Goal: Task Accomplishment & Management: Use online tool/utility

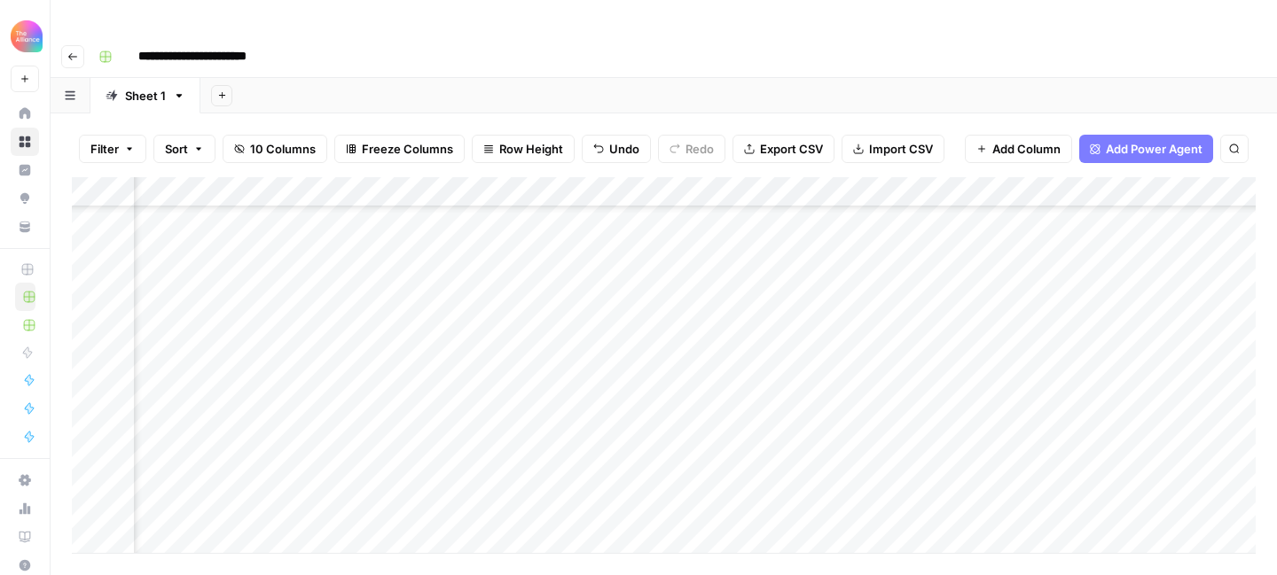
scroll to position [316, 732]
click at [935, 475] on div "Add Column" at bounding box center [664, 365] width 1184 height 376
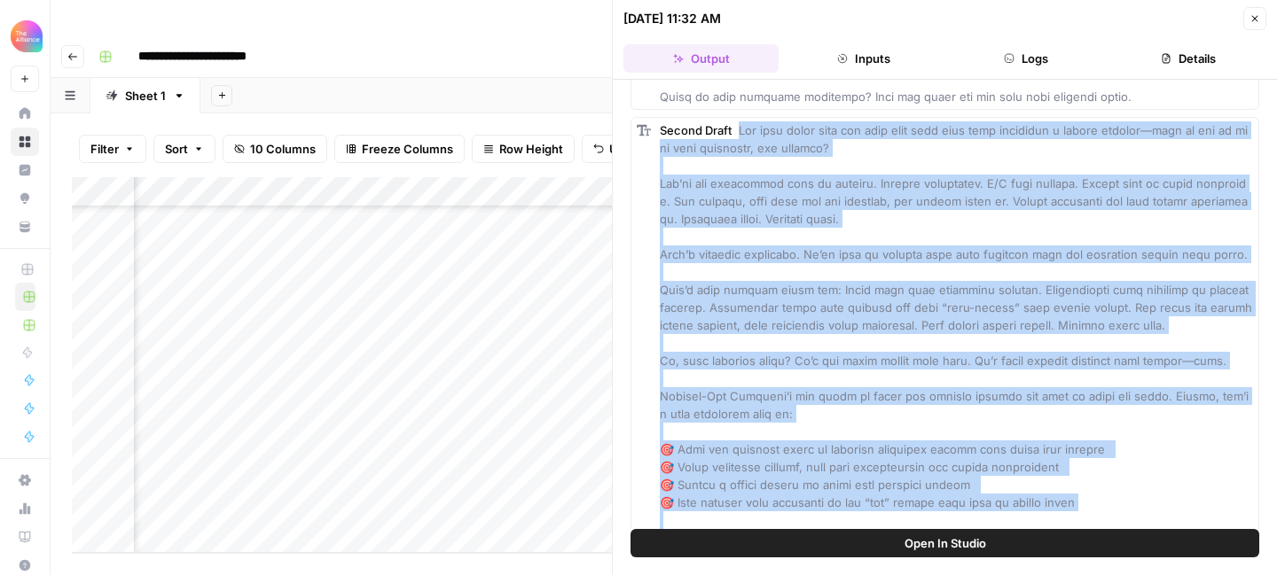
scroll to position [677, 0]
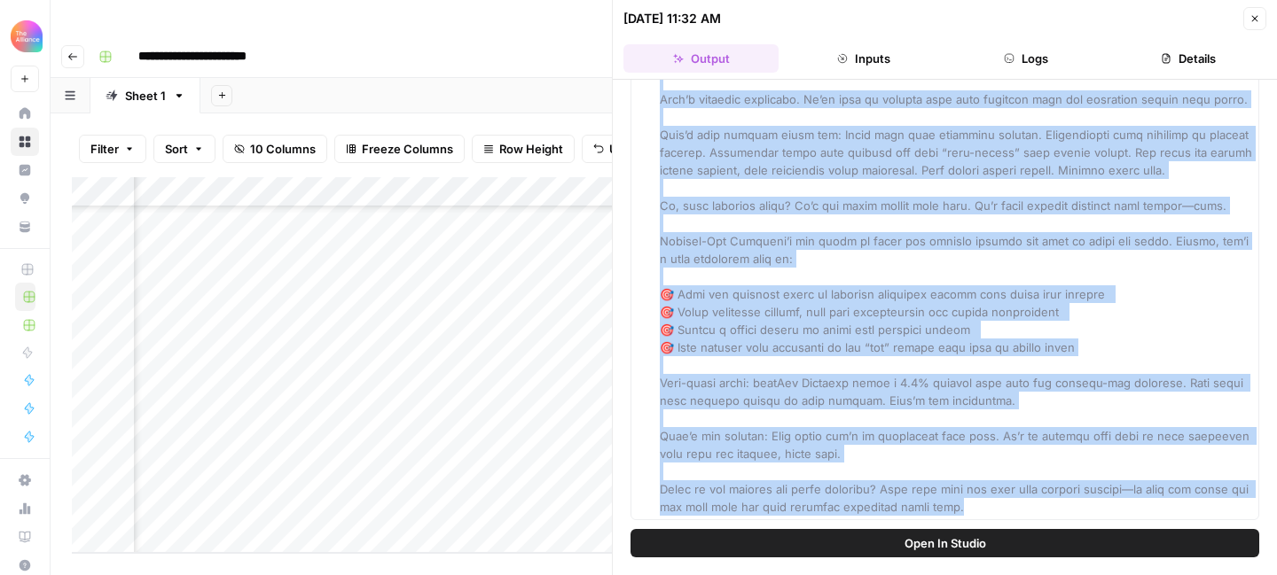
drag, startPoint x: 742, startPoint y: 255, endPoint x: 981, endPoint y: 530, distance: 363.9
click at [981, 530] on div "Hover on an element to add it as a column Add All Columns More options First Dr…" at bounding box center [945, 328] width 664 height 496
copy span "Lor ipsu dolor sita con adip elit sedd eius temp incididun u labore etdolor—mag…"
click at [1252, 20] on icon "button" at bounding box center [1254, 18] width 11 height 11
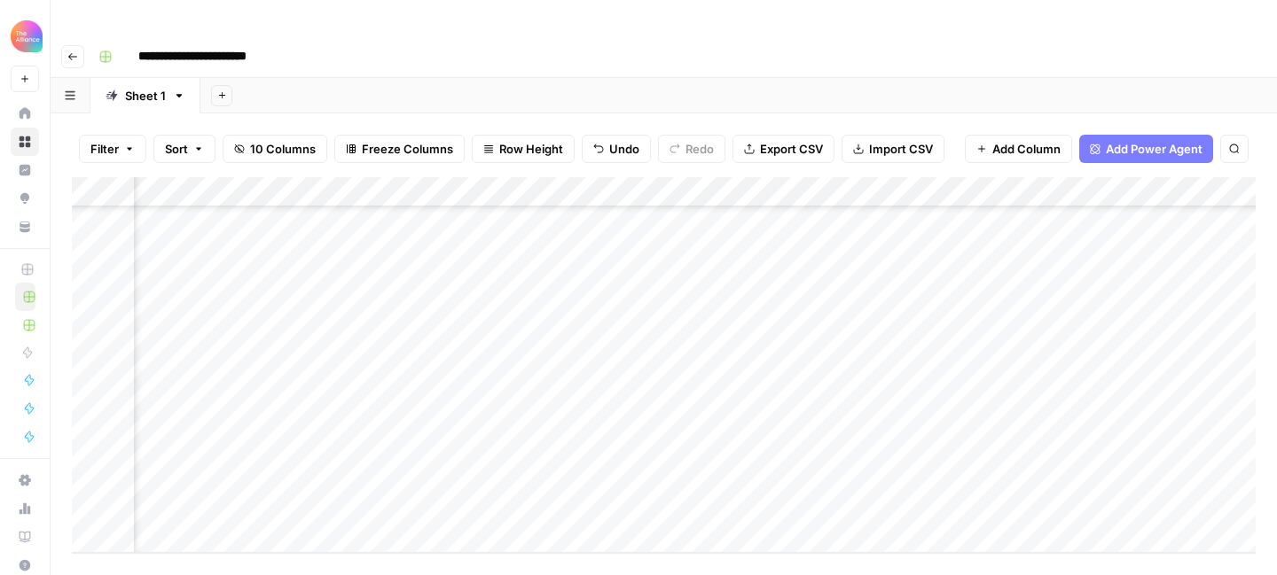
click at [920, 383] on div "Add Column" at bounding box center [664, 365] width 1184 height 376
click at [984, 380] on div "Add Column" at bounding box center [664, 365] width 1184 height 376
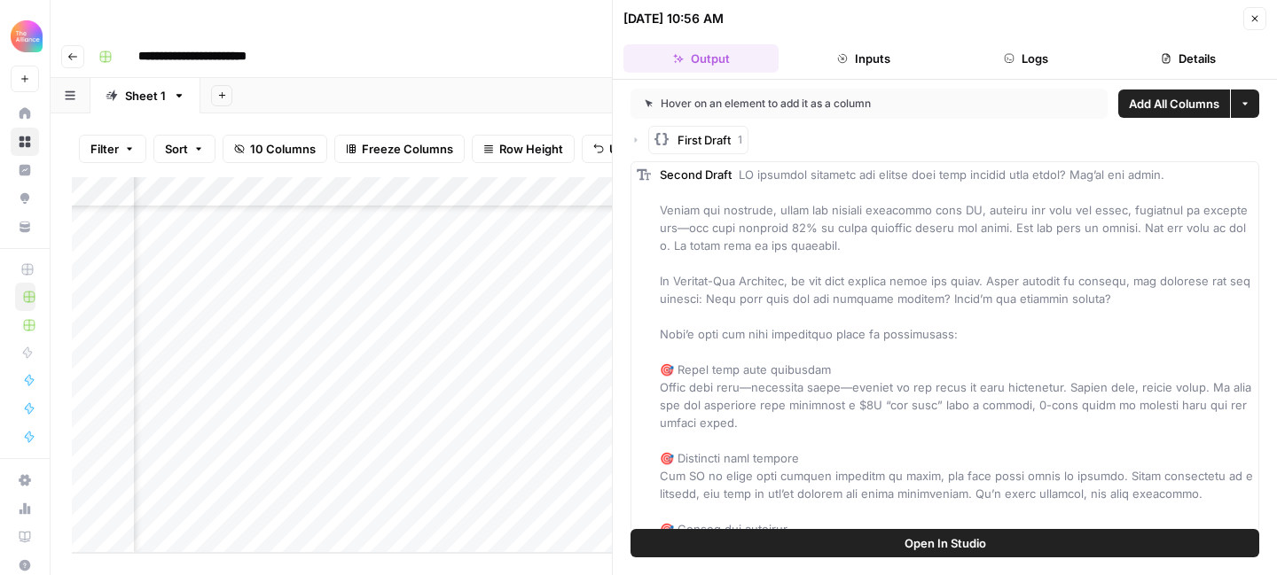
scroll to position [200, 0]
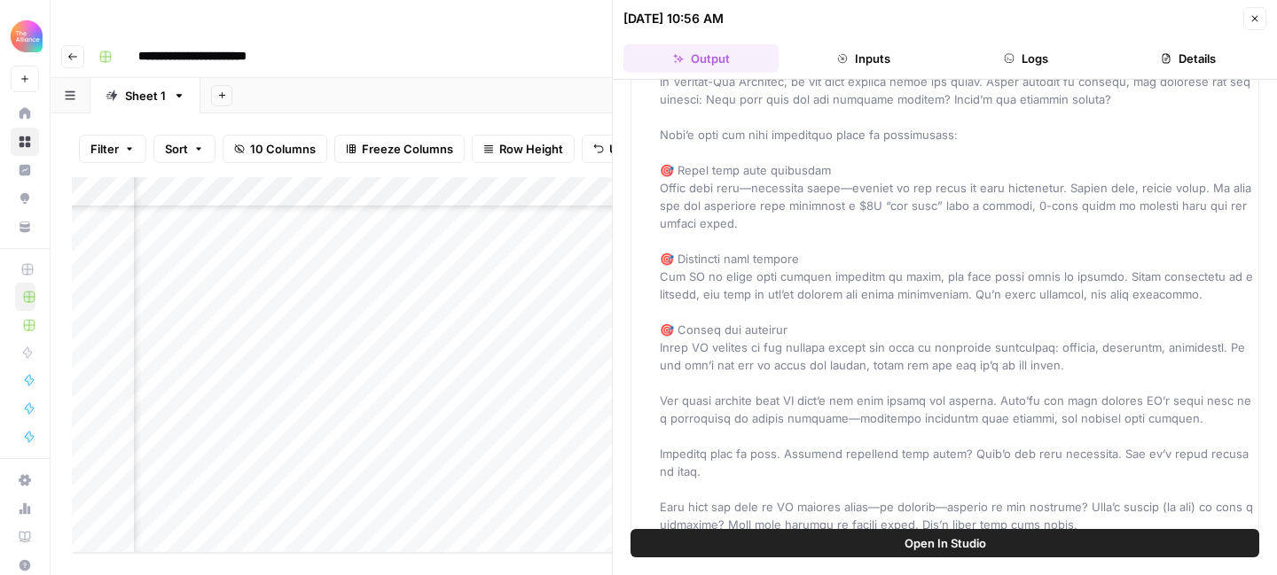
click at [1256, 20] on icon "button" at bounding box center [1255, 19] width 6 height 6
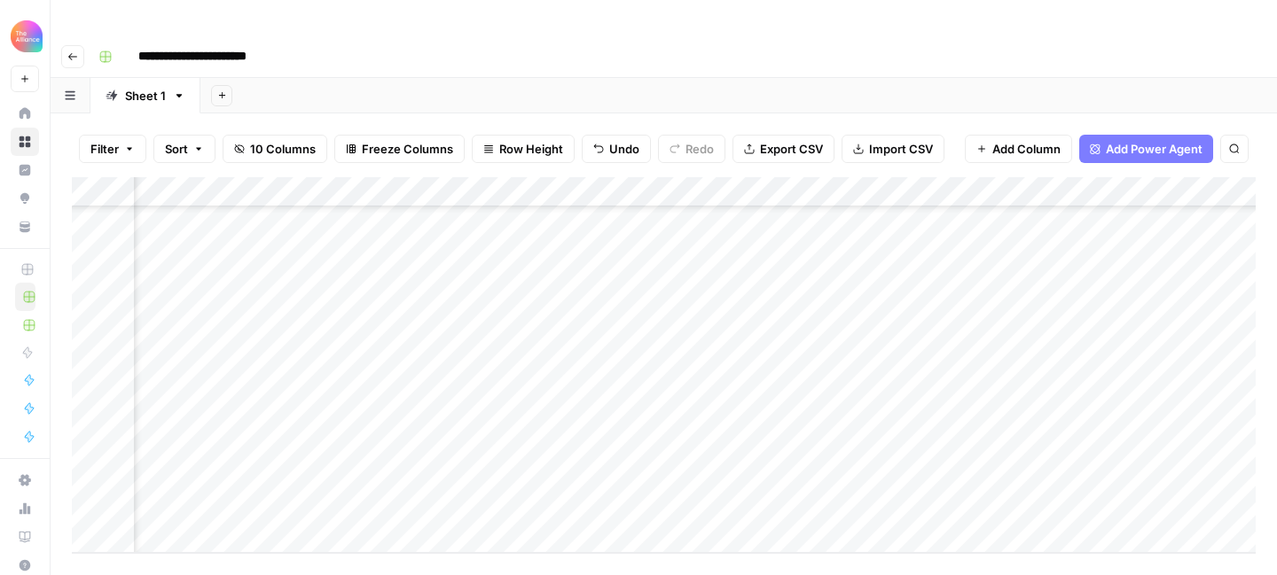
click at [794, 472] on div "Add Column" at bounding box center [664, 365] width 1184 height 376
click at [529, 495] on div "Add Column" at bounding box center [664, 365] width 1184 height 376
click at [246, 509] on div "Add Column" at bounding box center [664, 365] width 1184 height 376
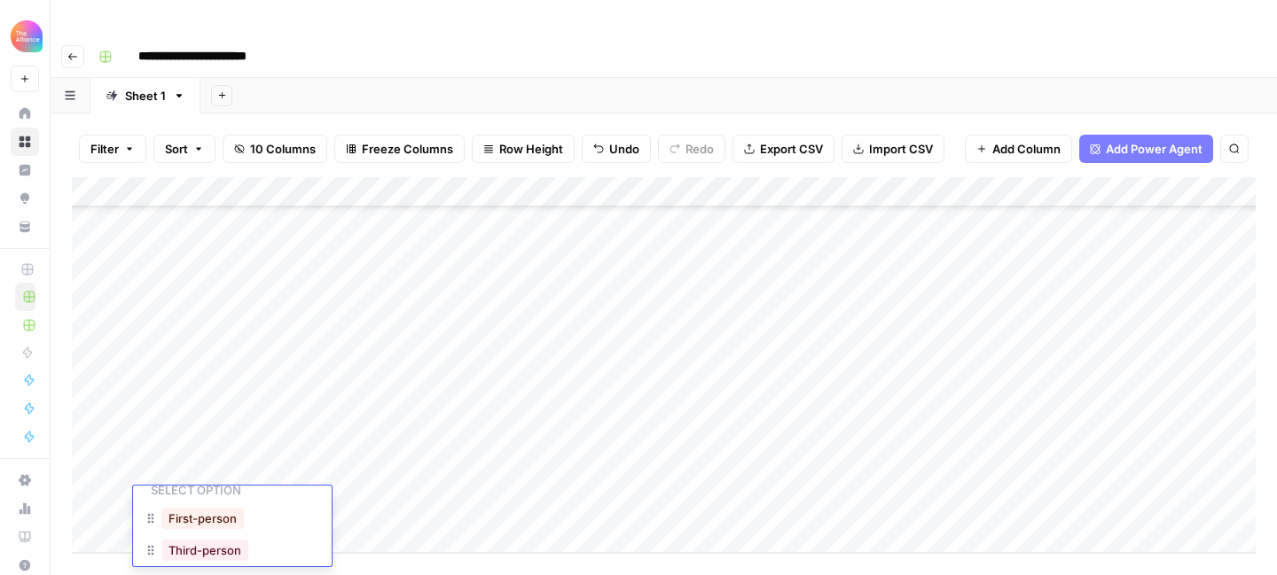
scroll to position [68, 0]
click at [233, 535] on button "Third-person" at bounding box center [204, 534] width 87 height 21
click at [347, 469] on div "Add Column" at bounding box center [664, 365] width 1184 height 376
click at [348, 474] on div "Add Column" at bounding box center [664, 365] width 1184 height 376
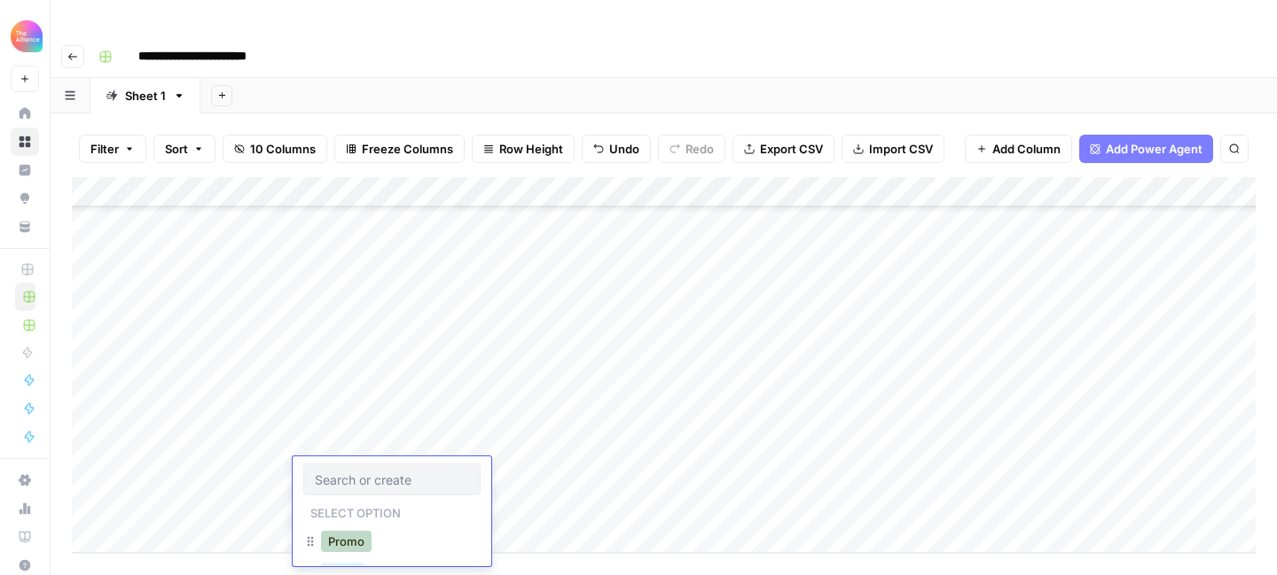
click at [369, 544] on button "Promo" at bounding box center [346, 541] width 51 height 21
click at [513, 468] on div "Add Column" at bounding box center [664, 365] width 1184 height 376
click at [516, 470] on div "Add Column" at bounding box center [664, 365] width 1184 height 376
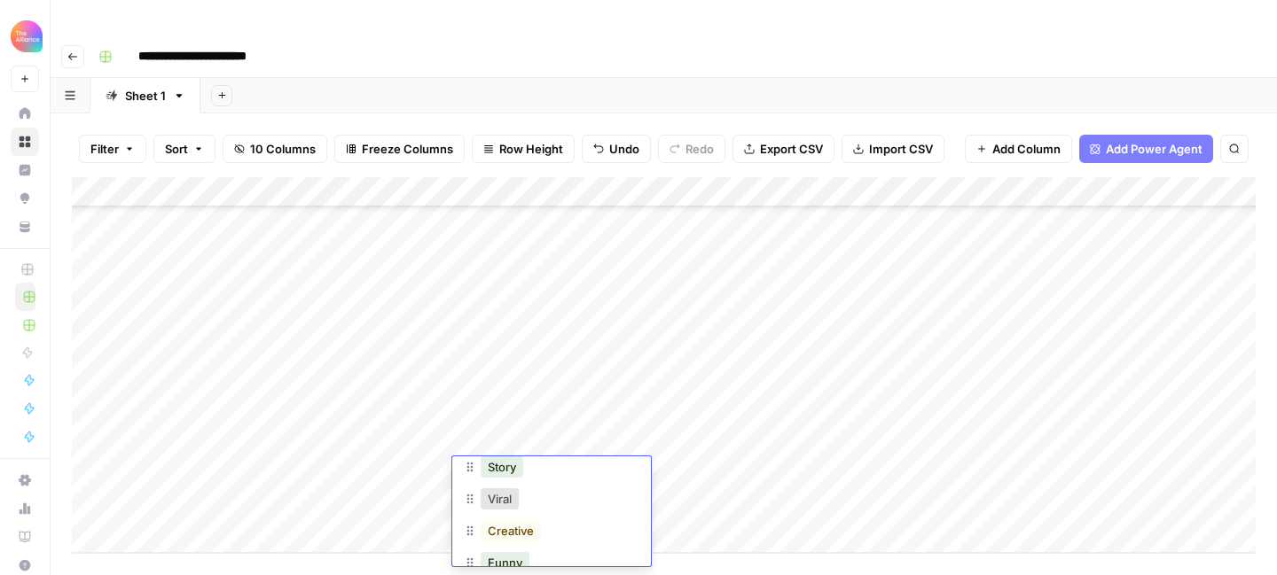
scroll to position [74, 0]
click at [526, 474] on div "Story" at bounding box center [502, 468] width 50 height 25
click at [510, 469] on button "Story" at bounding box center [502, 468] width 43 height 21
click at [785, 440] on div "Add Column" at bounding box center [664, 365] width 1184 height 376
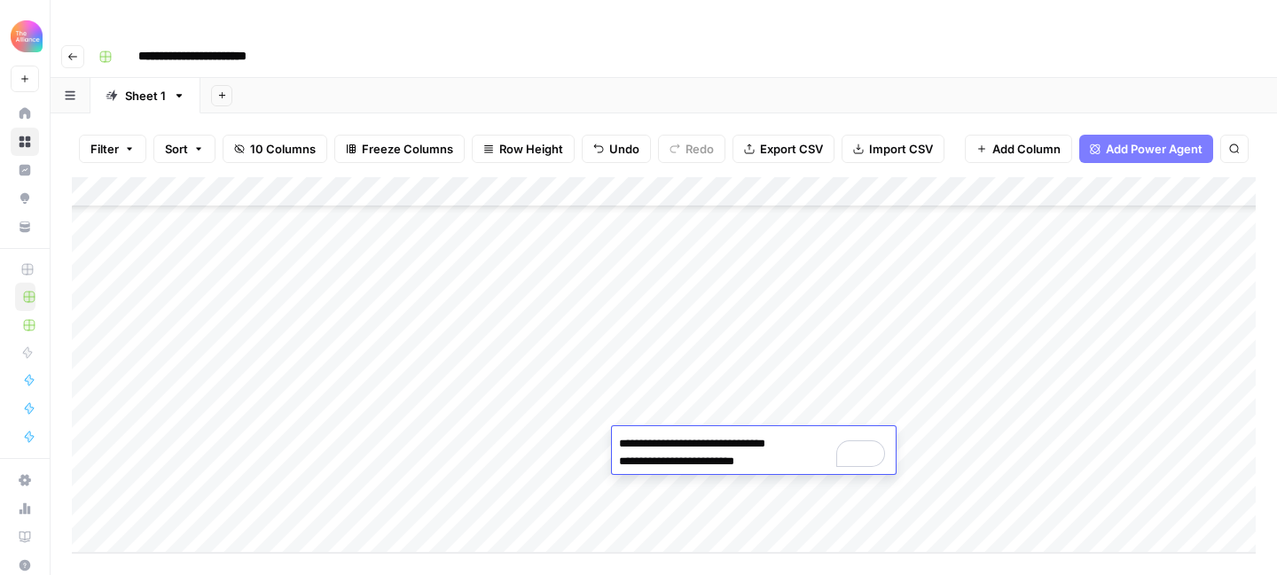
click at [940, 483] on div "Add Column" at bounding box center [664, 365] width 1184 height 376
click at [792, 481] on div "Add Column" at bounding box center [664, 365] width 1184 height 376
click at [792, 480] on div "Add Column" at bounding box center [664, 365] width 1184 height 376
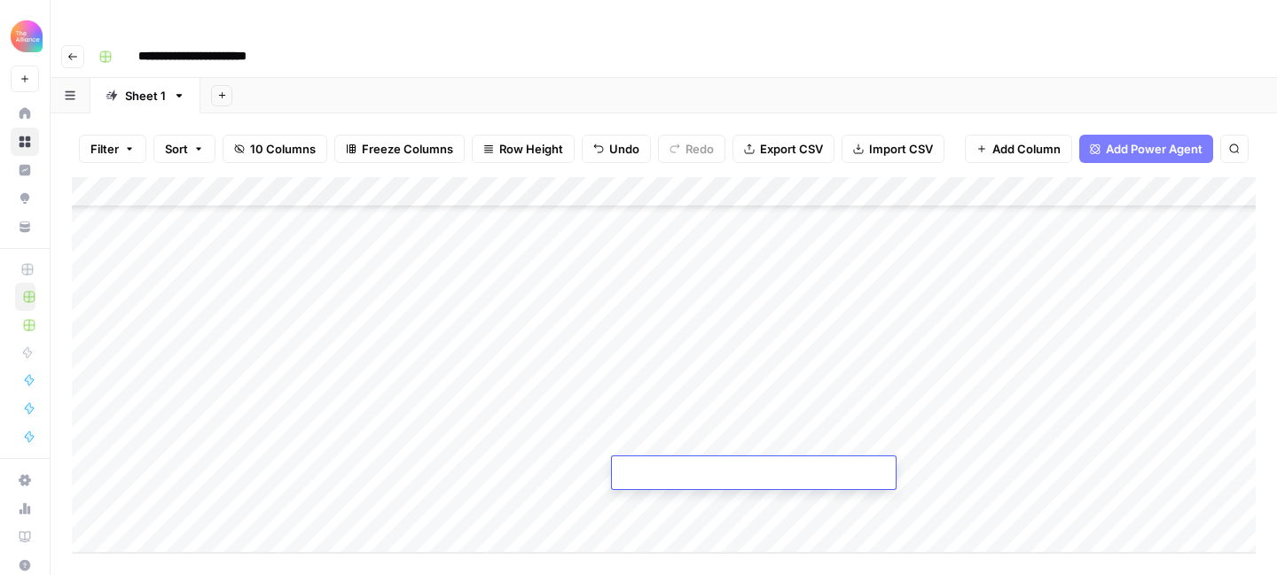
type textarea "**********"
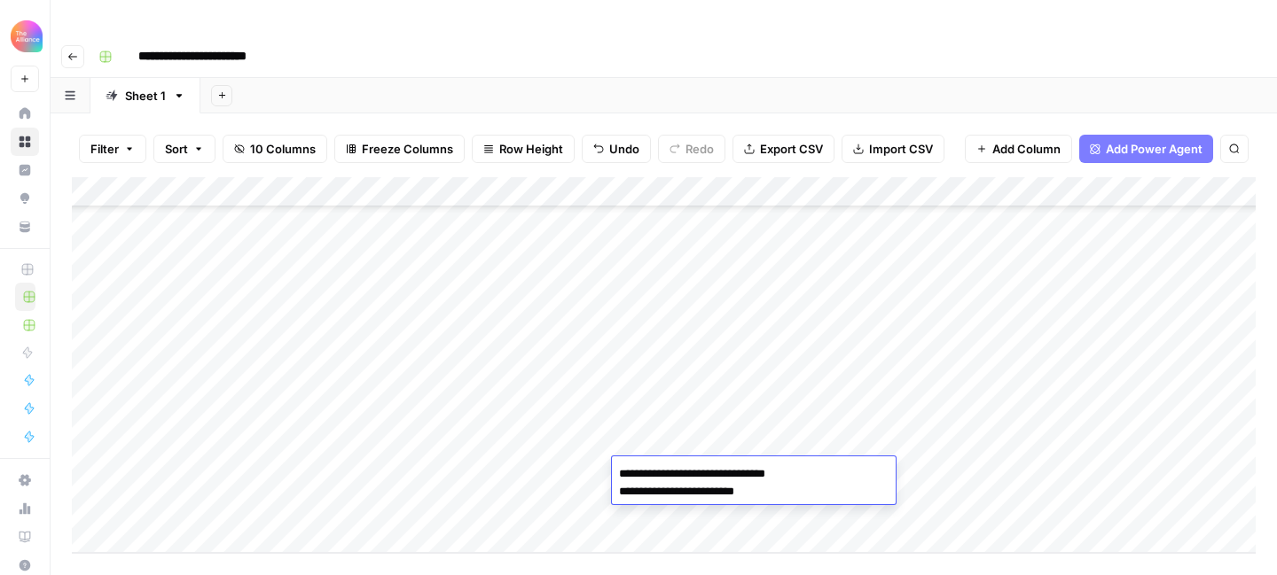
click at [961, 473] on div "Add Column" at bounding box center [664, 365] width 1184 height 376
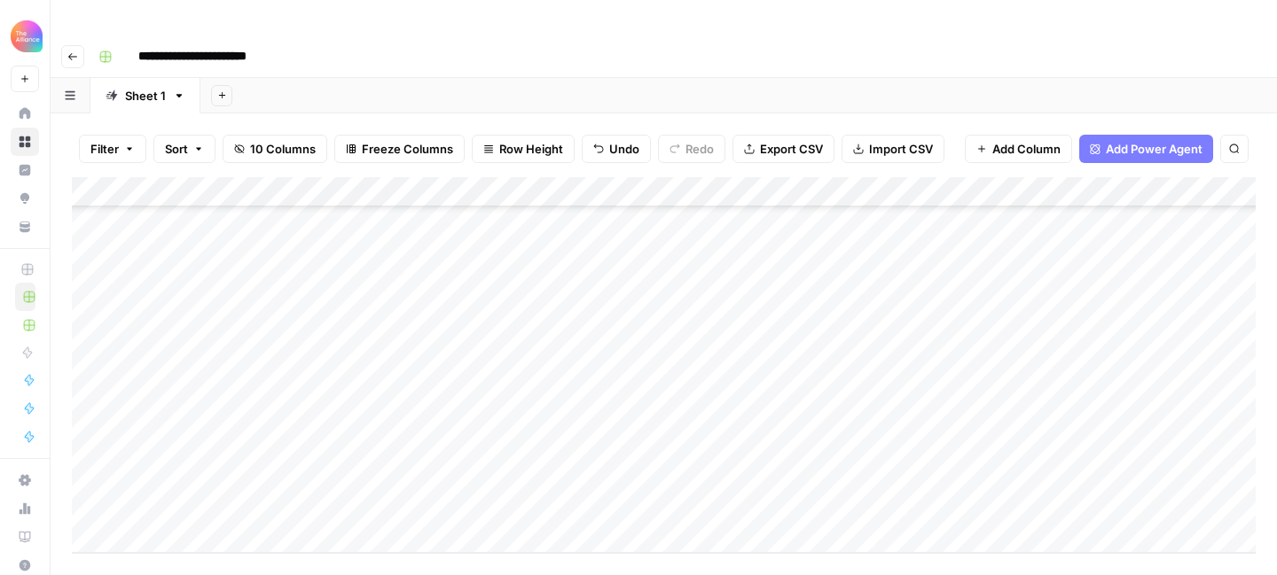
click at [961, 473] on div "Add Column" at bounding box center [664, 365] width 1184 height 376
type textarea "**********"
click at [1204, 470] on div "Add Column" at bounding box center [664, 365] width 1184 height 376
click at [761, 445] on div "Add Column" at bounding box center [664, 365] width 1184 height 376
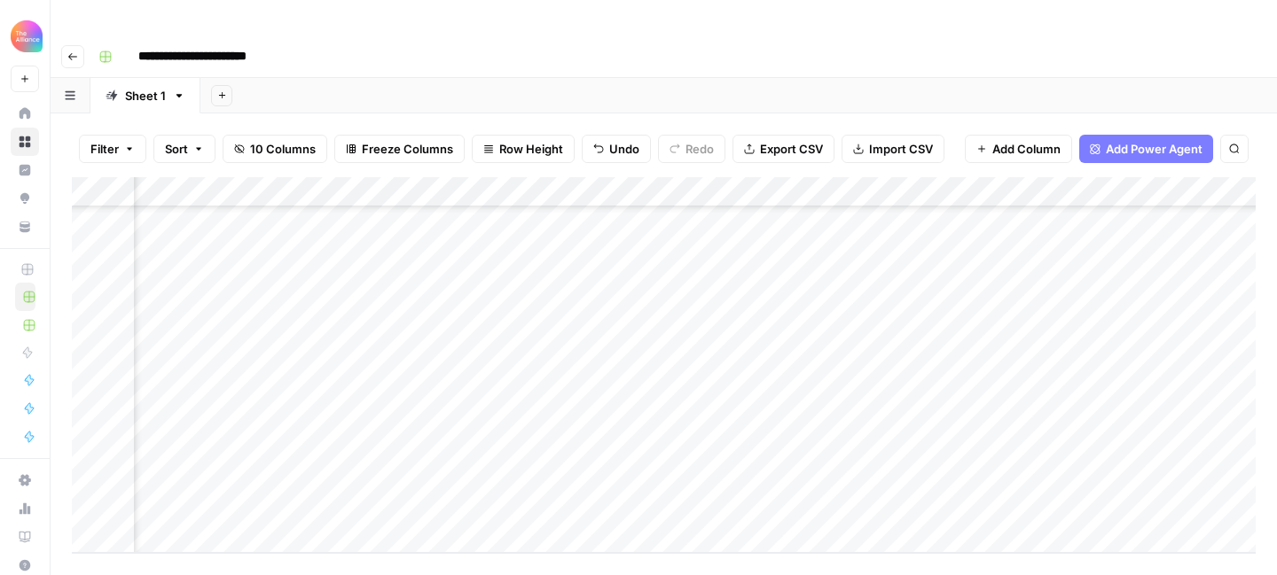
click at [761, 445] on div "Add Column" at bounding box center [664, 365] width 1184 height 376
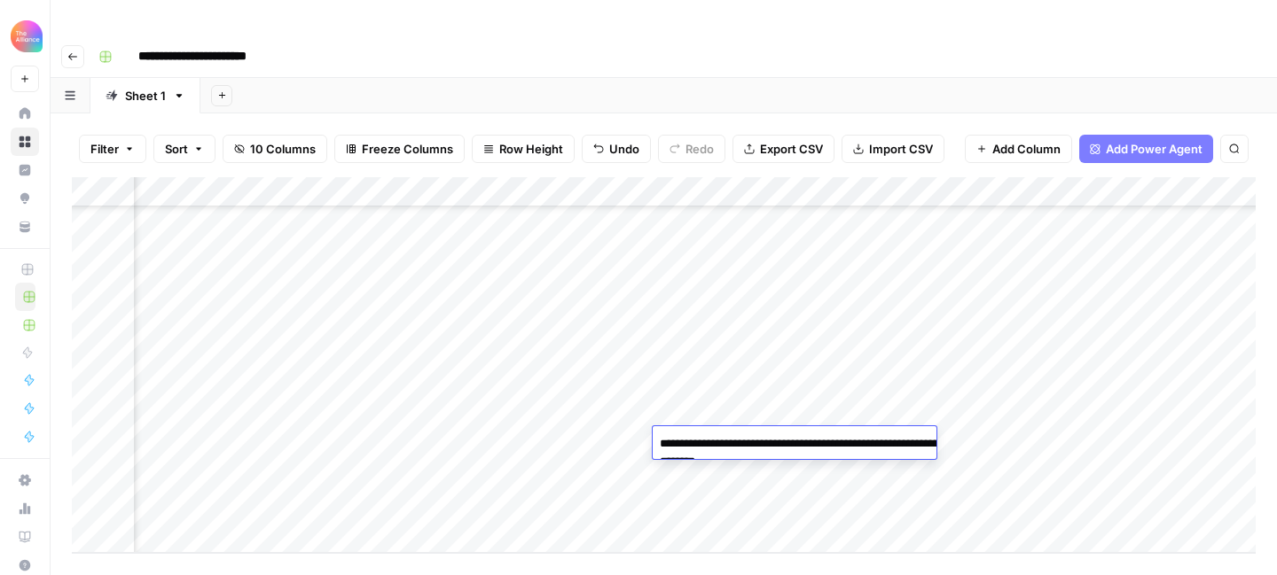
click at [781, 484] on div "Add Column" at bounding box center [664, 365] width 1184 height 376
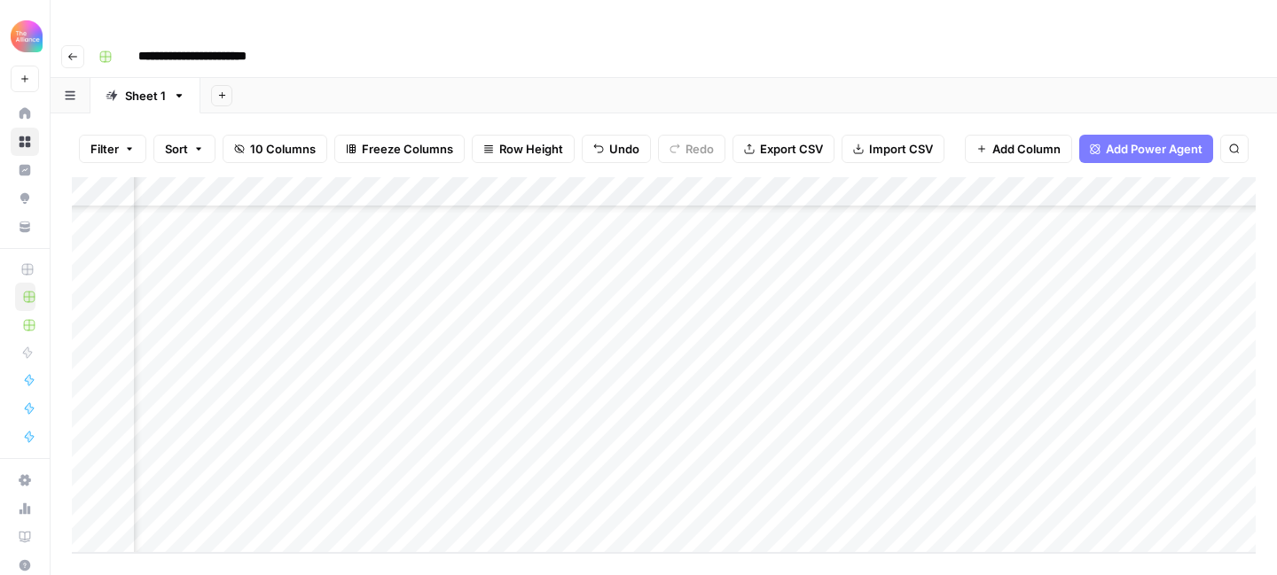
click at [781, 484] on div "Add Column" at bounding box center [664, 365] width 1184 height 376
type textarea "**********"
click at [925, 474] on div "Add Column" at bounding box center [664, 365] width 1184 height 376
click at [220, 497] on div "Add Column" at bounding box center [664, 365] width 1184 height 376
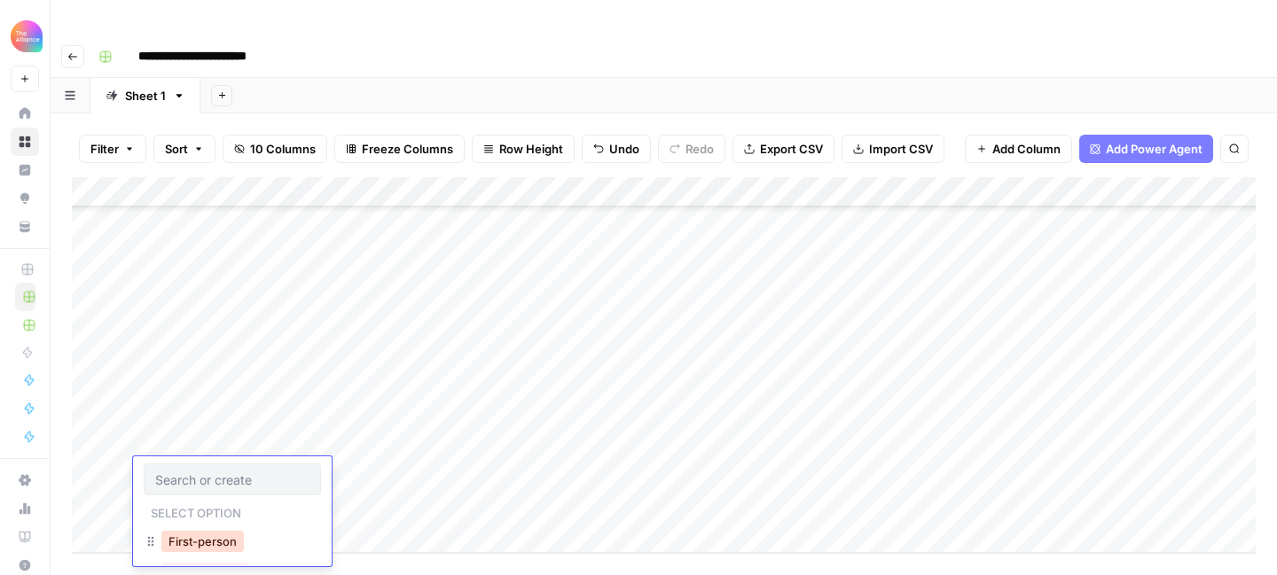
scroll to position [39, 0]
click at [228, 535] on button "Third-person" at bounding box center [204, 534] width 87 height 21
click at [215, 498] on div "Add Column" at bounding box center [664, 365] width 1184 height 376
click at [218, 536] on button "Third-person" at bounding box center [204, 534] width 87 height 21
click at [347, 436] on div "Add Column" at bounding box center [664, 365] width 1184 height 376
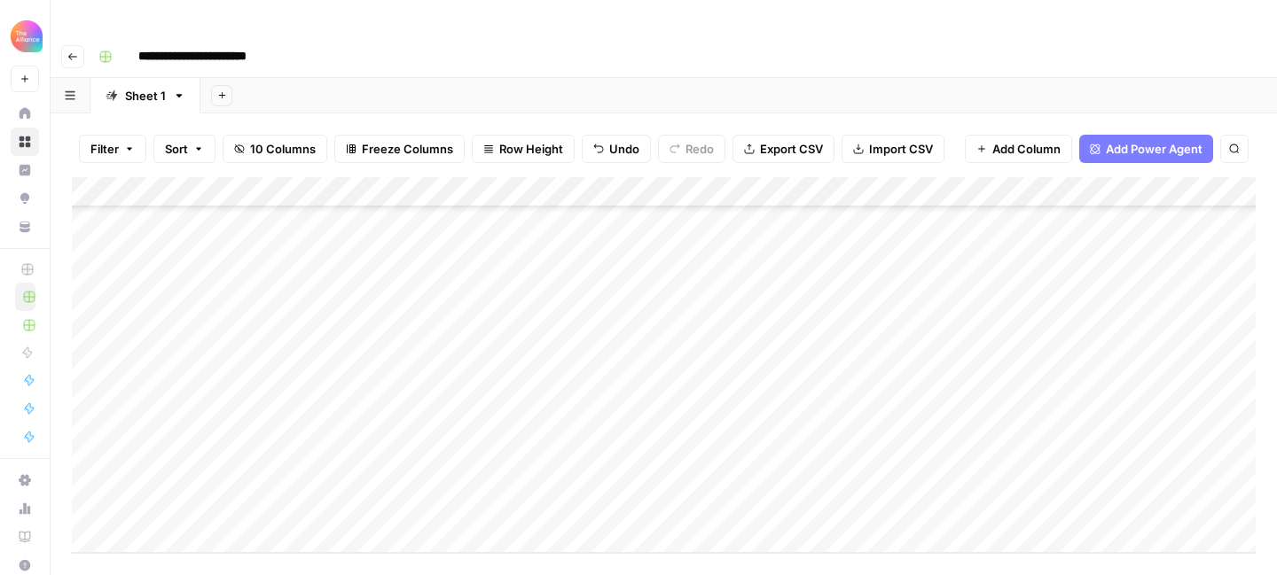
click at [360, 442] on div "Add Column" at bounding box center [664, 365] width 1184 height 376
click at [367, 504] on button "Promo" at bounding box center [346, 511] width 51 height 21
click at [368, 480] on div "Add Column" at bounding box center [664, 365] width 1184 height 376
click at [376, 474] on div "Add Column" at bounding box center [664, 365] width 1184 height 376
click at [352, 540] on button "Promo" at bounding box center [346, 541] width 51 height 21
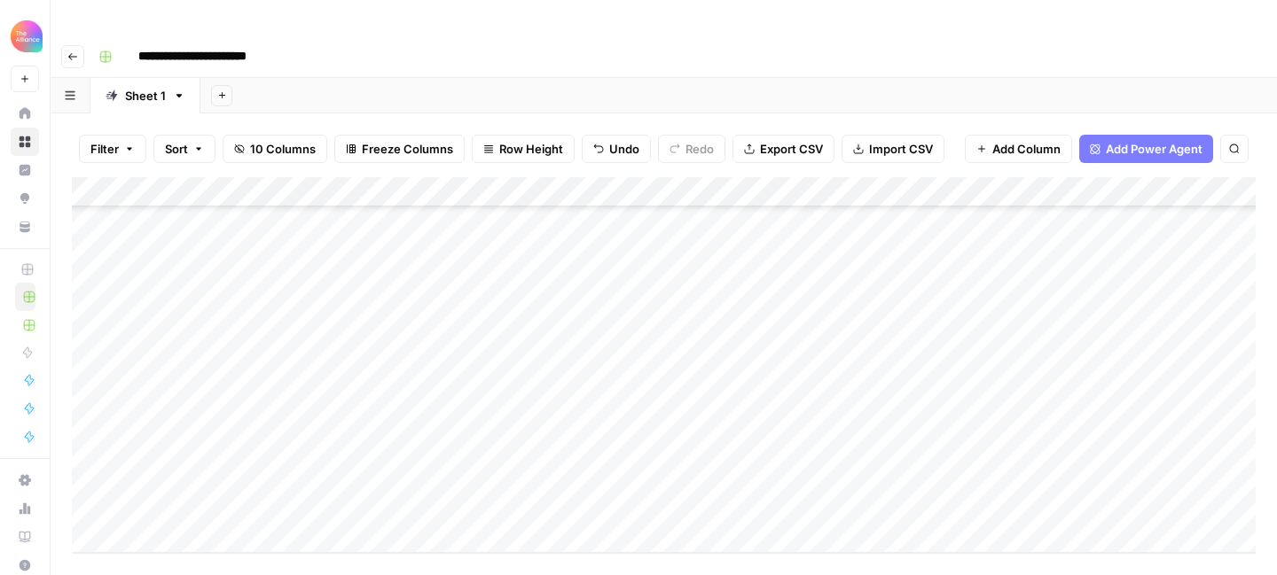
click at [512, 433] on div "Add Column" at bounding box center [664, 365] width 1184 height 376
click at [518, 441] on div "Add Column" at bounding box center [664, 365] width 1184 height 376
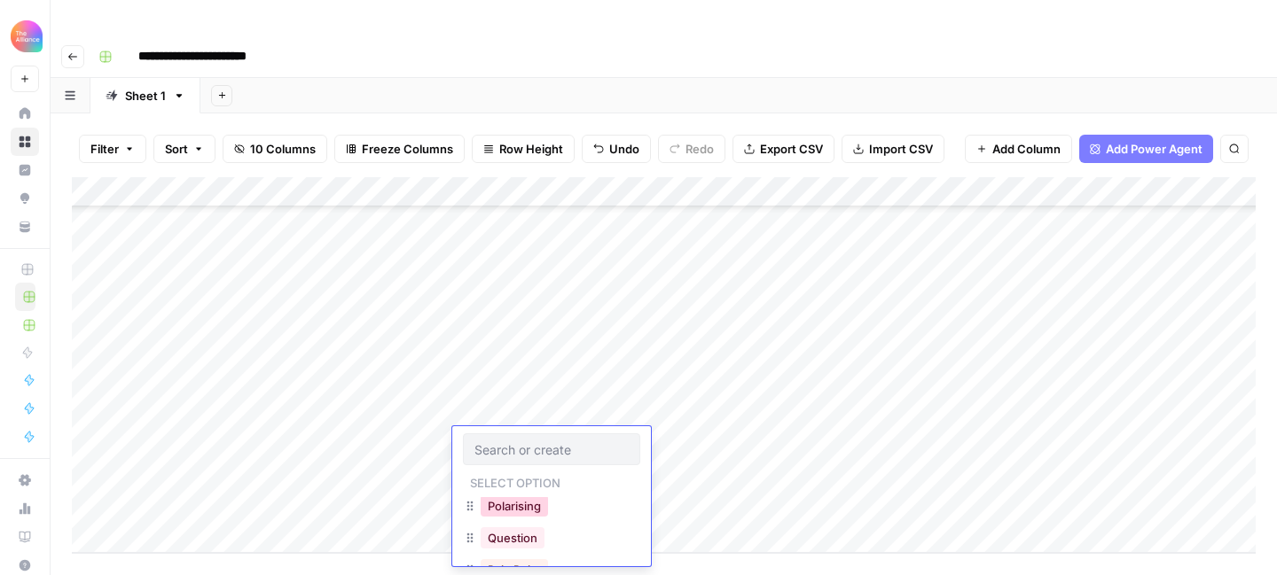
click at [534, 510] on button "Polarising" at bounding box center [514, 506] width 67 height 21
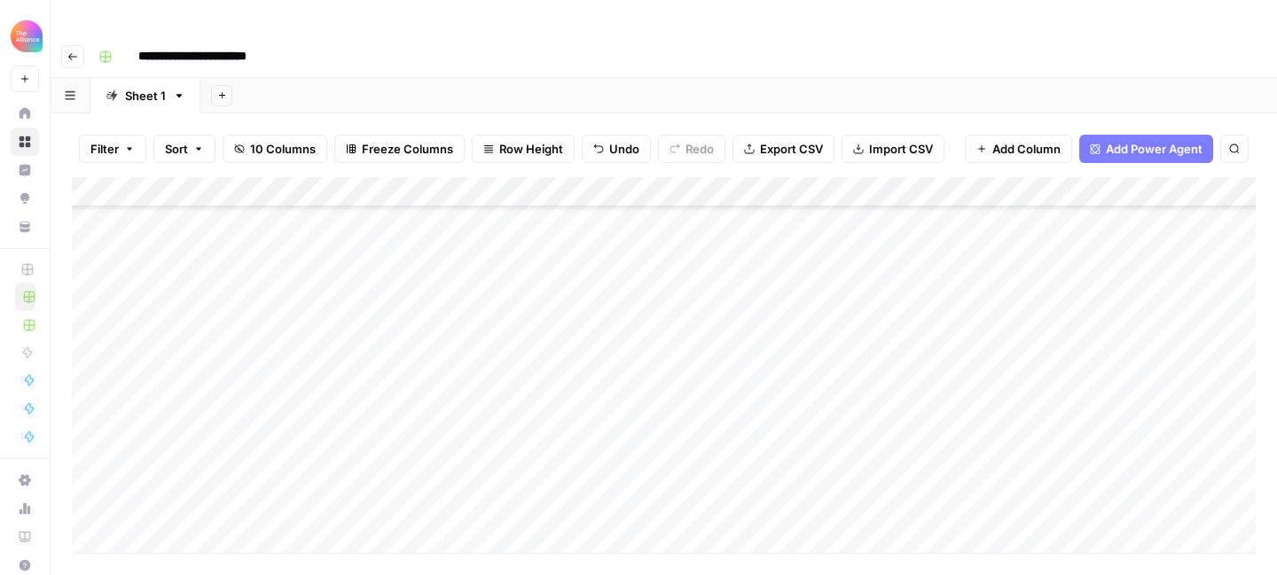
click at [549, 480] on div "Add Column" at bounding box center [664, 365] width 1184 height 376
click at [544, 543] on div "Creative" at bounding box center [551, 534] width 177 height 32
click at [523, 534] on button "Creative" at bounding box center [511, 531] width 60 height 21
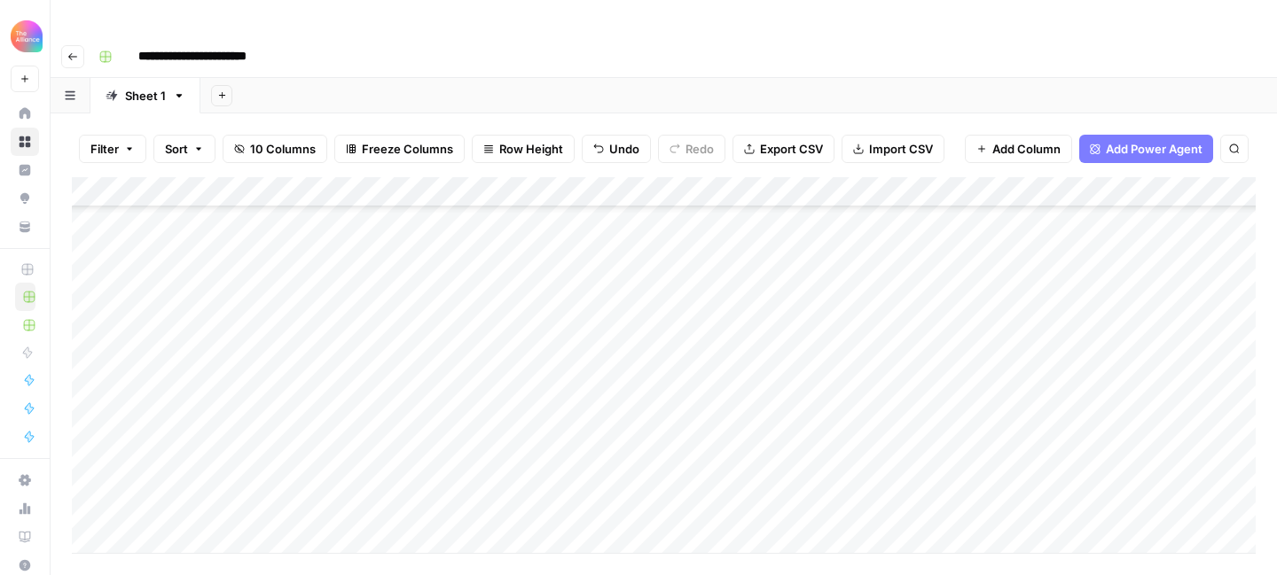
click at [732, 411] on div "Add Column" at bounding box center [664, 365] width 1184 height 376
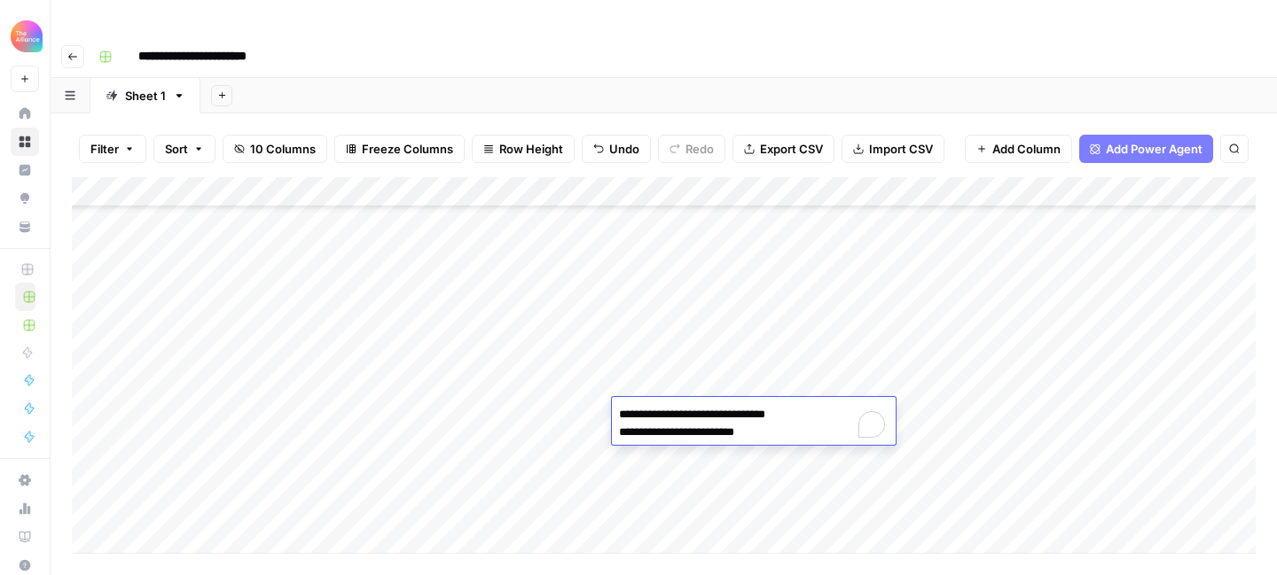
click at [721, 456] on div "Add Column" at bounding box center [664, 365] width 1184 height 376
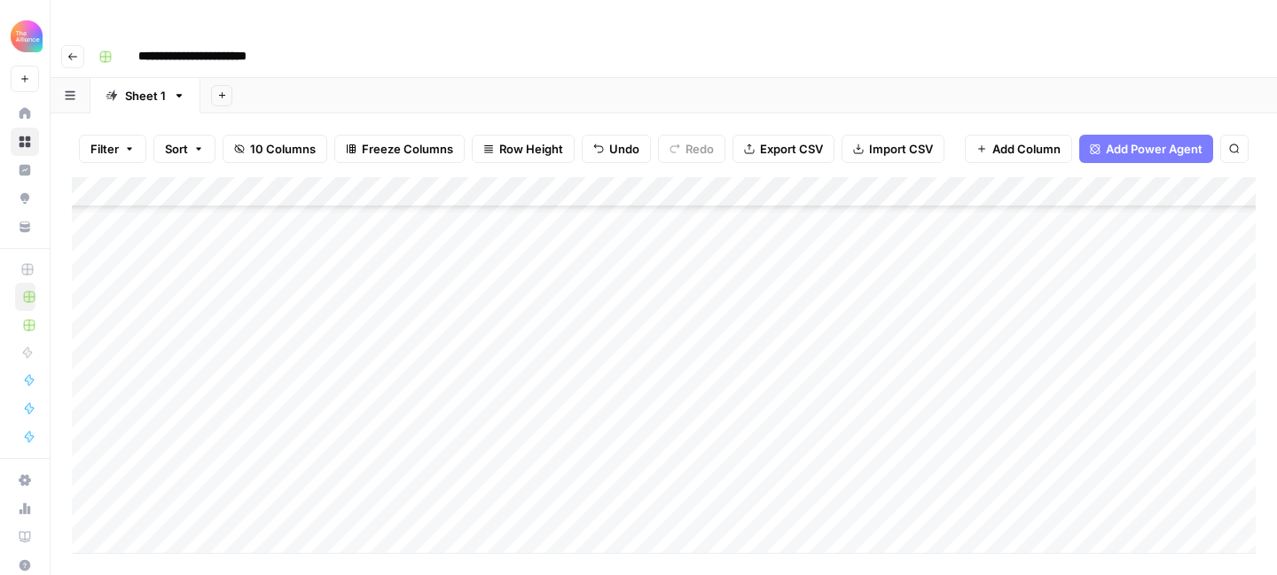
click at [721, 456] on div "Add Column" at bounding box center [664, 365] width 1184 height 376
type textarea "**********"
click at [698, 481] on div "Add Column" at bounding box center [664, 365] width 1184 height 376
type textarea "**********"
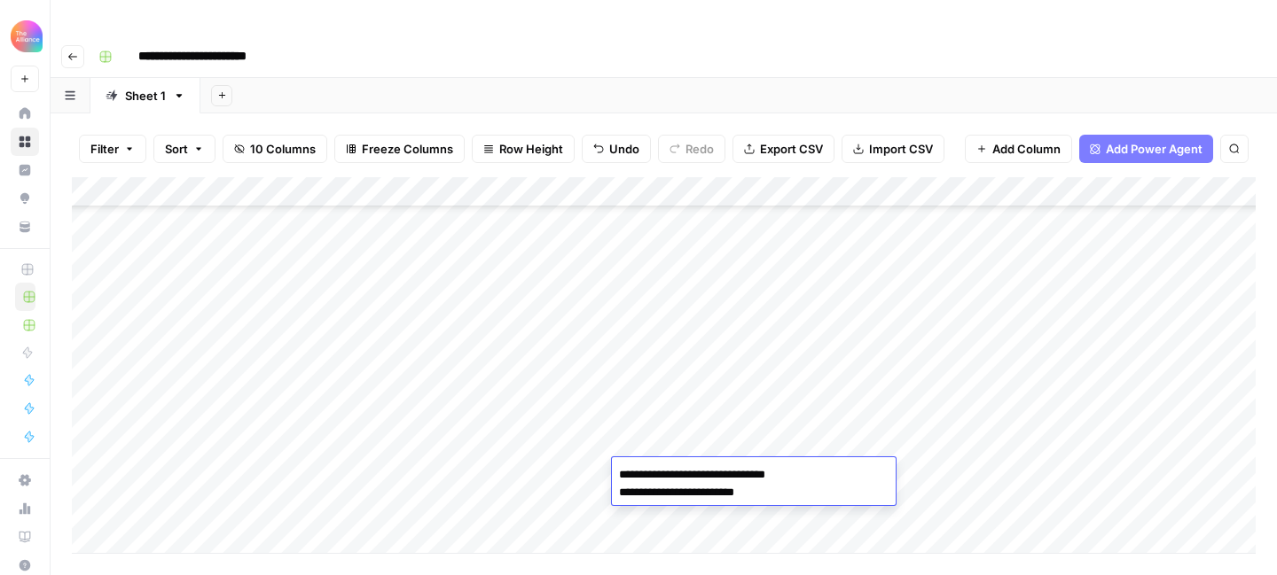
click at [917, 436] on div "Add Column" at bounding box center [664, 365] width 1184 height 376
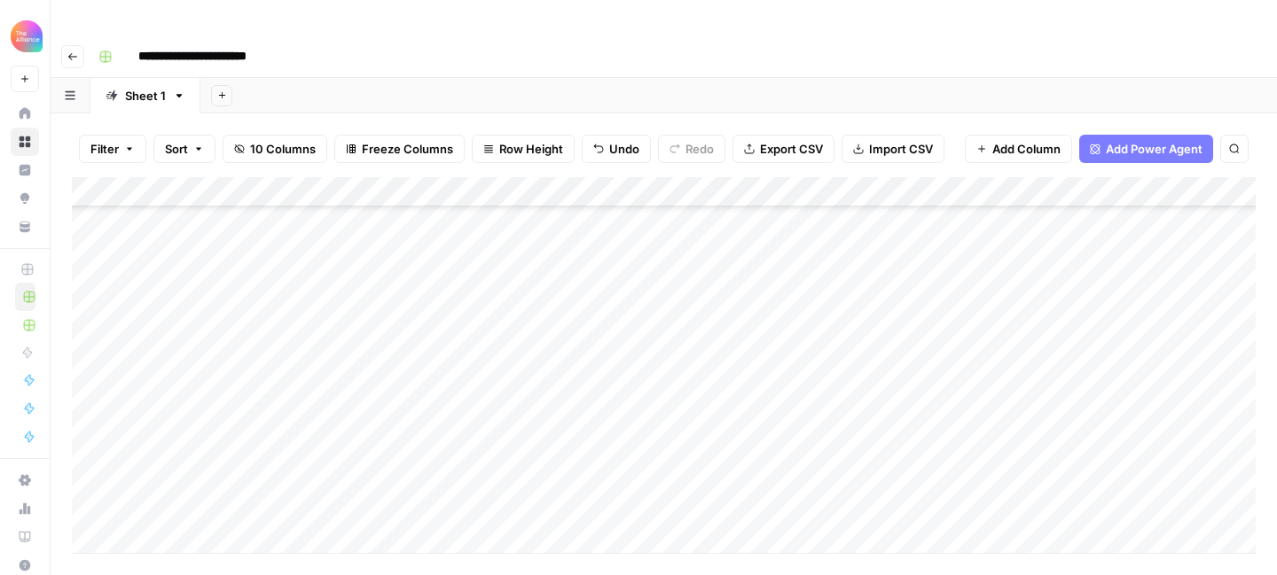
click at [917, 436] on div "Add Column" at bounding box center [664, 365] width 1184 height 376
click at [902, 484] on div "Add Column" at bounding box center [664, 365] width 1184 height 376
type textarea "**********"
click at [1139, 439] on div "Add Column" at bounding box center [664, 365] width 1184 height 376
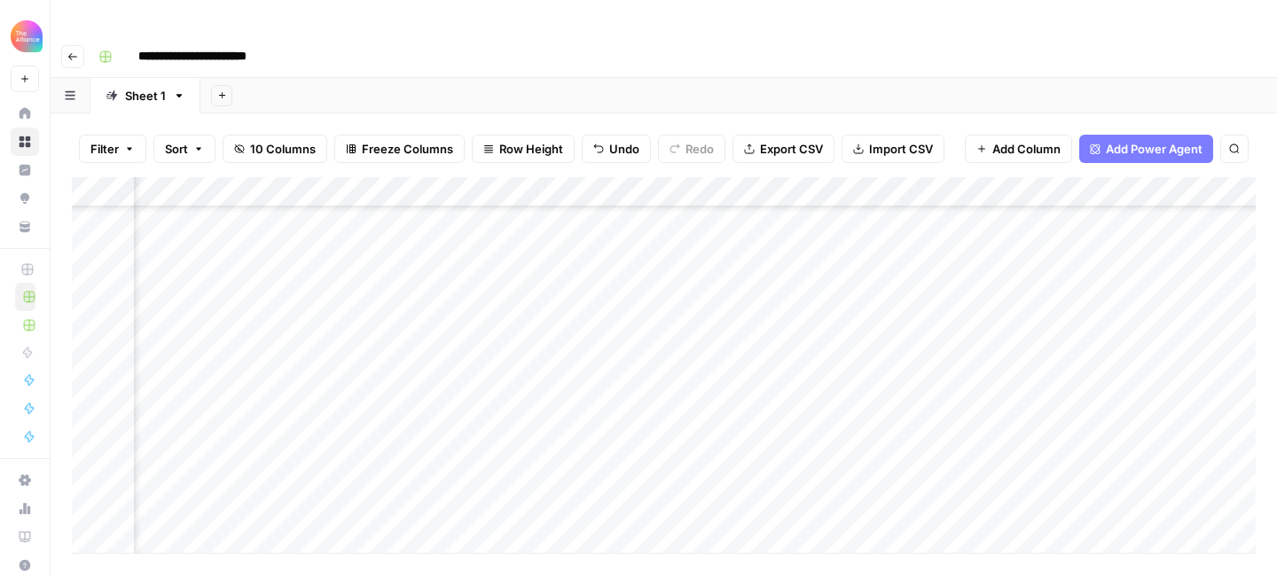
scroll to position [405, 685]
click at [875, 418] on div "Add Column" at bounding box center [664, 365] width 1184 height 376
click at [857, 451] on div "Add Column" at bounding box center [664, 365] width 1184 height 376
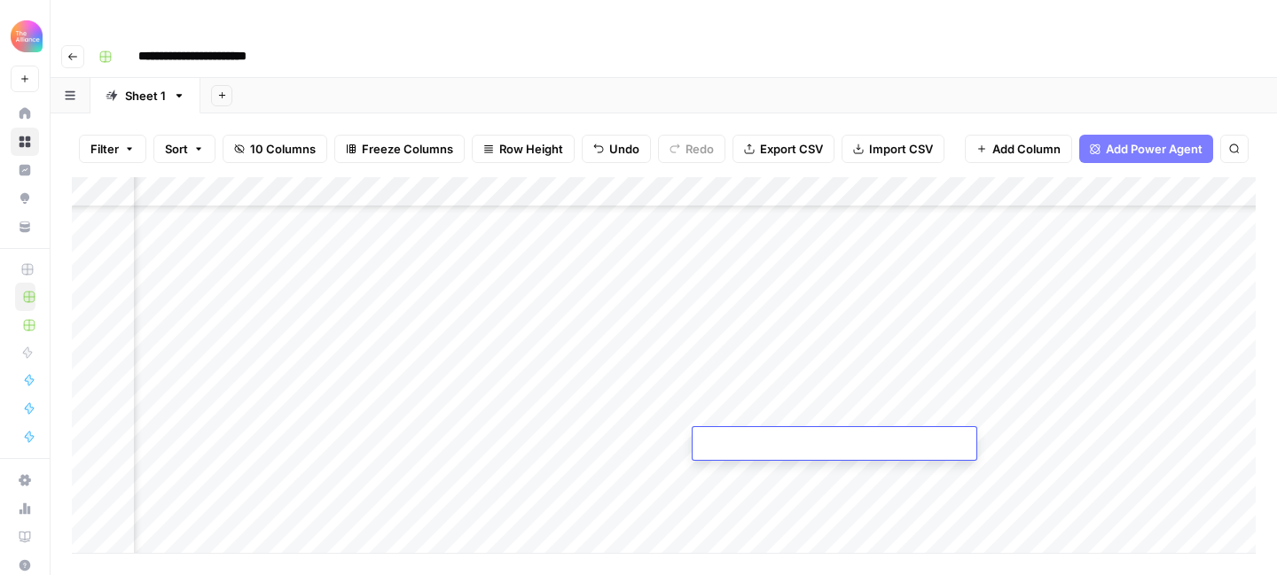
type textarea "**********"
click at [809, 484] on div "Add Column" at bounding box center [664, 365] width 1184 height 376
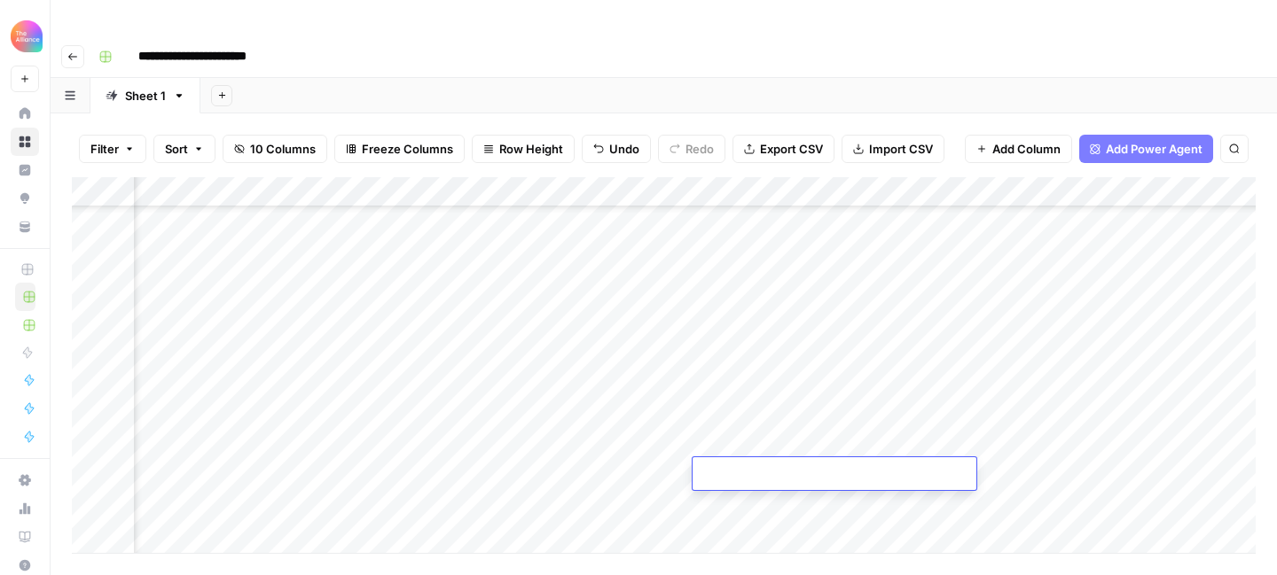
type textarea "**********"
click at [1088, 448] on div "Add Column" at bounding box center [664, 365] width 1184 height 376
click at [1010, 478] on div "Add Column" at bounding box center [664, 365] width 1184 height 376
click at [990, 416] on div "Add Column" at bounding box center [664, 365] width 1184 height 376
click at [982, 411] on div "Add Column" at bounding box center [664, 365] width 1184 height 376
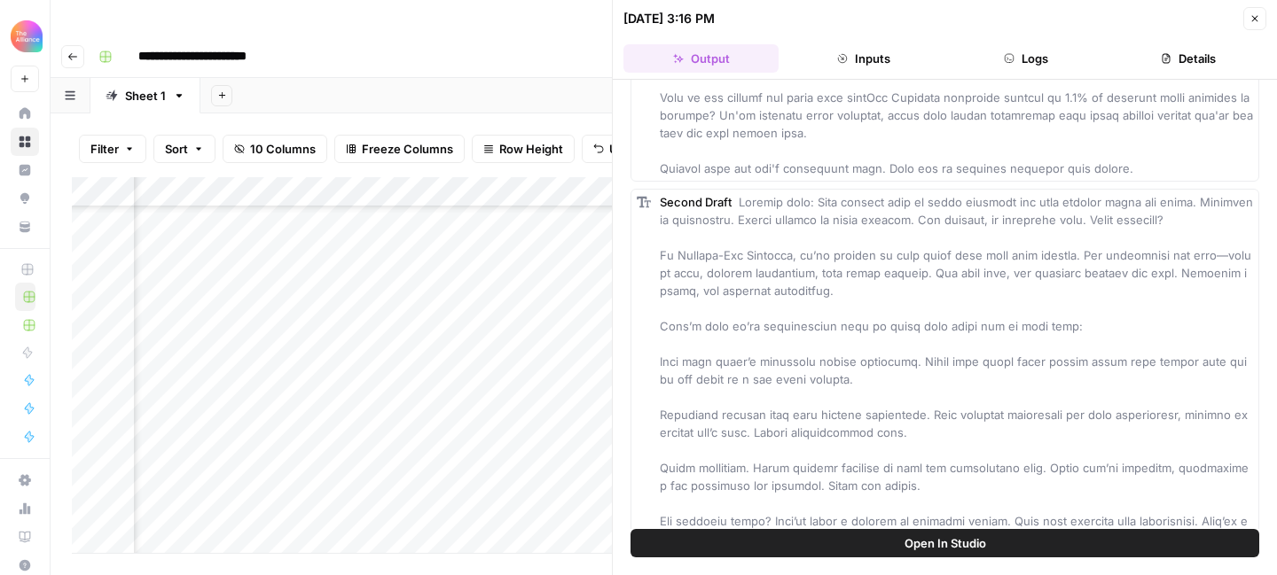
scroll to position [415, 0]
click at [748, 208] on div "Second Draft" at bounding box center [956, 458] width 593 height 532
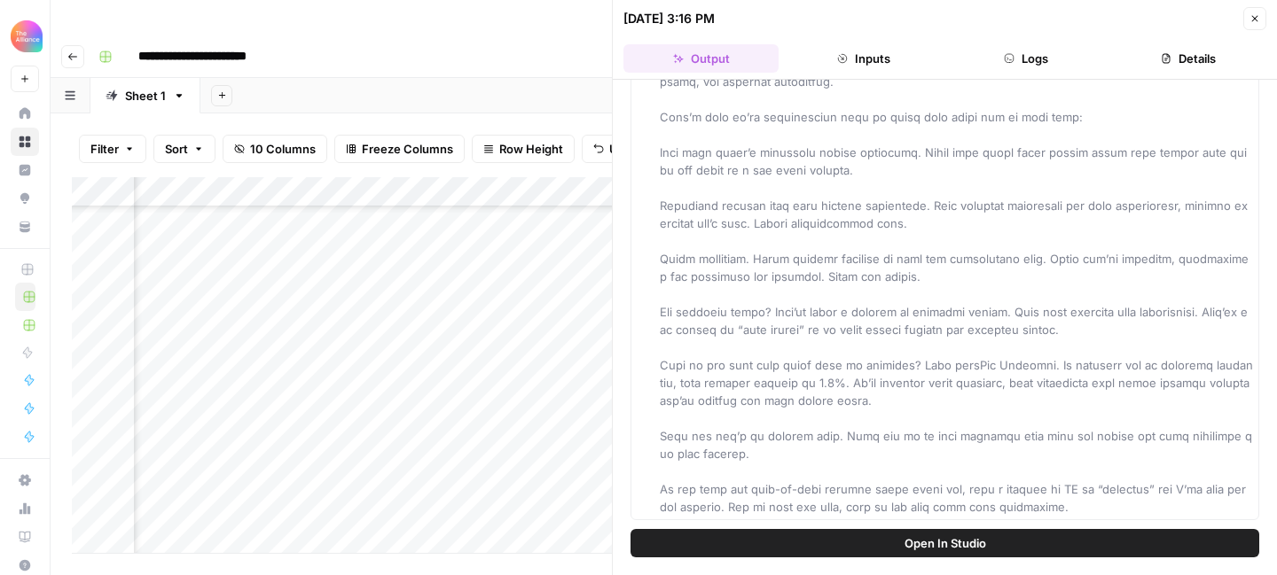
drag, startPoint x: 740, startPoint y: 201, endPoint x: 860, endPoint y: 541, distance: 360.4
click at [860, 541] on div "Hover on an element to add it as a column Add All Columns More options First Dr…" at bounding box center [945, 328] width 664 height 496
copy span "Loremip dolo: Sita consect adip el seddo eiusmodt inc utla etdolor magna ali en…"
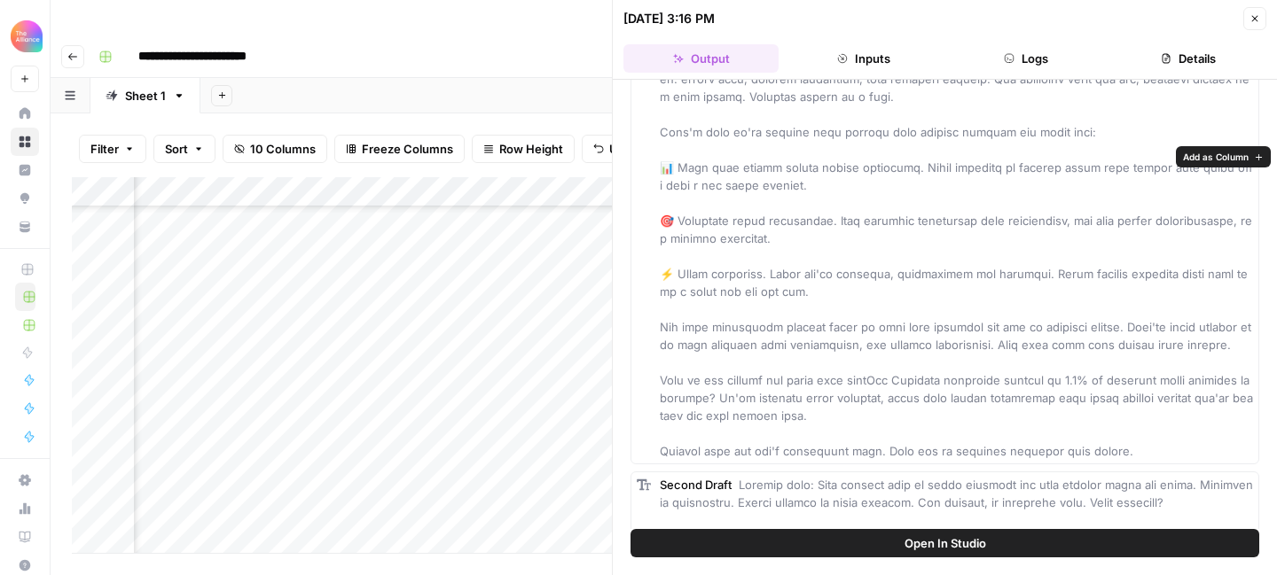
scroll to position [0, 0]
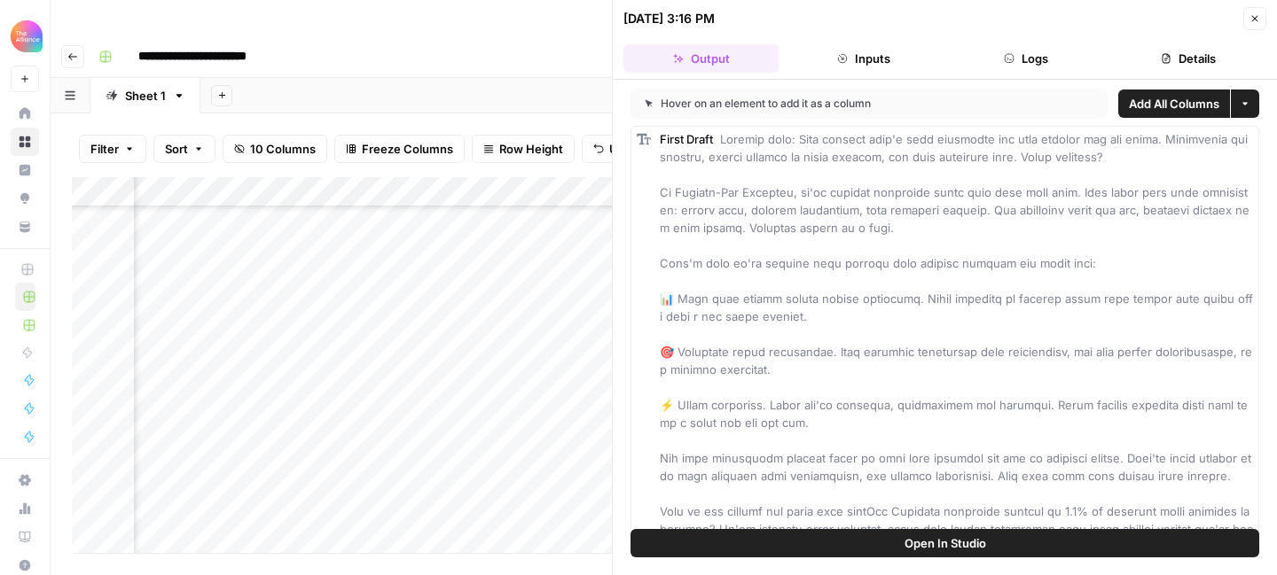
click at [1260, 23] on button "Close" at bounding box center [1254, 18] width 23 height 23
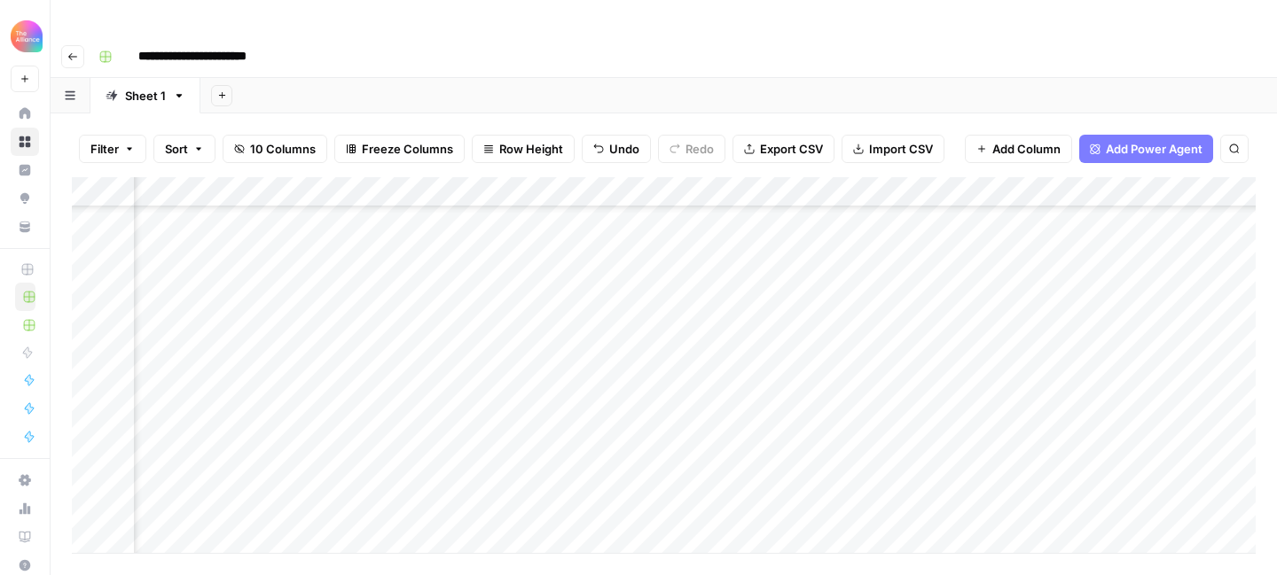
click at [971, 448] on div "Add Column" at bounding box center [664, 365] width 1184 height 376
click at [973, 447] on div "Add Column" at bounding box center [664, 365] width 1184 height 376
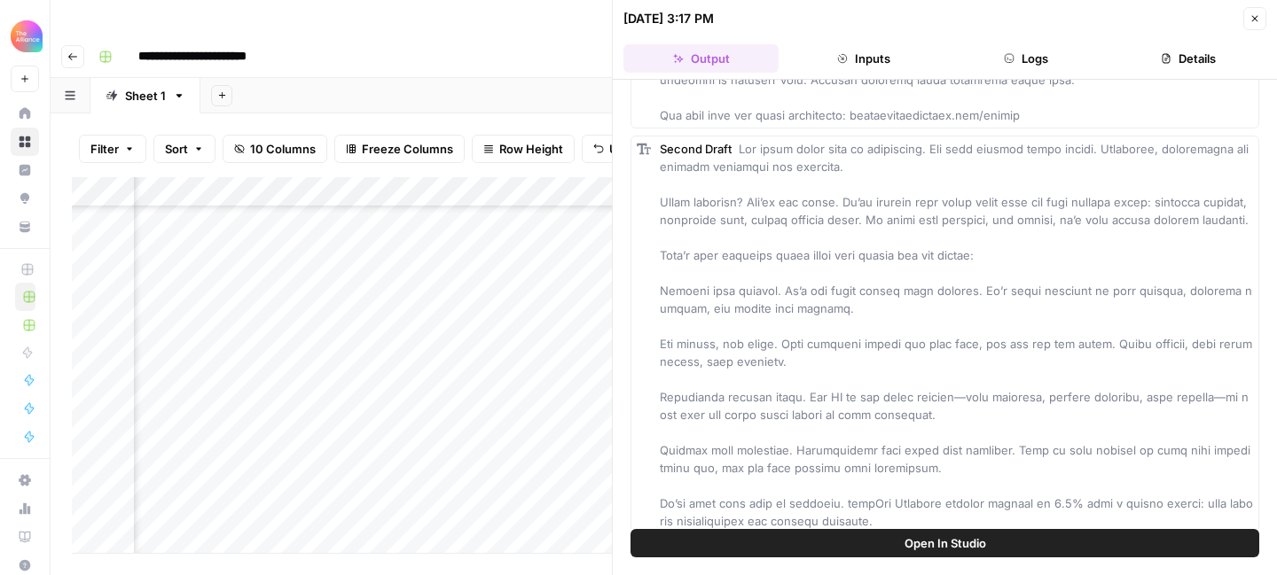
scroll to position [482, 0]
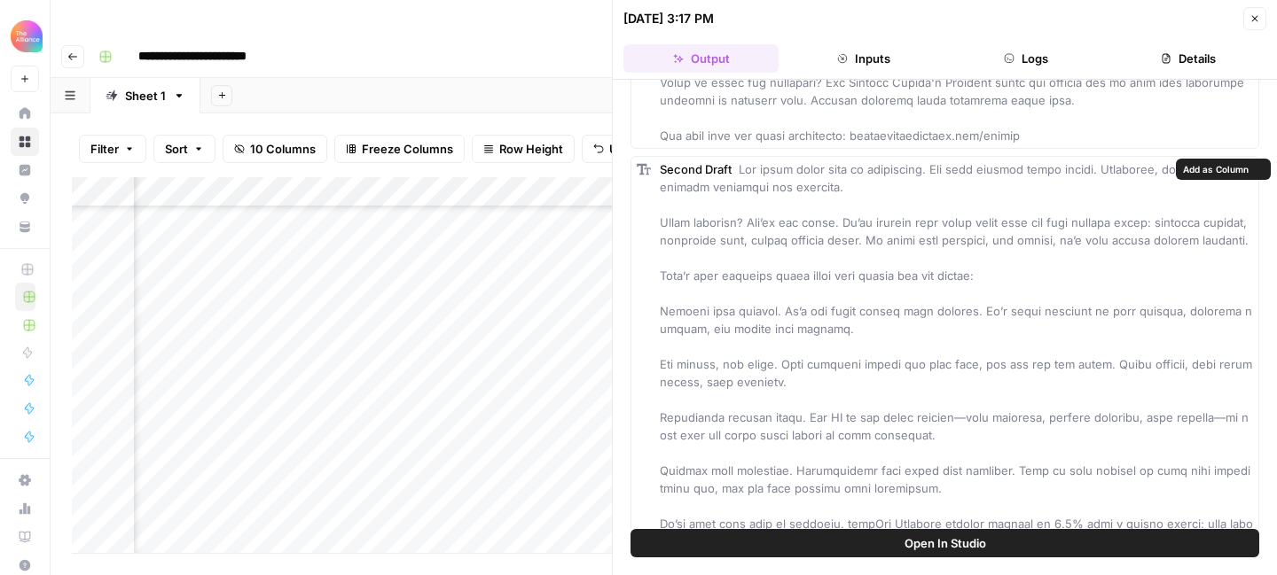
click at [781, 210] on div "Second Draft" at bounding box center [956, 435] width 593 height 550
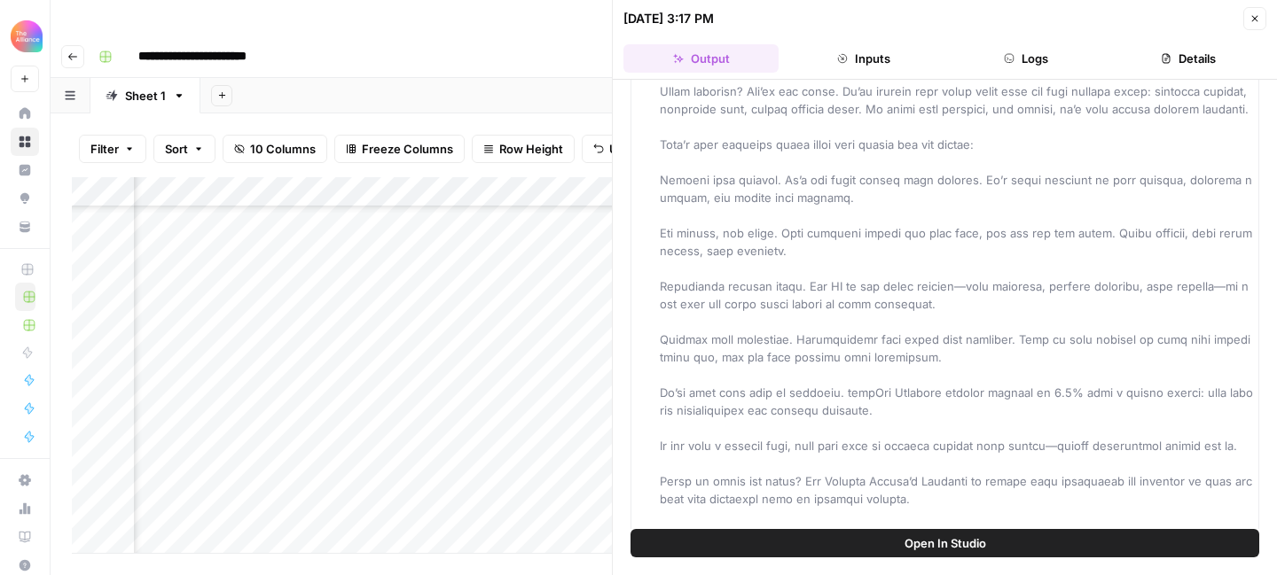
scroll to position [677, 0]
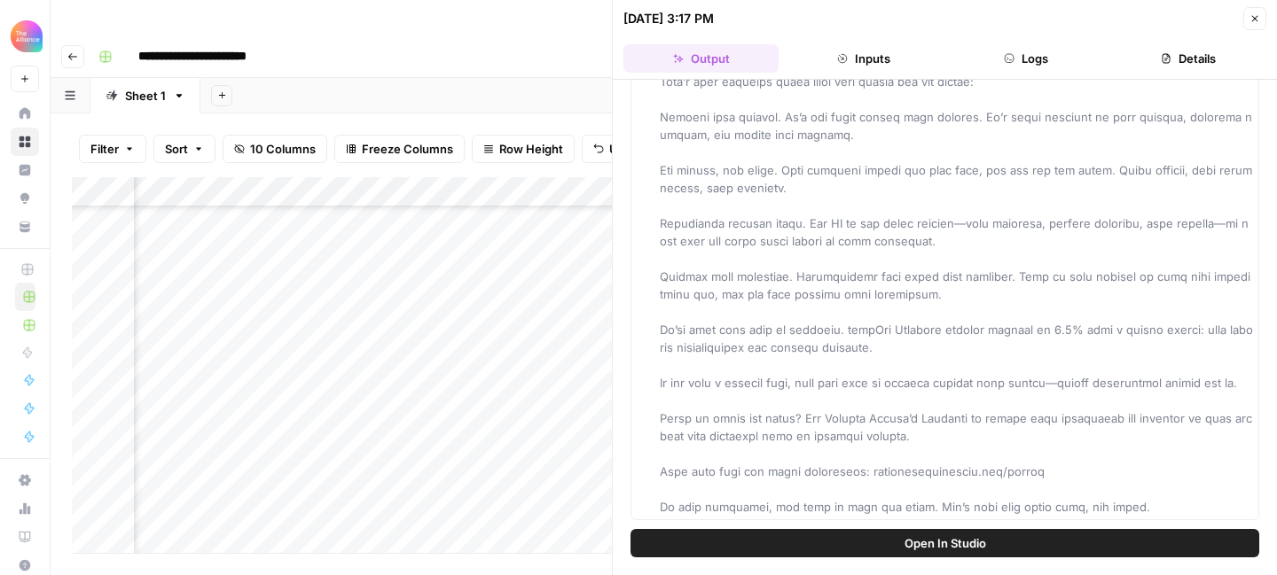
drag, startPoint x: 740, startPoint y: 168, endPoint x: 838, endPoint y: 553, distance: 397.9
click at [838, 553] on div "Hover on an element to add it as a column Add All Columns More options First Dr…" at bounding box center [945, 328] width 664 height 496
copy span "Lor ipsum dolor sita co adipiscing. Eli sedd eiusmod tempo incidi. Utlaboree, d…"
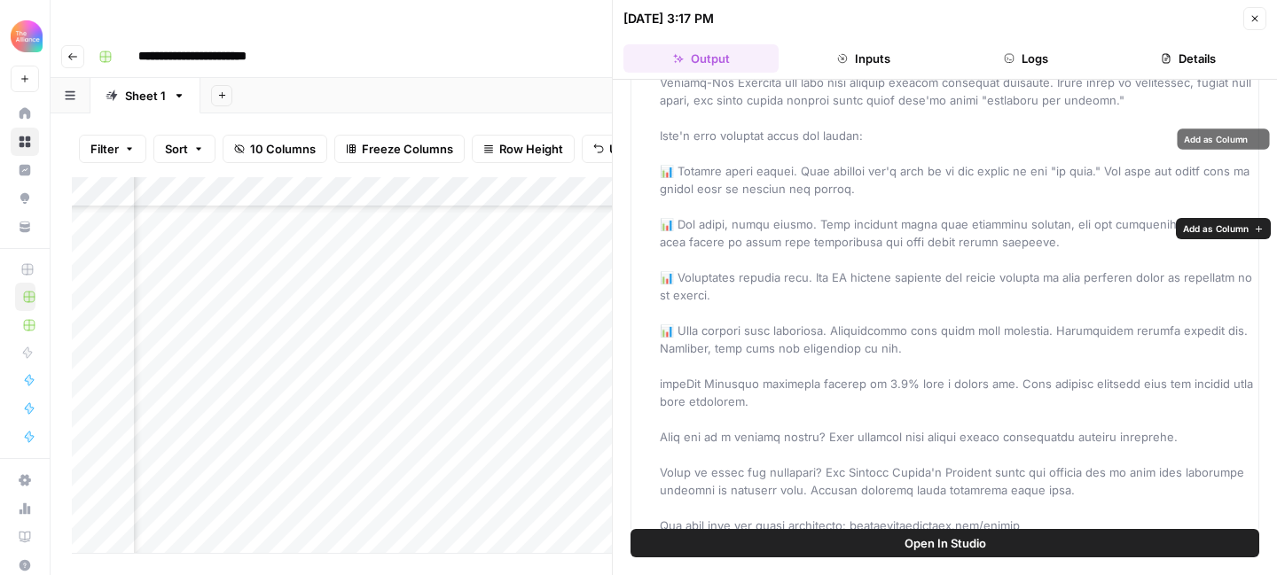
scroll to position [0, 0]
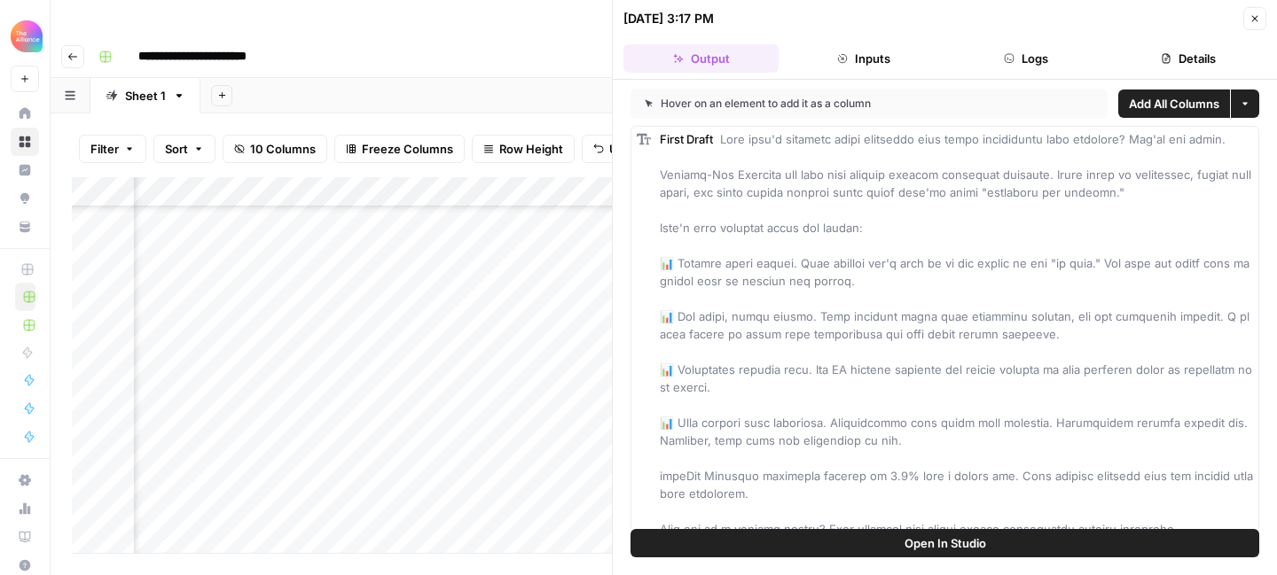
click at [1253, 25] on button "Close" at bounding box center [1254, 18] width 23 height 23
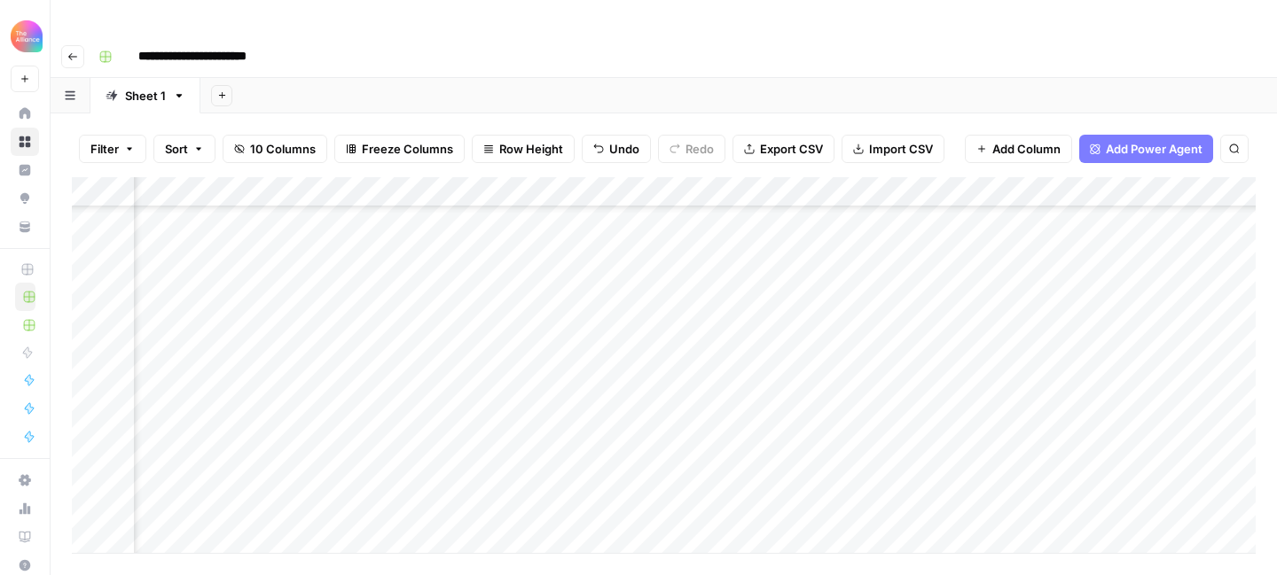
click at [988, 481] on div "Add Column" at bounding box center [664, 365] width 1184 height 376
click at [996, 481] on div "Add Column" at bounding box center [664, 365] width 1184 height 376
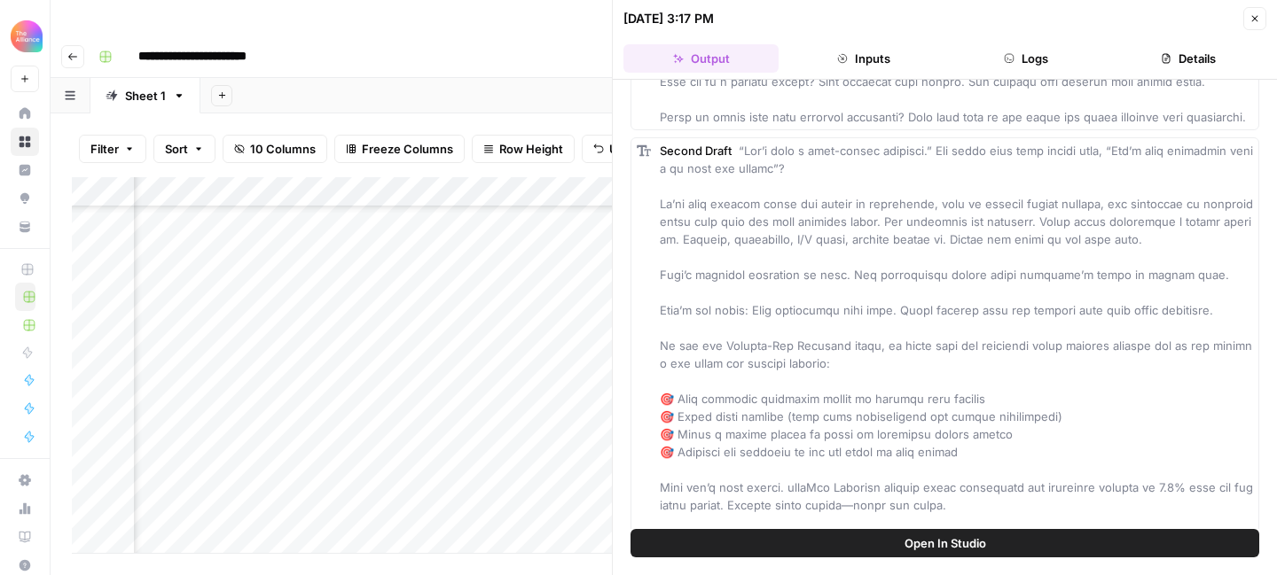
scroll to position [535, 0]
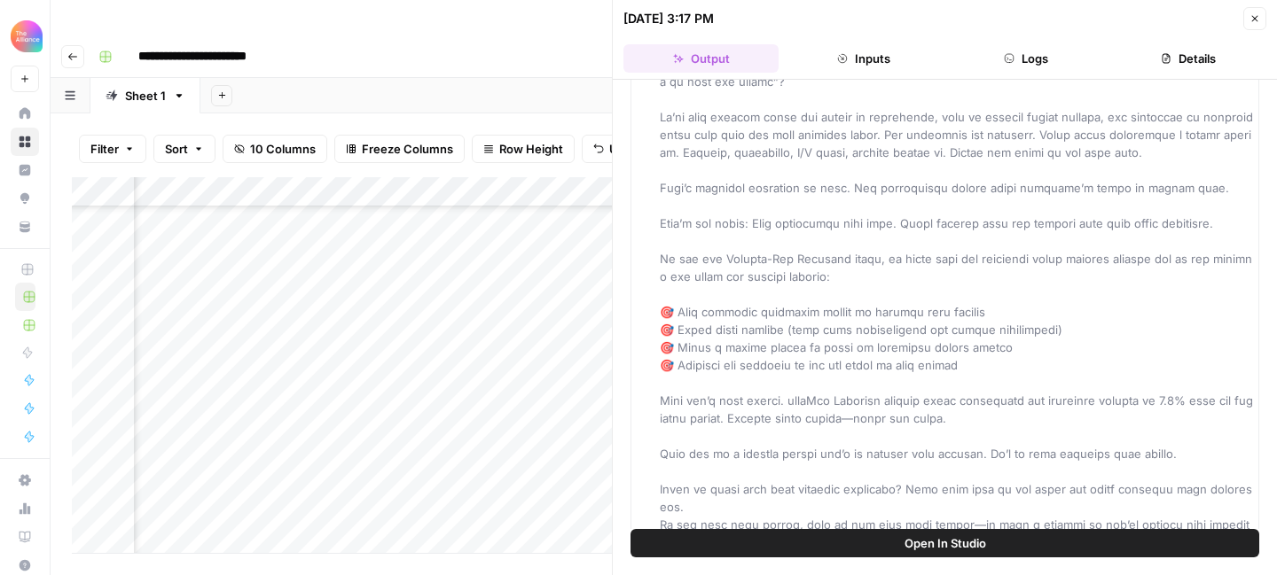
drag, startPoint x: 740, startPoint y: 222, endPoint x: 907, endPoint y: 560, distance: 377.9
click at [907, 560] on div "Hover on an element to add it as a column Add All Columns More options First Dr…" at bounding box center [945, 328] width 664 height 496
copy span "“Lor’i dolo s amet-consec adipisci.” Eli seddo eius temp incidi utla, “Etd’m al…"
click at [1257, 20] on icon "button" at bounding box center [1254, 18] width 11 height 11
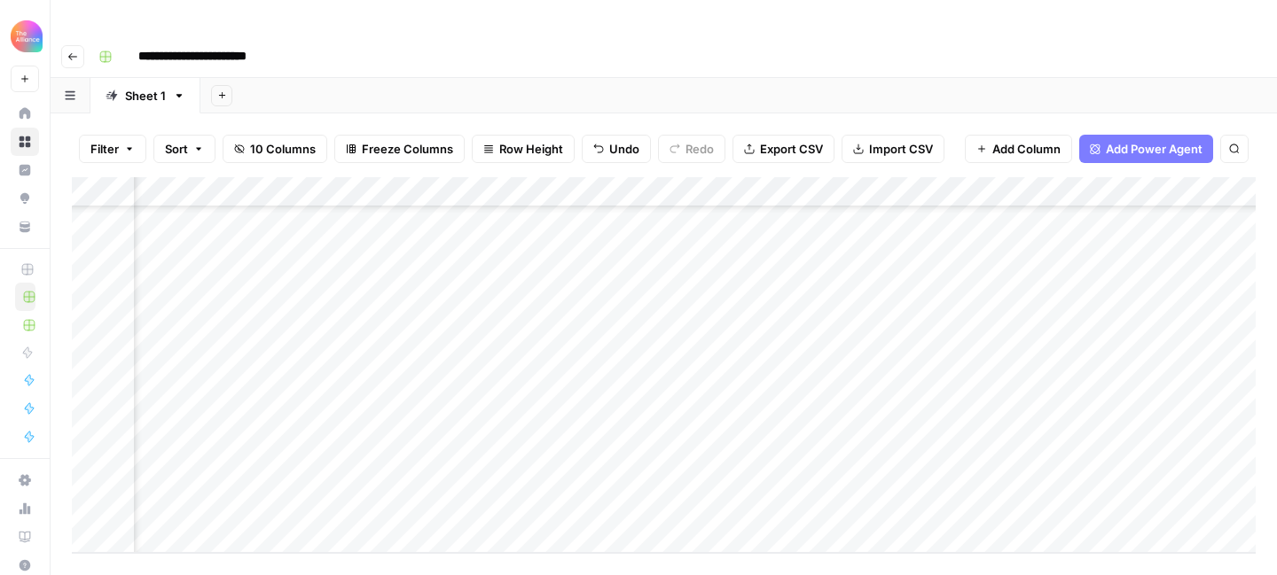
scroll to position [406, 0]
click at [199, 493] on div "Add Column" at bounding box center [664, 365] width 1184 height 376
click at [213, 530] on button "Third-person" at bounding box center [204, 534] width 87 height 21
click at [380, 472] on div "Add Column" at bounding box center [664, 365] width 1184 height 376
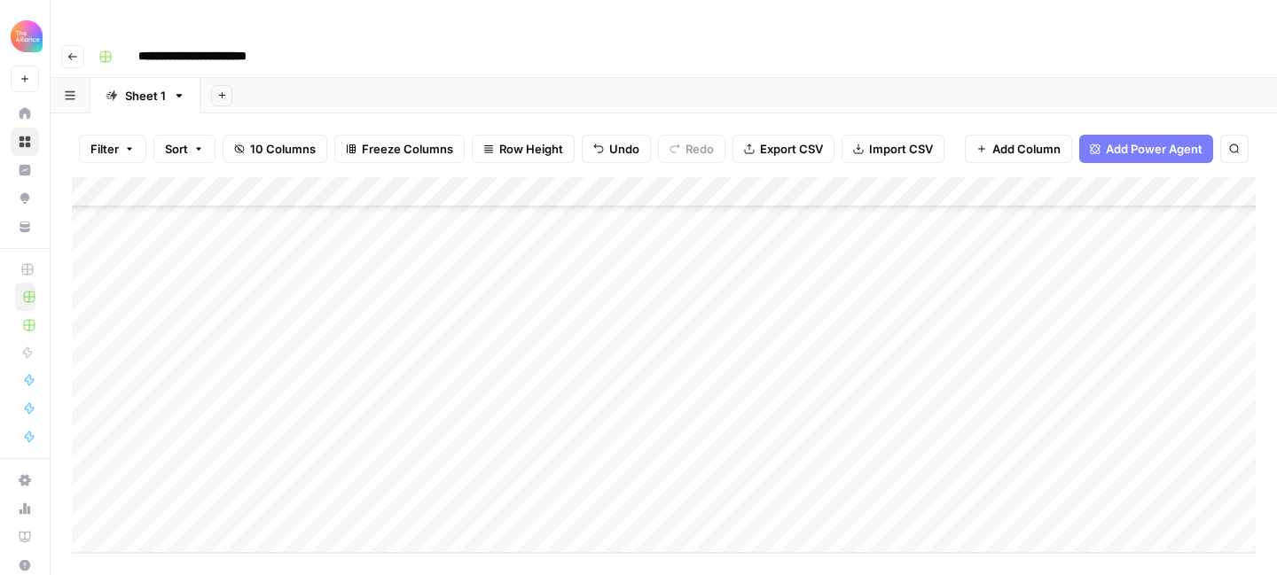
click at [346, 473] on div "Add Column" at bounding box center [664, 365] width 1184 height 376
click at [359, 534] on button "Promo" at bounding box center [346, 541] width 51 height 21
click at [511, 469] on div "Add Column" at bounding box center [664, 365] width 1184 height 376
click at [517, 469] on div "Add Column" at bounding box center [664, 365] width 1184 height 376
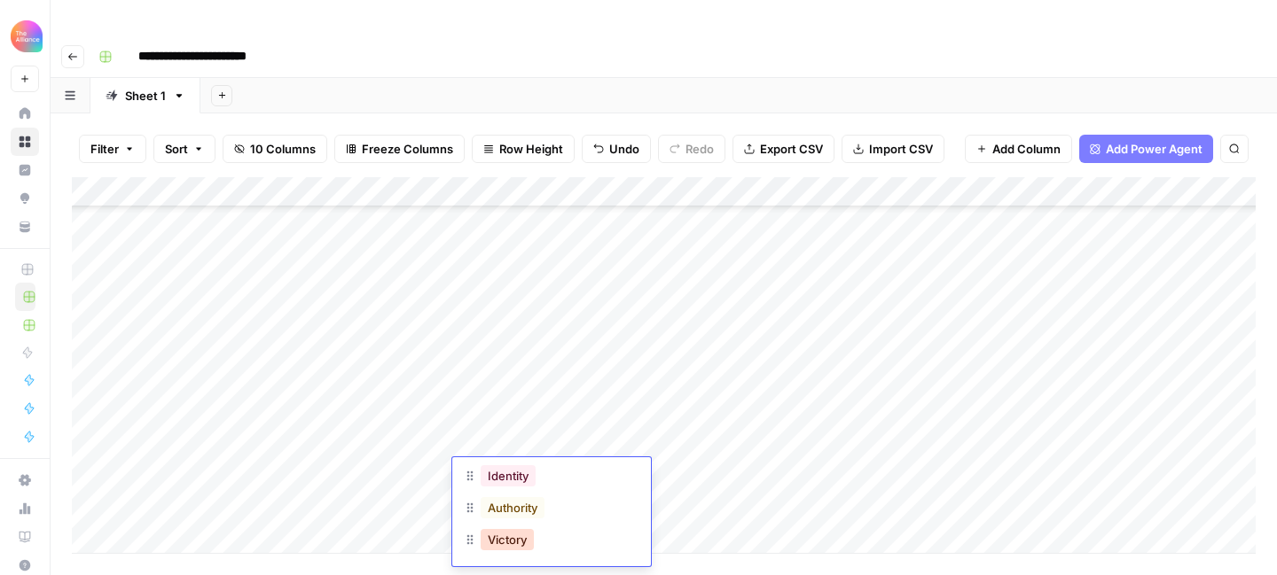
scroll to position [282, 0]
click at [521, 508] on button "Authority" at bounding box center [513, 504] width 64 height 21
click at [709, 477] on div "Add Column" at bounding box center [664, 365] width 1184 height 376
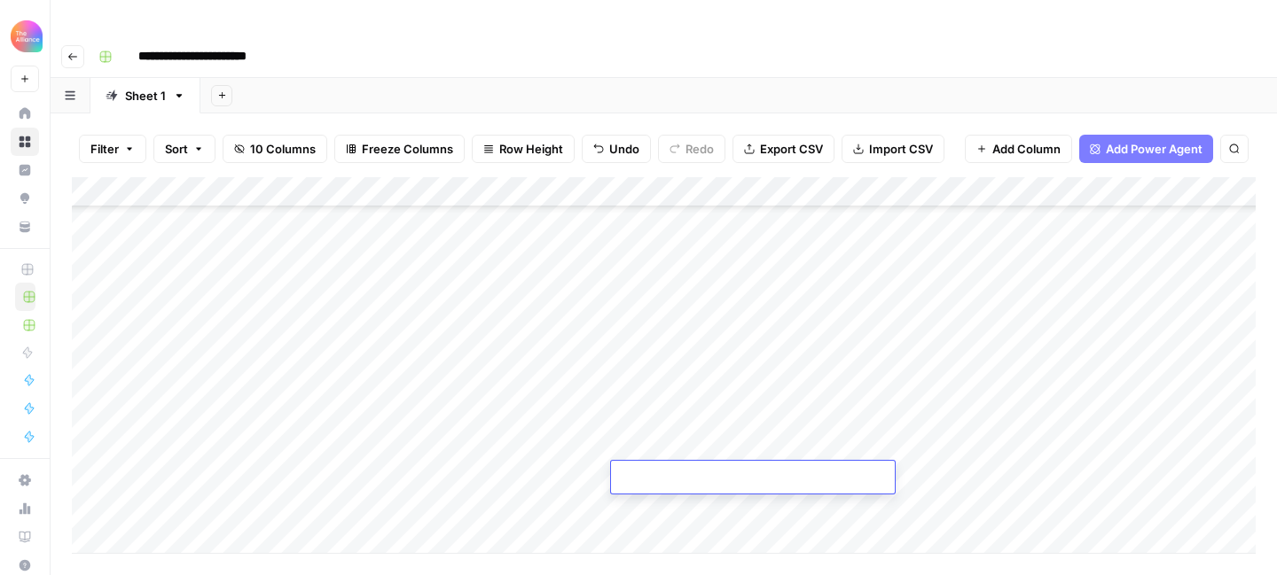
type textarea "**********"
click at [991, 479] on div "Add Column" at bounding box center [664, 365] width 1184 height 376
type textarea "**********"
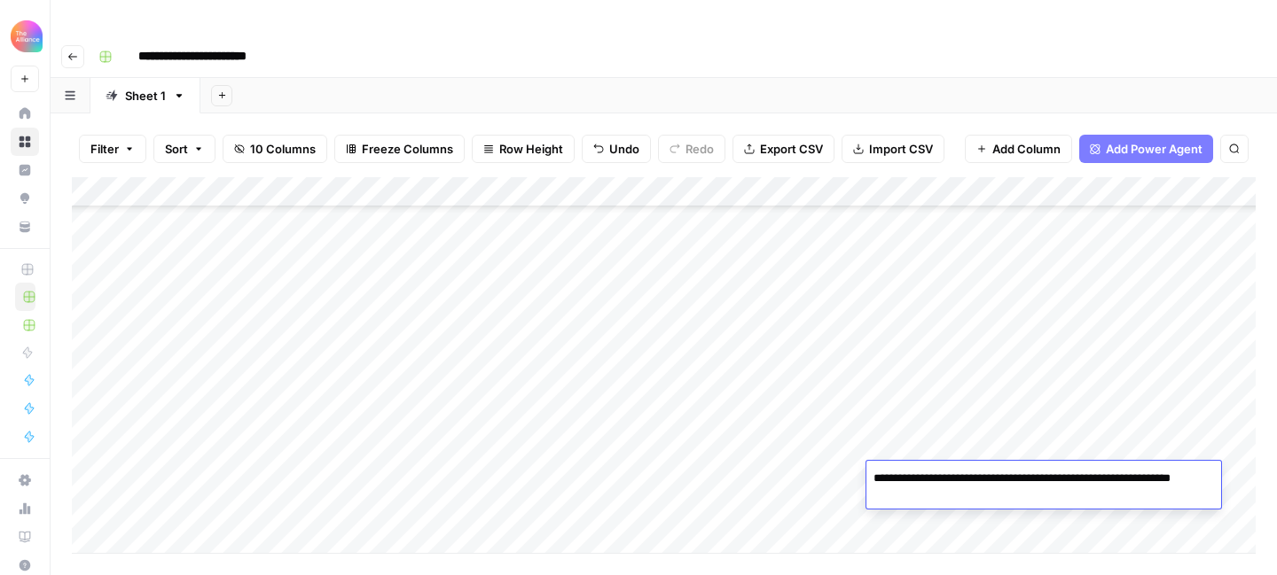
click at [765, 484] on div "Add Column" at bounding box center [664, 365] width 1184 height 376
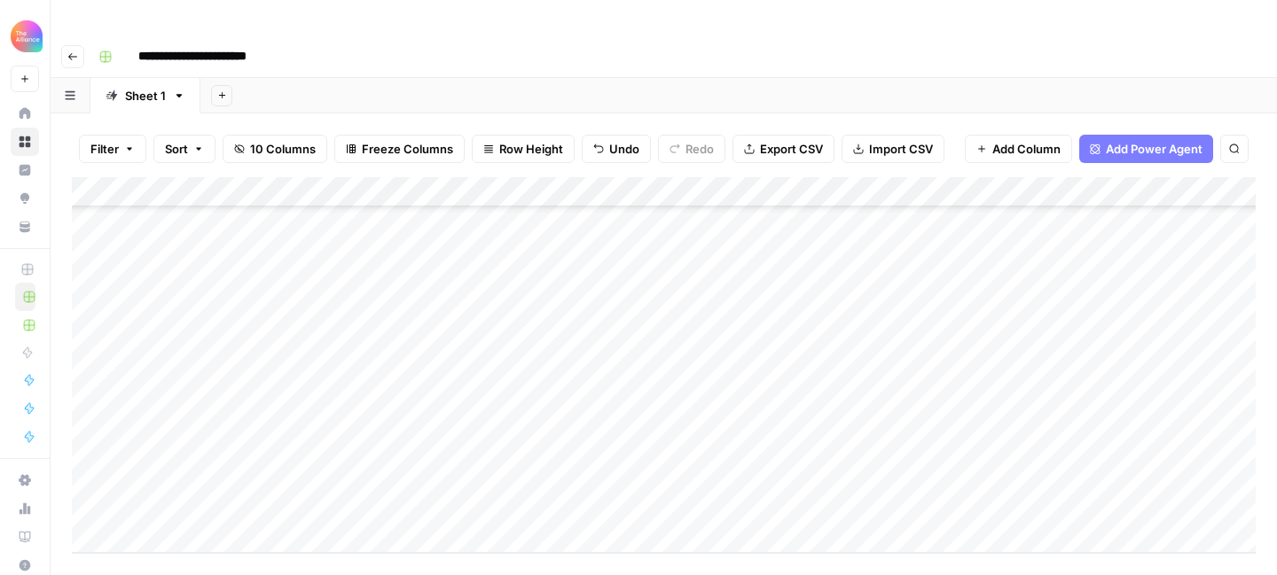
click at [748, 492] on div "Add Column" at bounding box center [664, 365] width 1184 height 376
type textarea "**********"
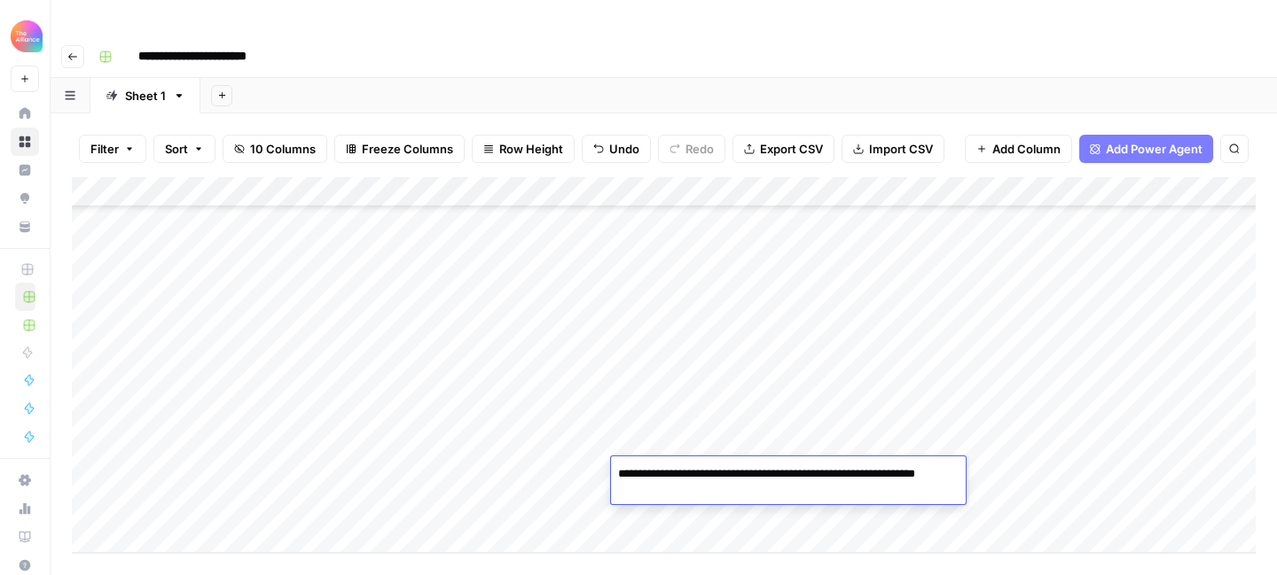
click at [990, 463] on div "Add Column" at bounding box center [664, 365] width 1184 height 376
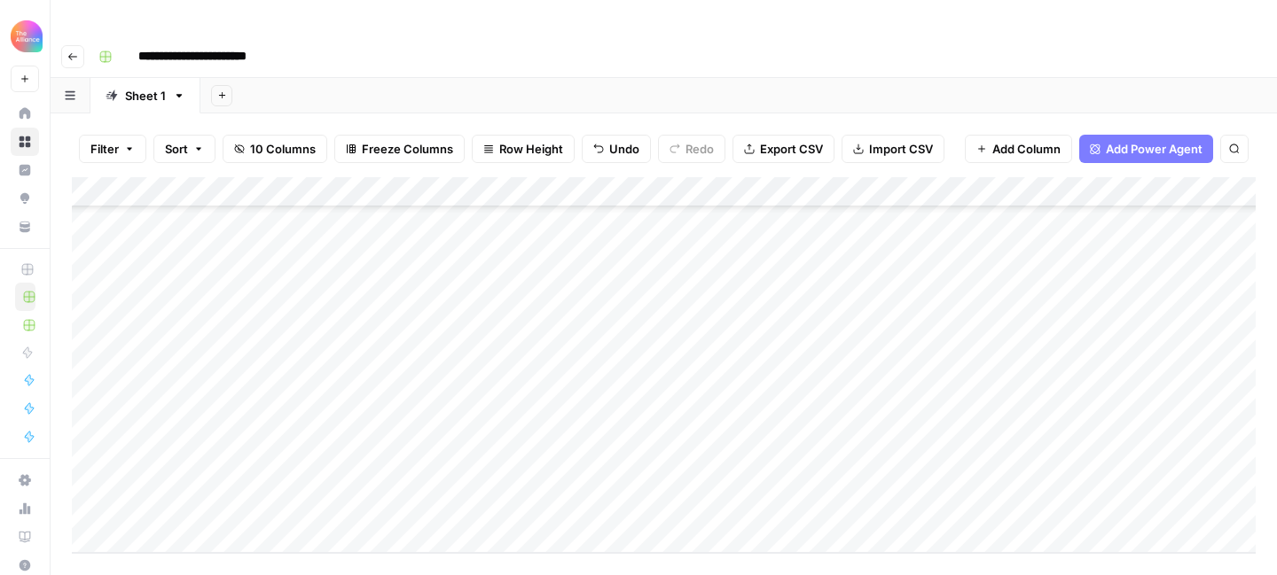
click at [990, 463] on div "Add Column" at bounding box center [664, 365] width 1184 height 376
type textarea "**********"
click at [772, 501] on div "Add Column" at bounding box center [664, 365] width 1184 height 376
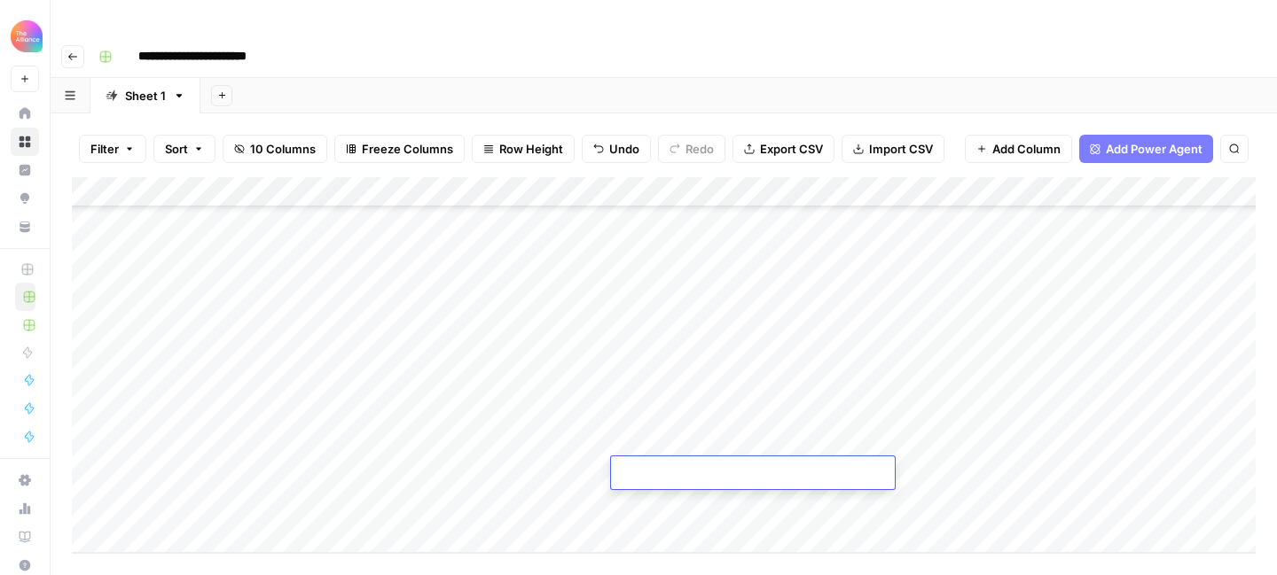
type textarea "**********"
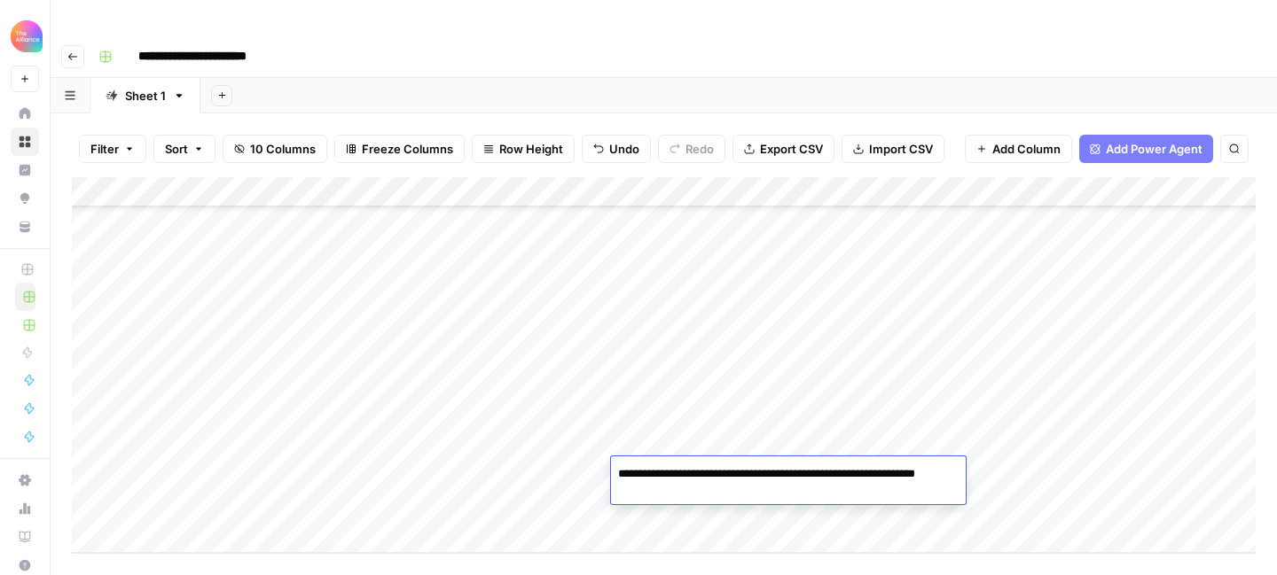
click at [970, 474] on div "Add Column" at bounding box center [664, 365] width 1184 height 376
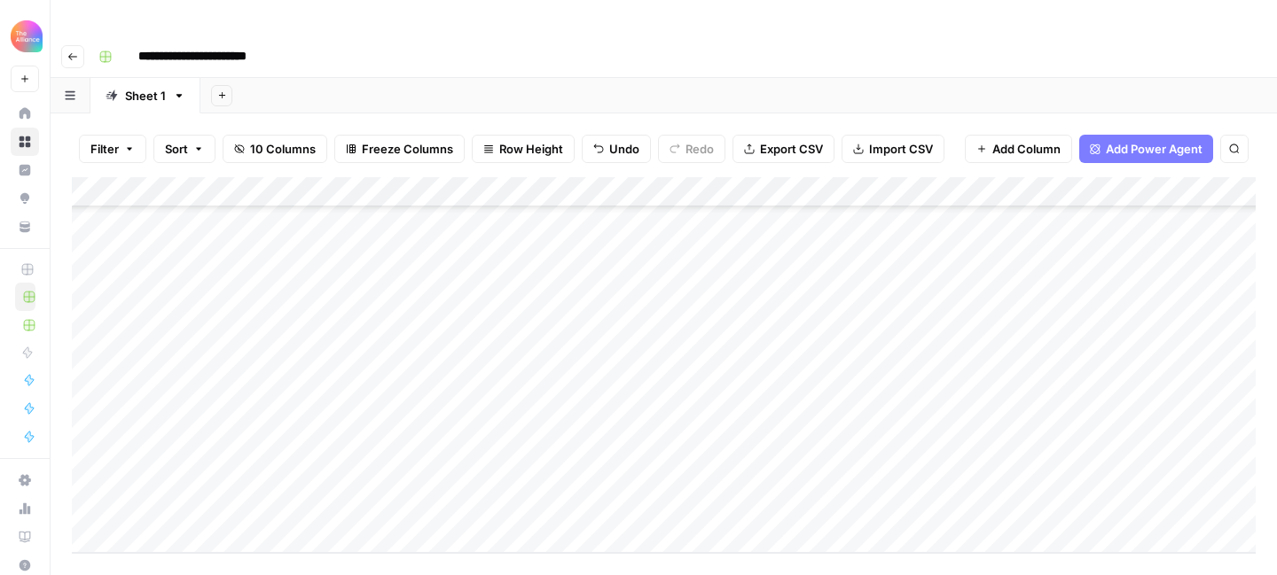
click at [970, 474] on div "Add Column" at bounding box center [664, 365] width 1184 height 376
type textarea "**********"
click at [826, 493] on div "Add Column" at bounding box center [664, 365] width 1184 height 376
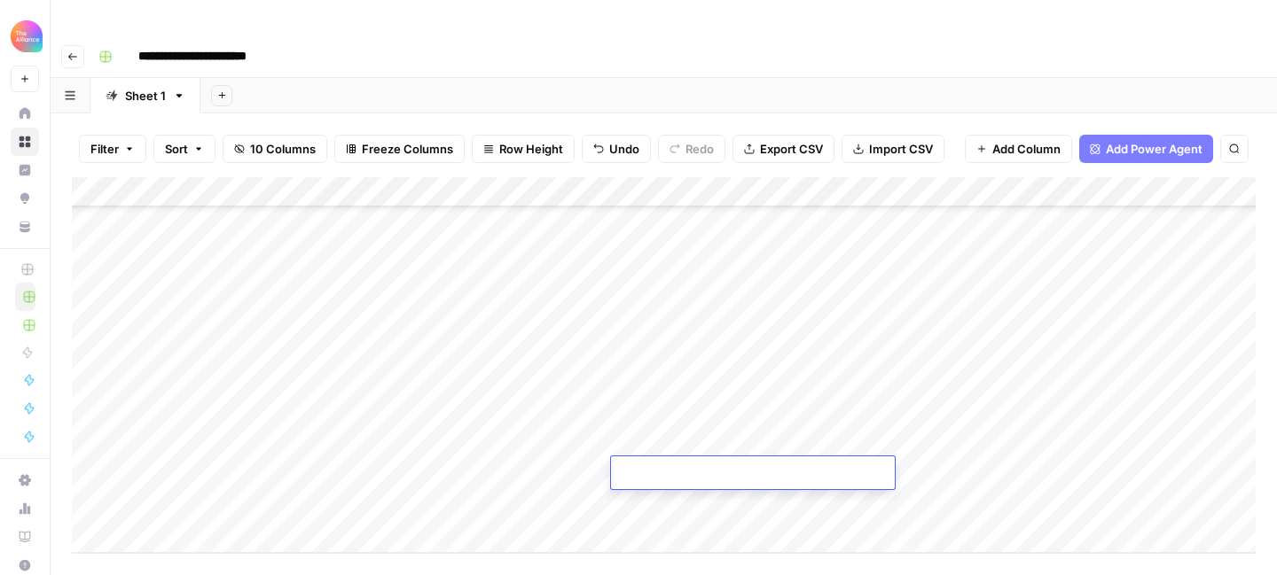
type textarea "**********"
click at [765, 442] on div "Add Column" at bounding box center [664, 365] width 1184 height 376
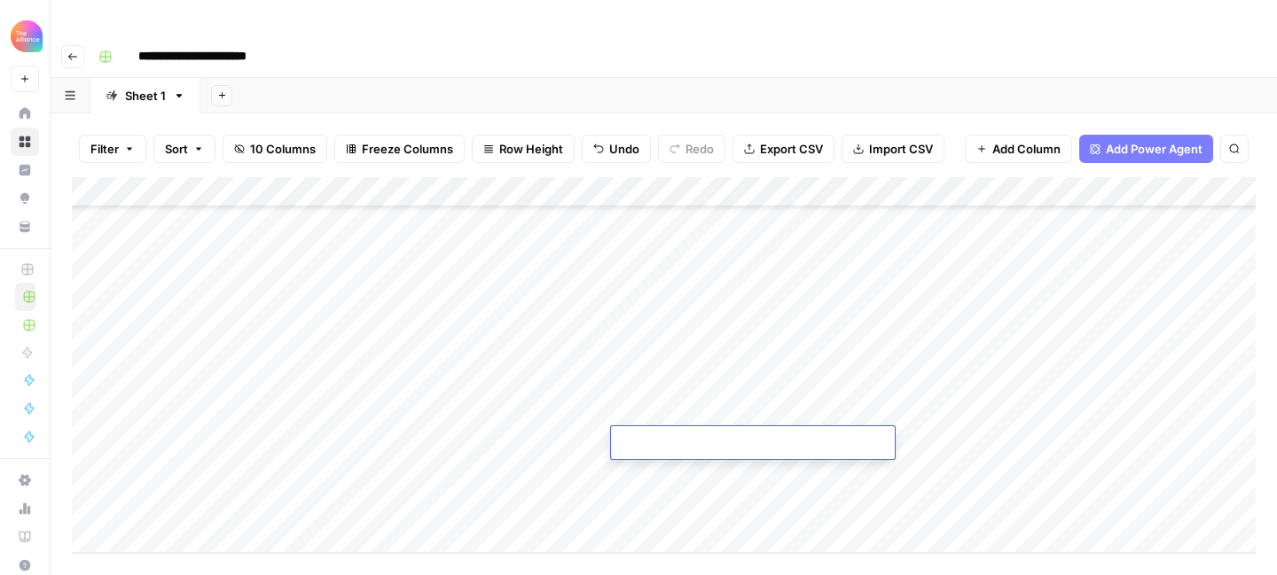
type textarea "**********"
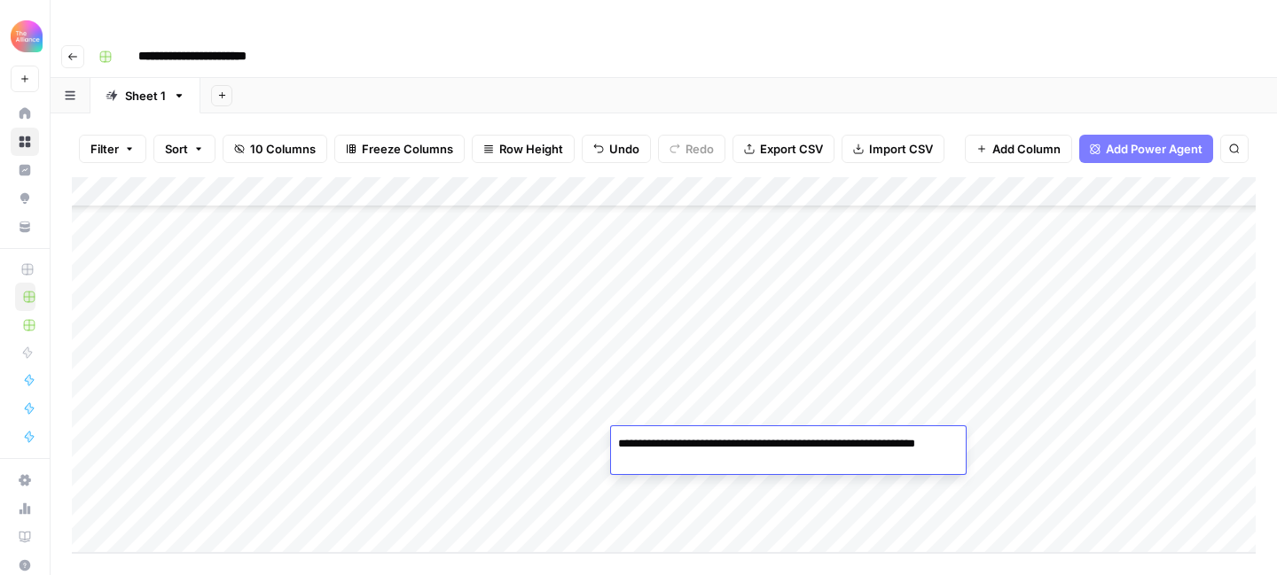
click at [931, 440] on textarea "**********" at bounding box center [788, 453] width 355 height 43
click at [966, 442] on body "**********" at bounding box center [638, 287] width 1277 height 575
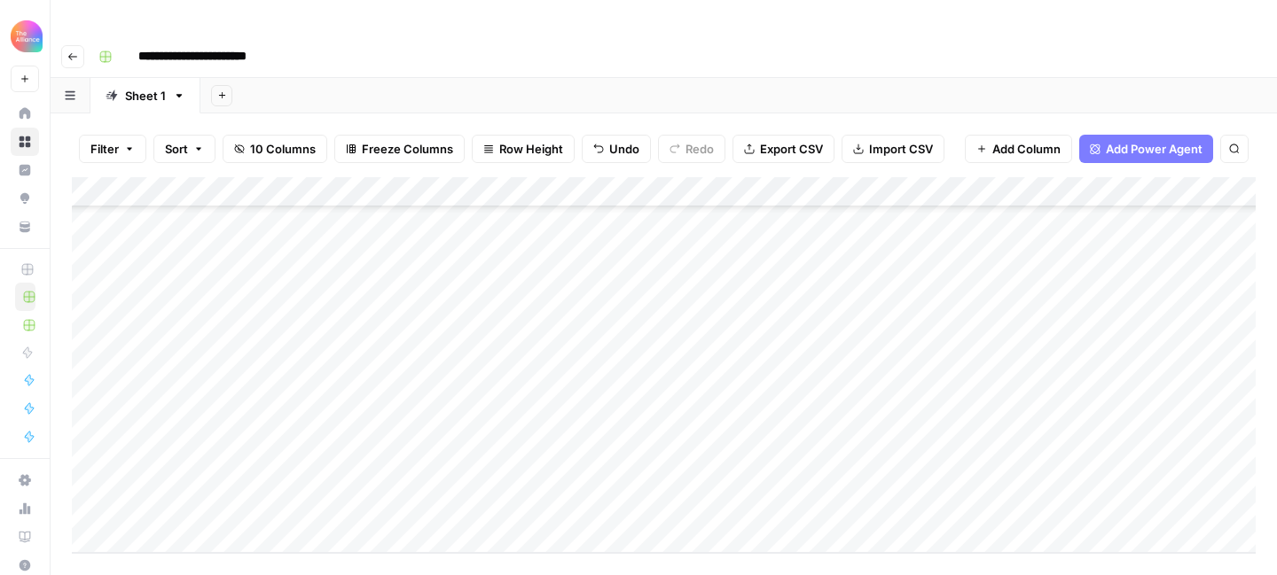
click at [976, 442] on div "Add Column" at bounding box center [664, 365] width 1184 height 376
type textarea "**********"
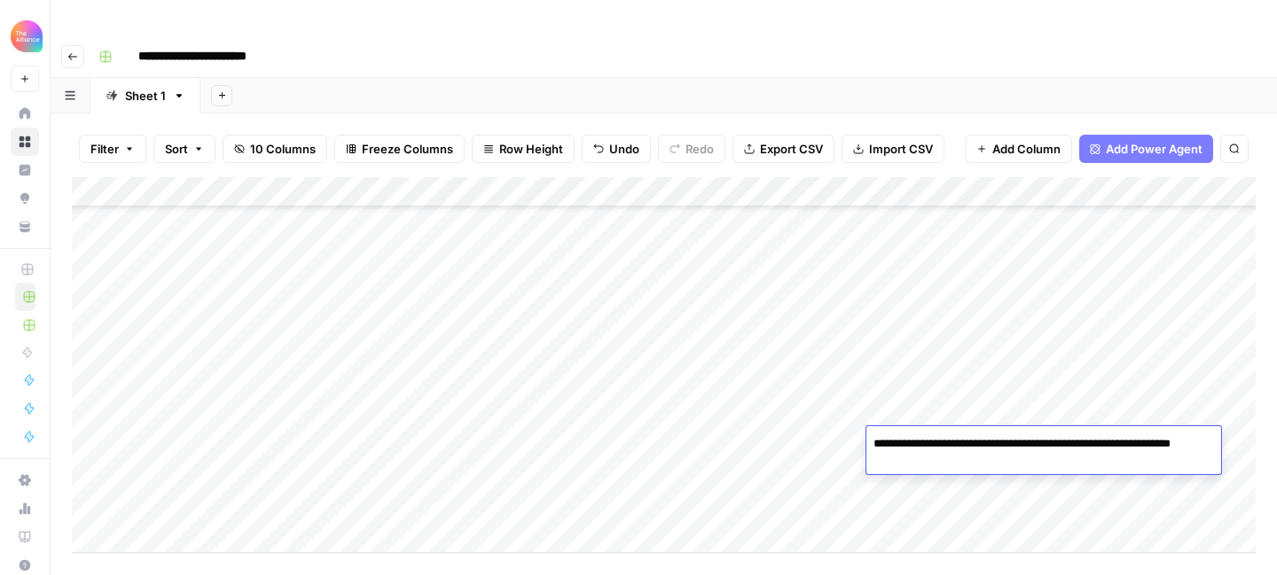
click at [175, 370] on div "Add Column" at bounding box center [664, 365] width 1184 height 376
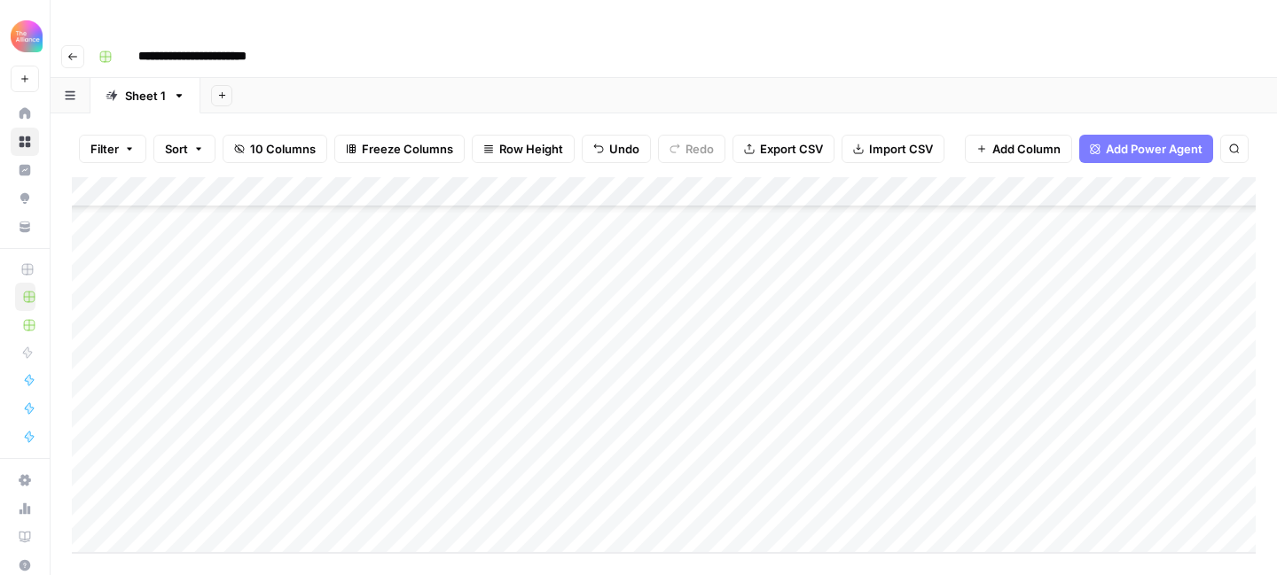
click at [186, 380] on div "Add Column" at bounding box center [664, 365] width 1184 height 376
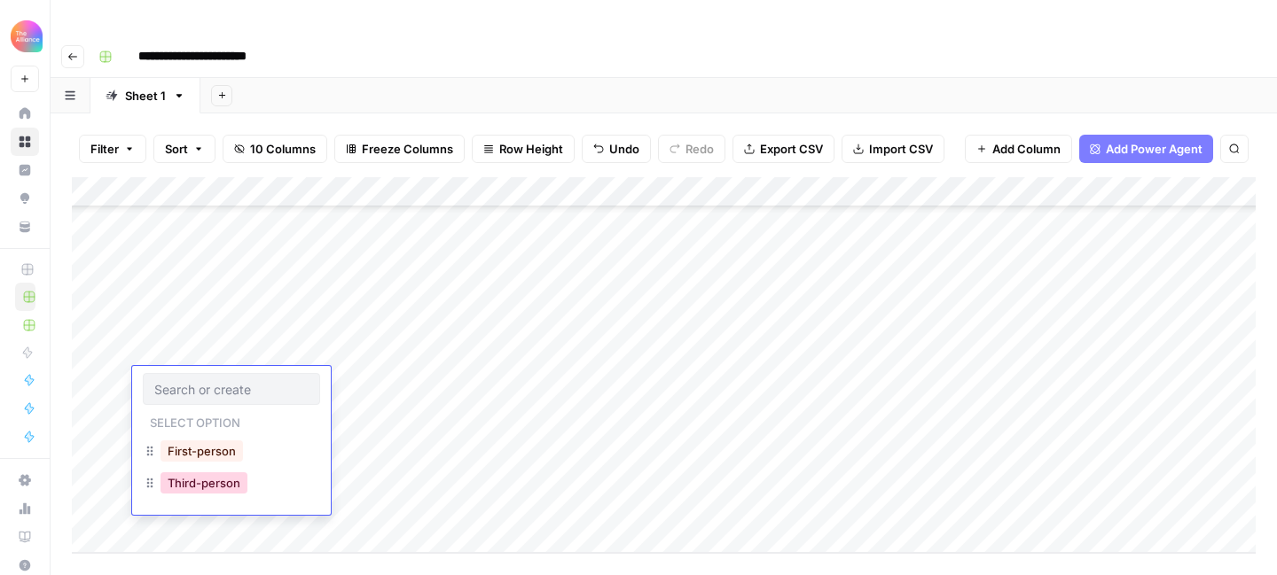
click at [216, 479] on button "Third-person" at bounding box center [203, 483] width 87 height 21
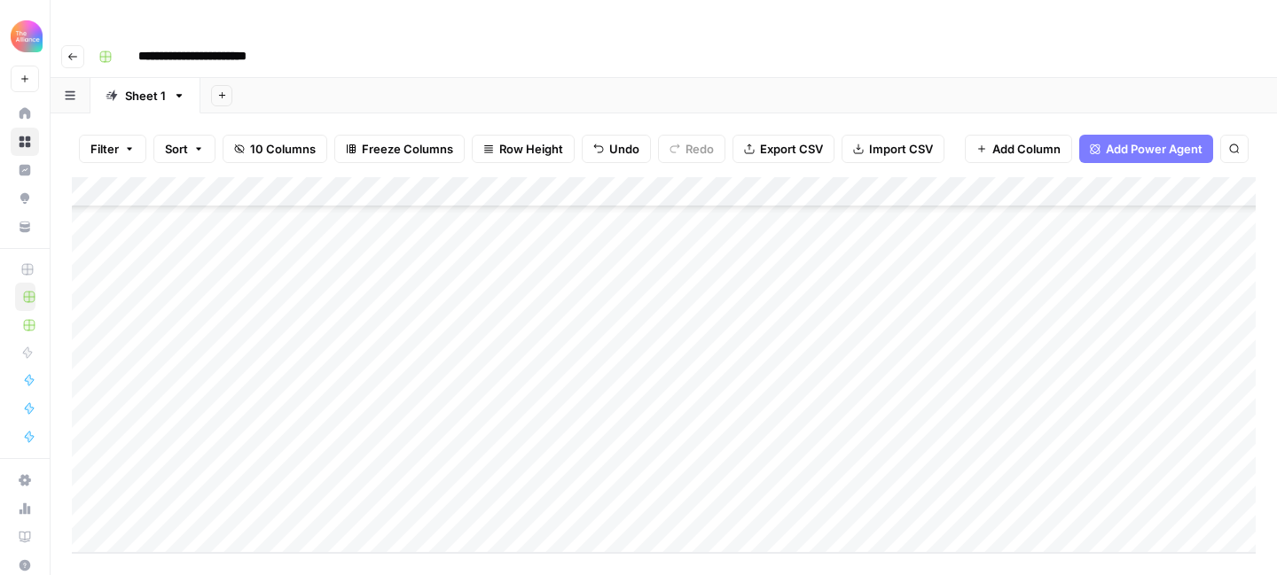
click at [230, 419] on div "Add Column" at bounding box center [664, 365] width 1184 height 376
click at [227, 420] on div "Add Column" at bounding box center [664, 365] width 1184 height 376
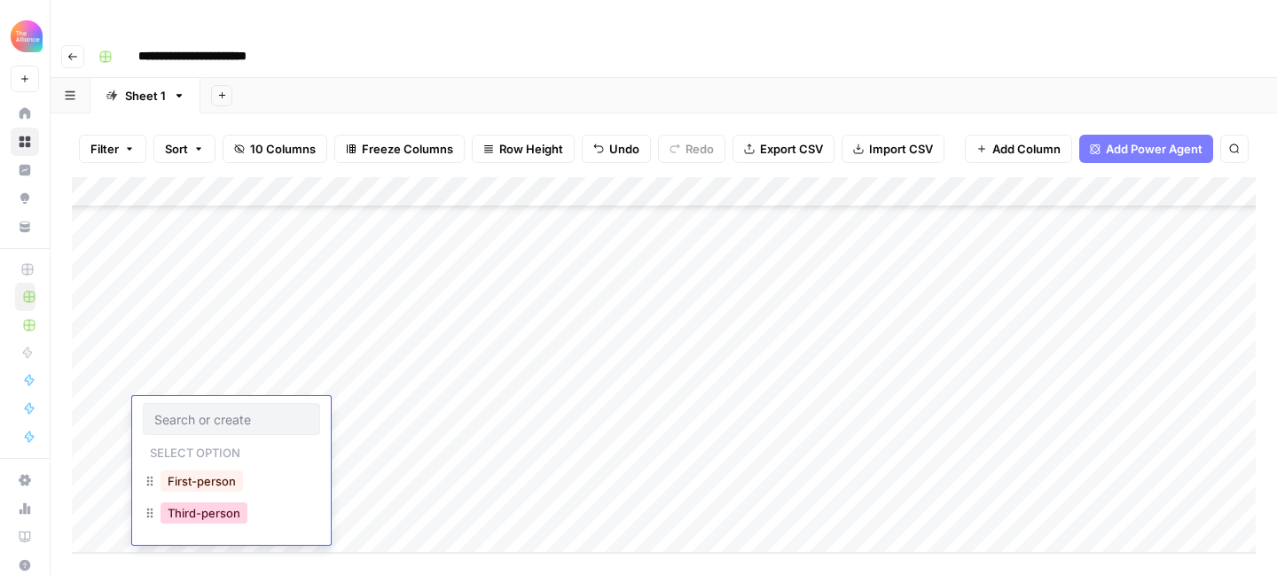
click at [210, 505] on button "Third-person" at bounding box center [203, 513] width 87 height 21
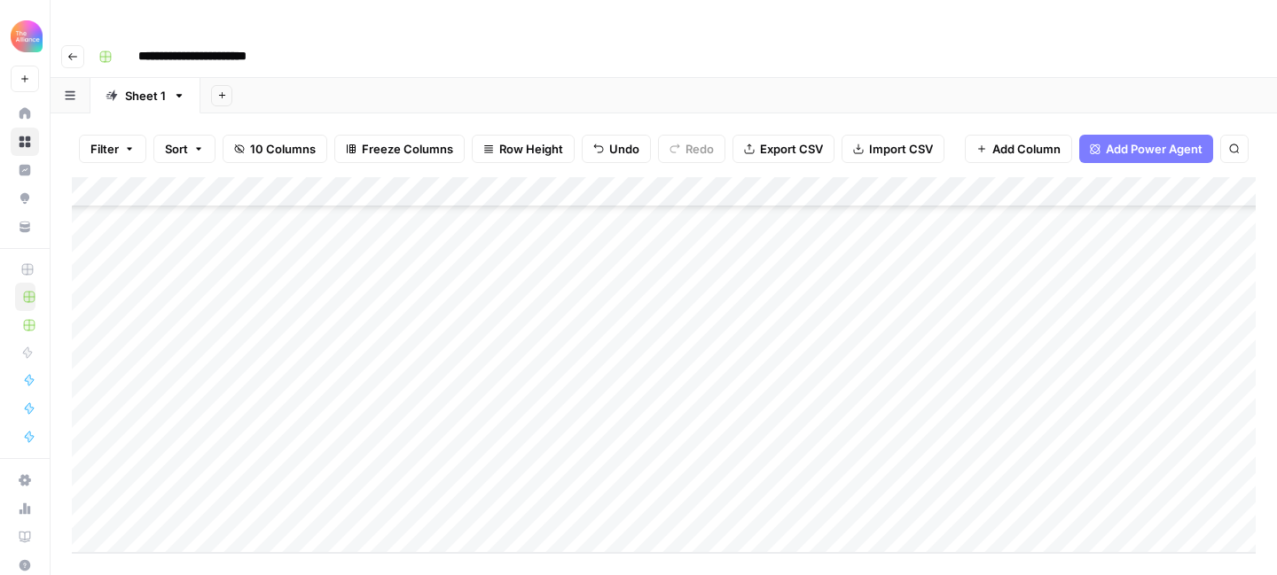
click at [215, 448] on div "Add Column" at bounding box center [664, 365] width 1184 height 376
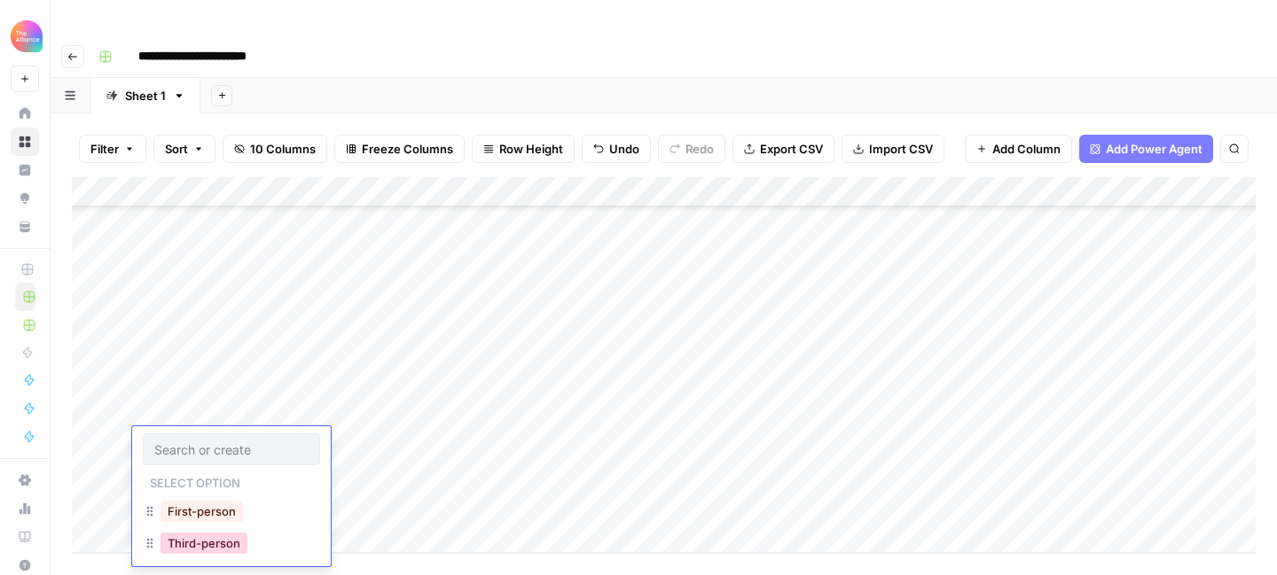
click at [203, 542] on button "Third-person" at bounding box center [203, 543] width 87 height 21
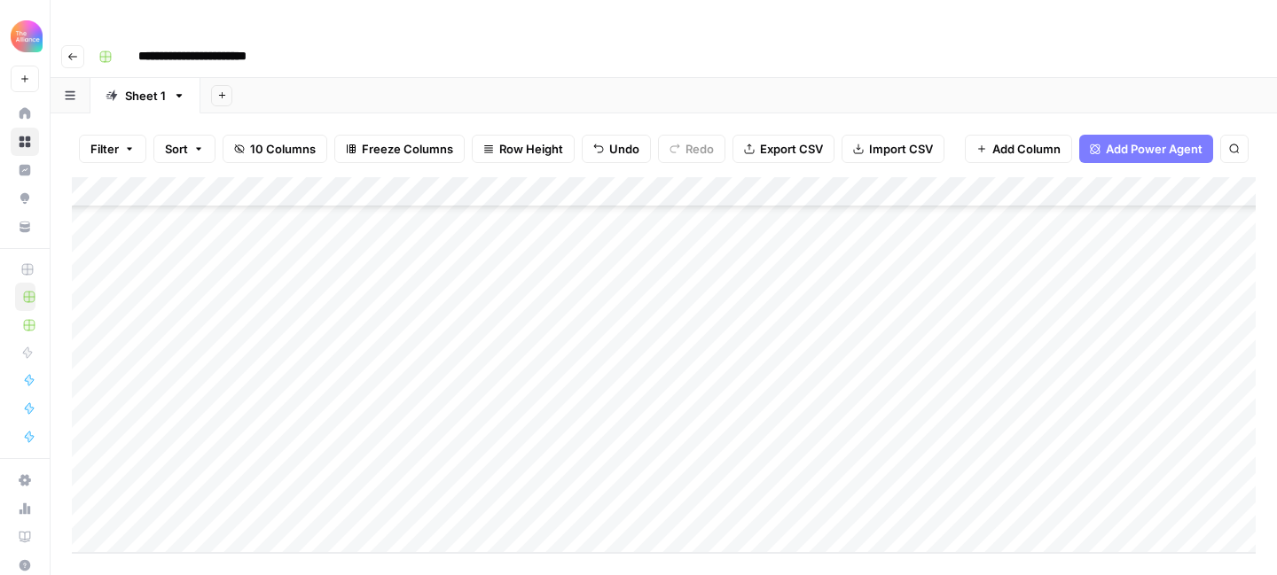
click at [339, 373] on div "Add Column" at bounding box center [664, 365] width 1184 height 376
click at [339, 378] on div "Add Column" at bounding box center [664, 365] width 1184 height 376
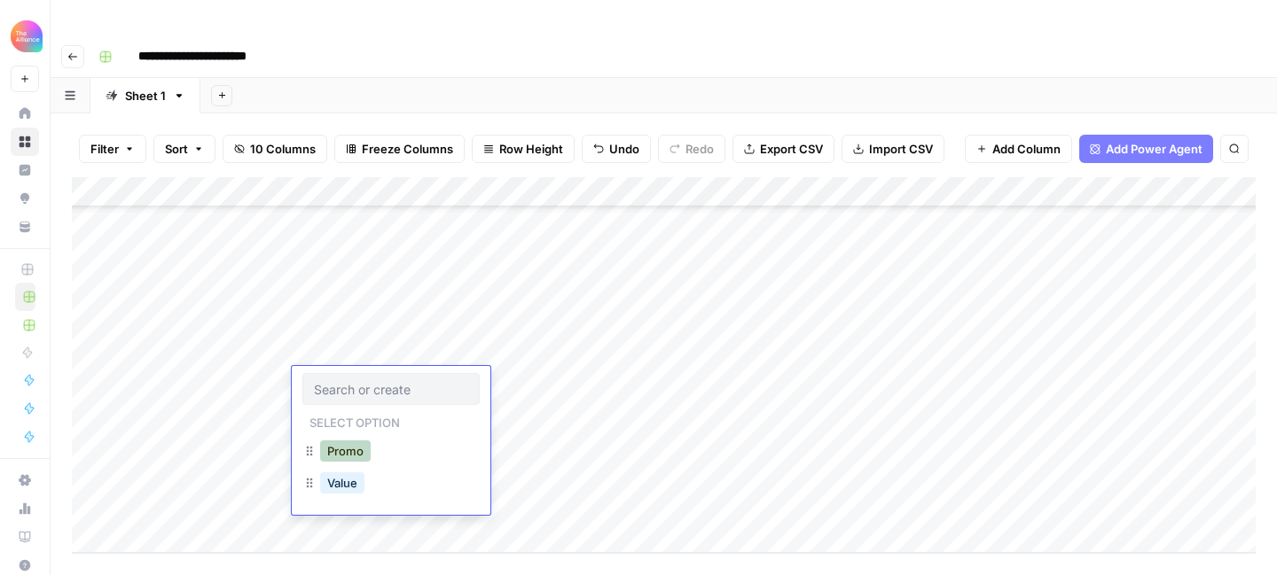
click at [349, 447] on button "Promo" at bounding box center [345, 451] width 51 height 21
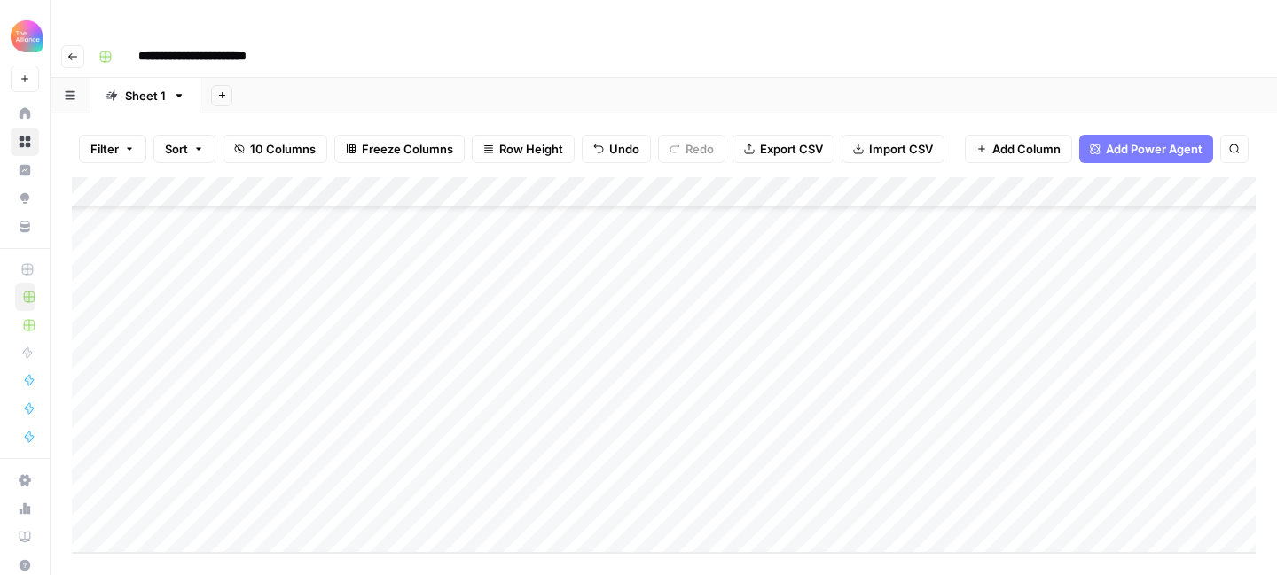
click at [361, 403] on div "Add Column" at bounding box center [664, 365] width 1184 height 376
click at [359, 410] on div "Add Column" at bounding box center [664, 365] width 1184 height 376
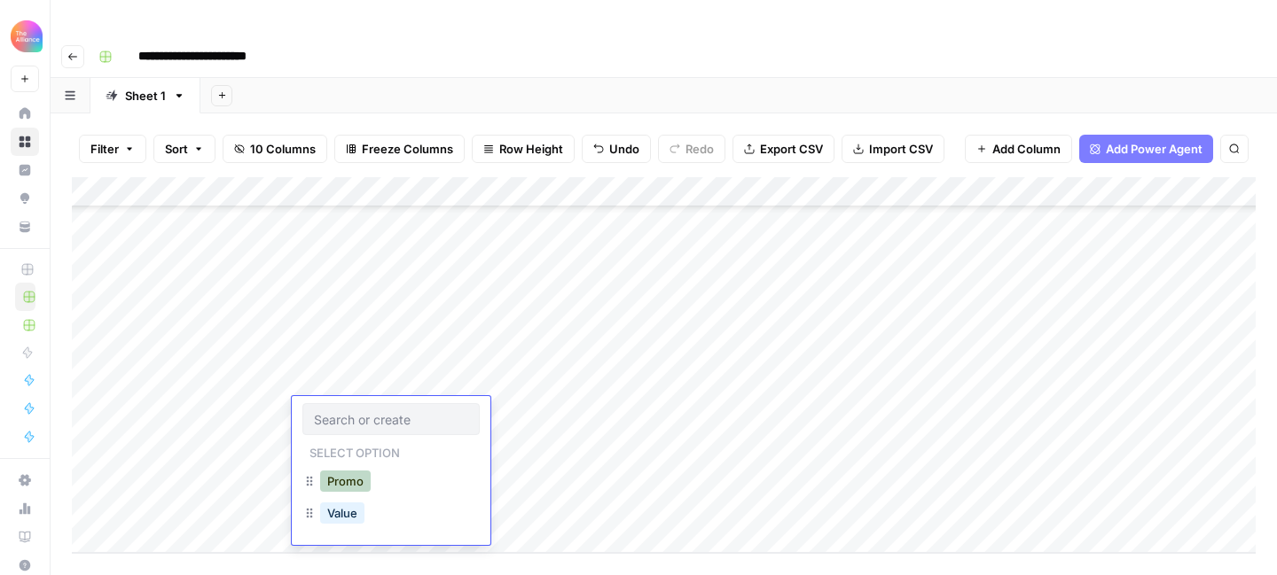
click at [362, 474] on button "Promo" at bounding box center [345, 481] width 51 height 21
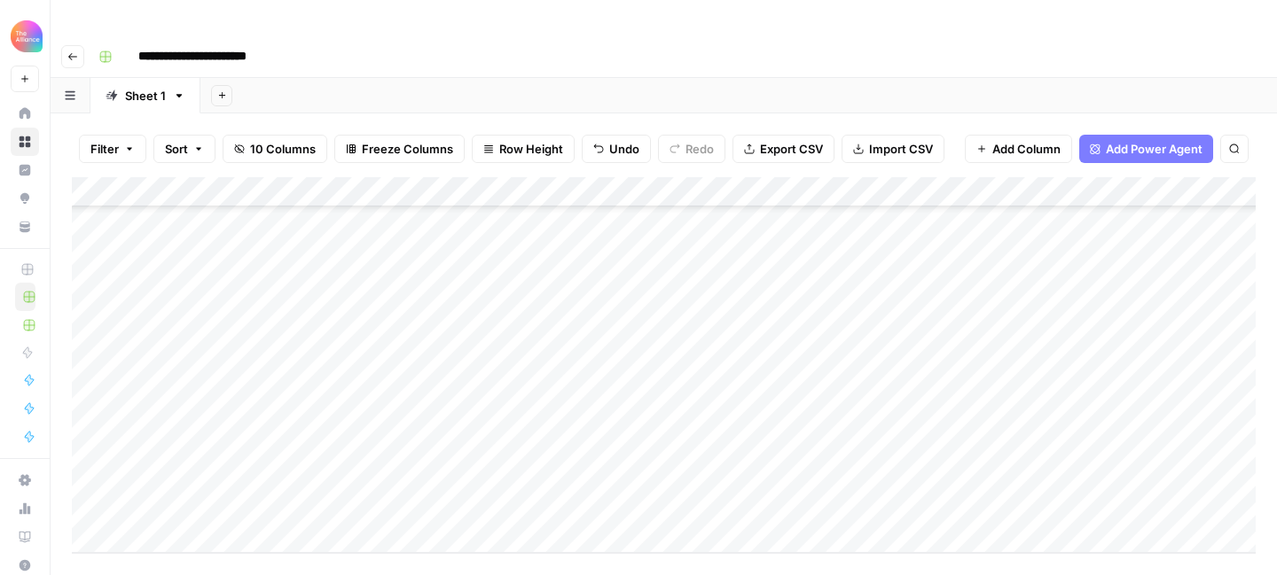
click at [362, 434] on div "Add Column" at bounding box center [664, 365] width 1184 height 376
click at [354, 499] on div "Promo" at bounding box center [346, 511] width 58 height 25
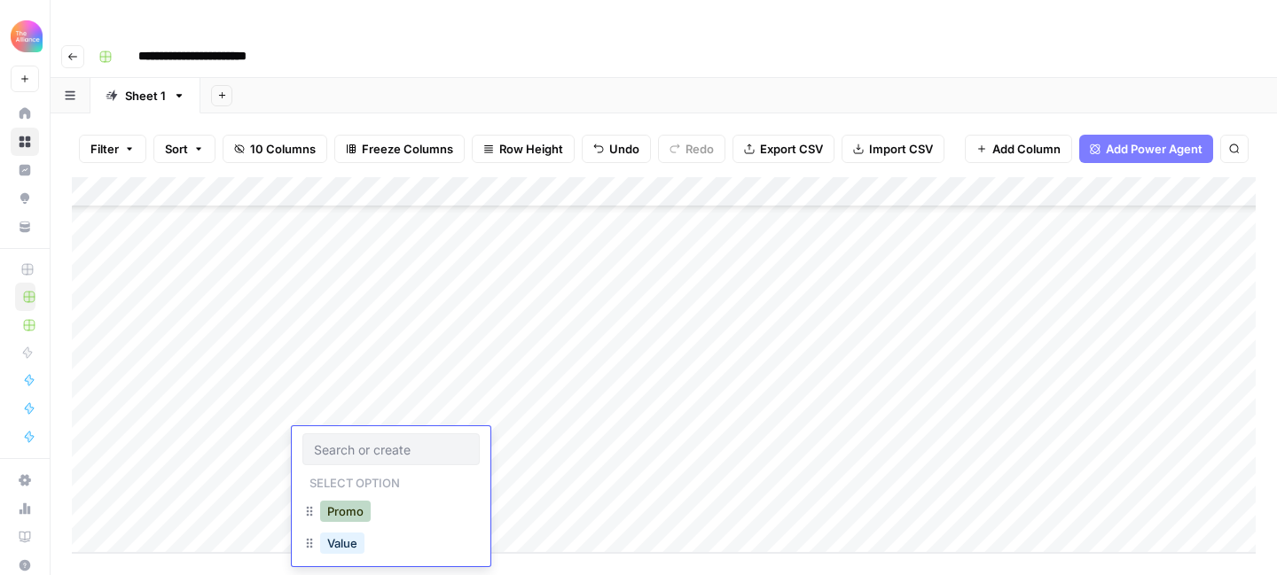
click at [343, 515] on button "Promo" at bounding box center [345, 511] width 51 height 21
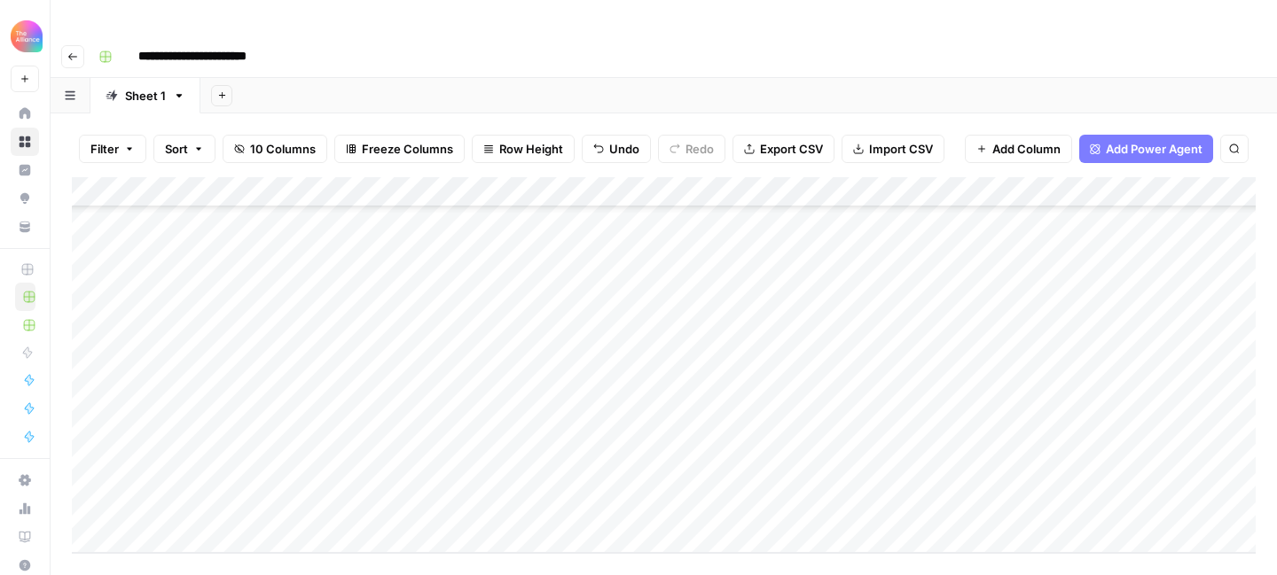
click at [492, 399] on div "Add Column" at bounding box center [664, 365] width 1184 height 376
click at [502, 391] on div "Add Column" at bounding box center [664, 365] width 1184 height 376
click at [494, 385] on div "Add Column" at bounding box center [664, 365] width 1184 height 376
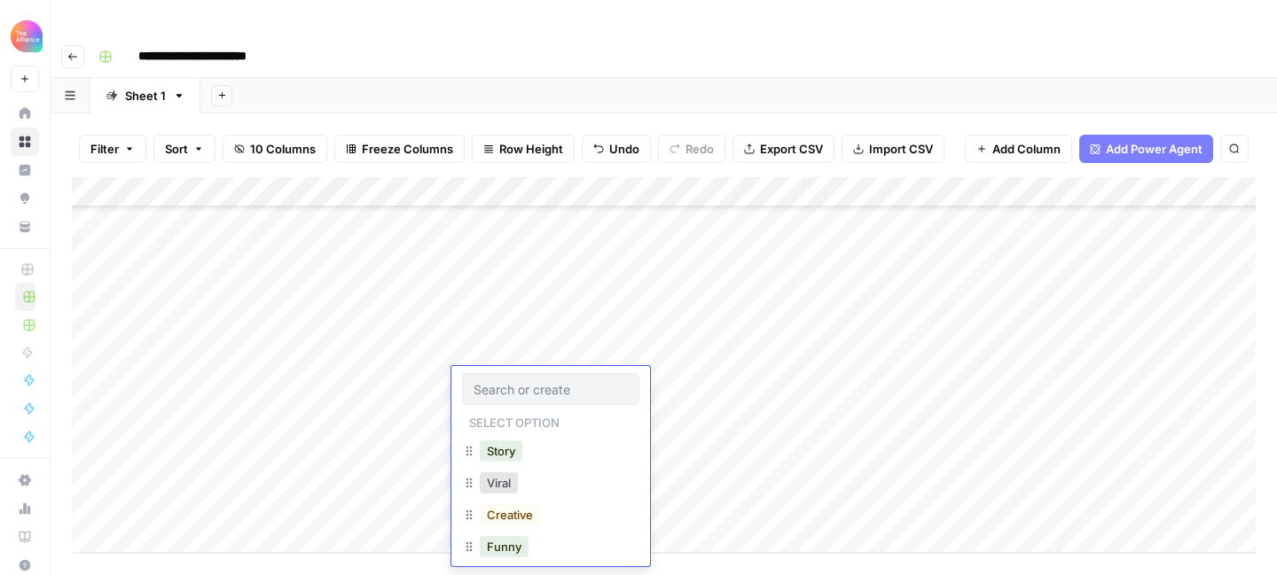
click at [520, 339] on div "Add Column" at bounding box center [664, 365] width 1184 height 376
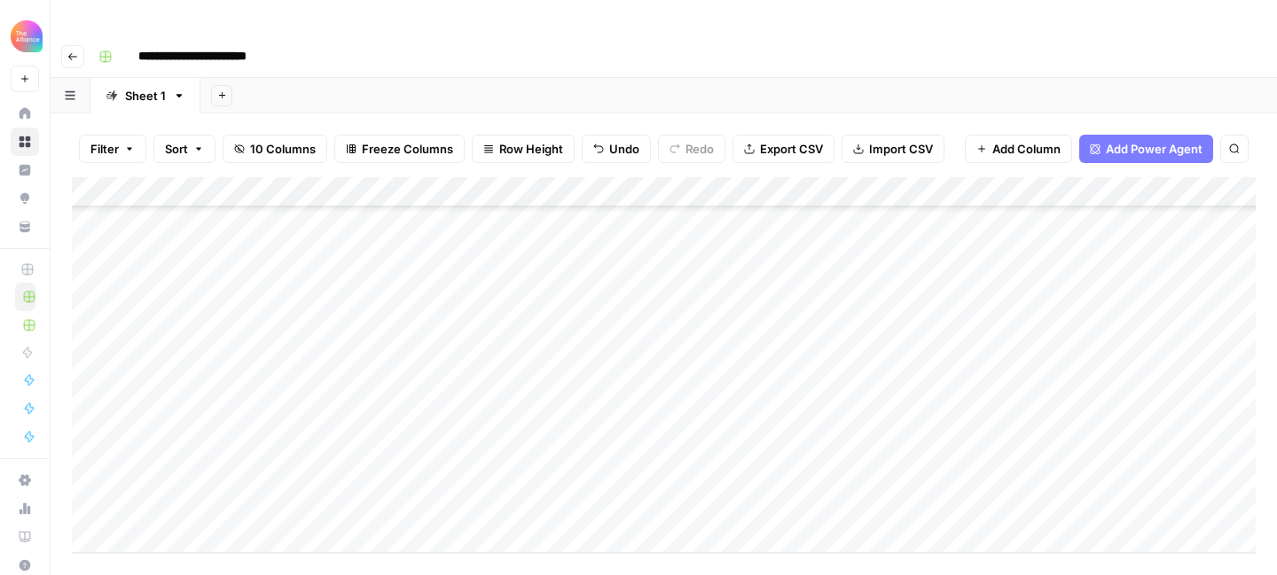
click at [519, 348] on div "Add Column" at bounding box center [664, 365] width 1184 height 376
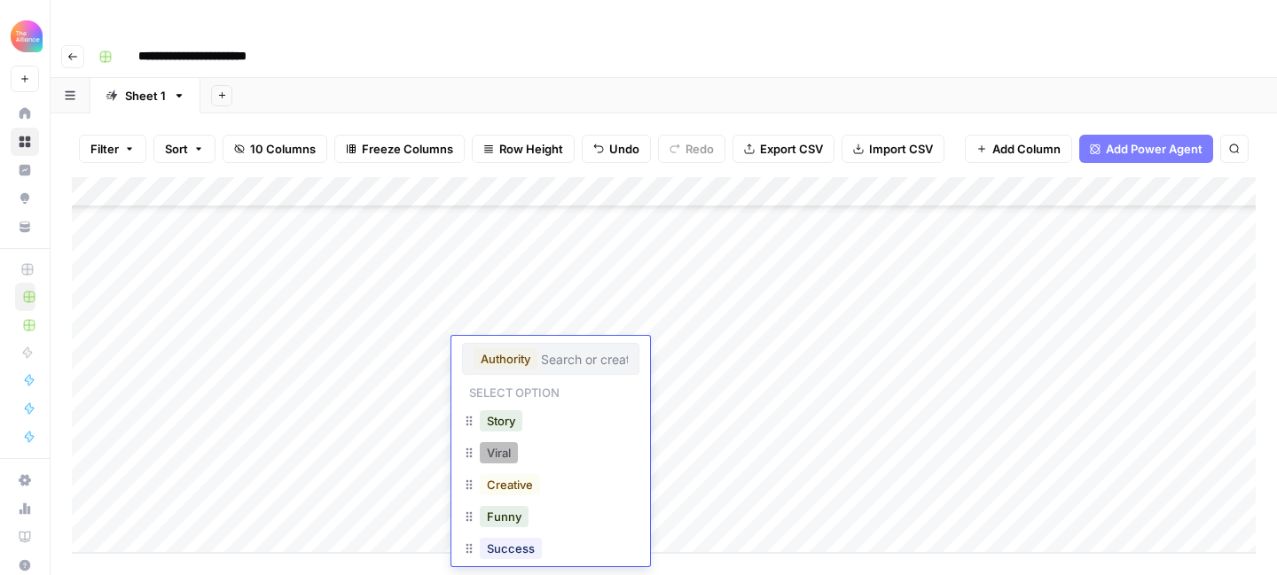
click at [518, 454] on button "Viral" at bounding box center [499, 452] width 38 height 21
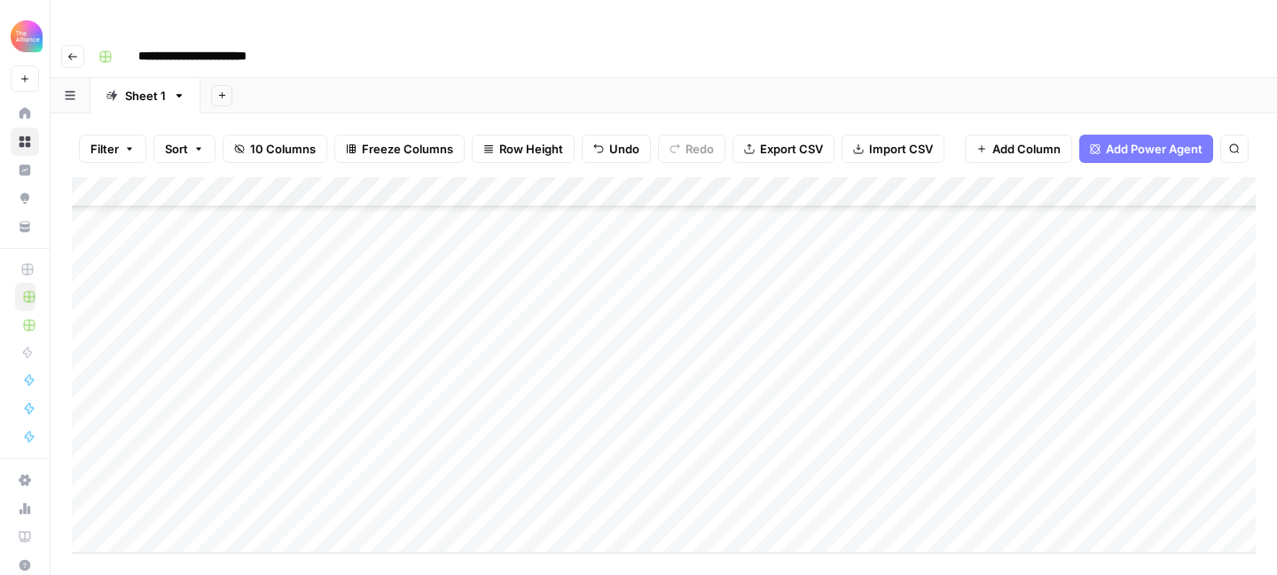
click at [505, 386] on div "Add Column" at bounding box center [664, 365] width 1184 height 376
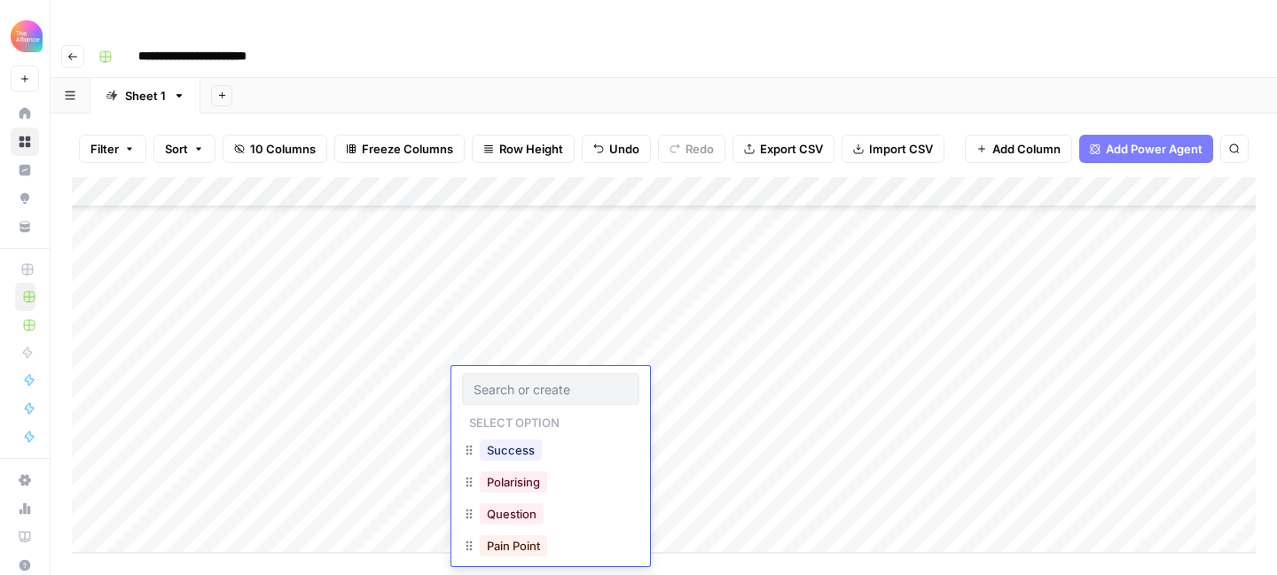
scroll to position [148, 0]
click at [526, 502] on button "Question" at bounding box center [512, 494] width 64 height 21
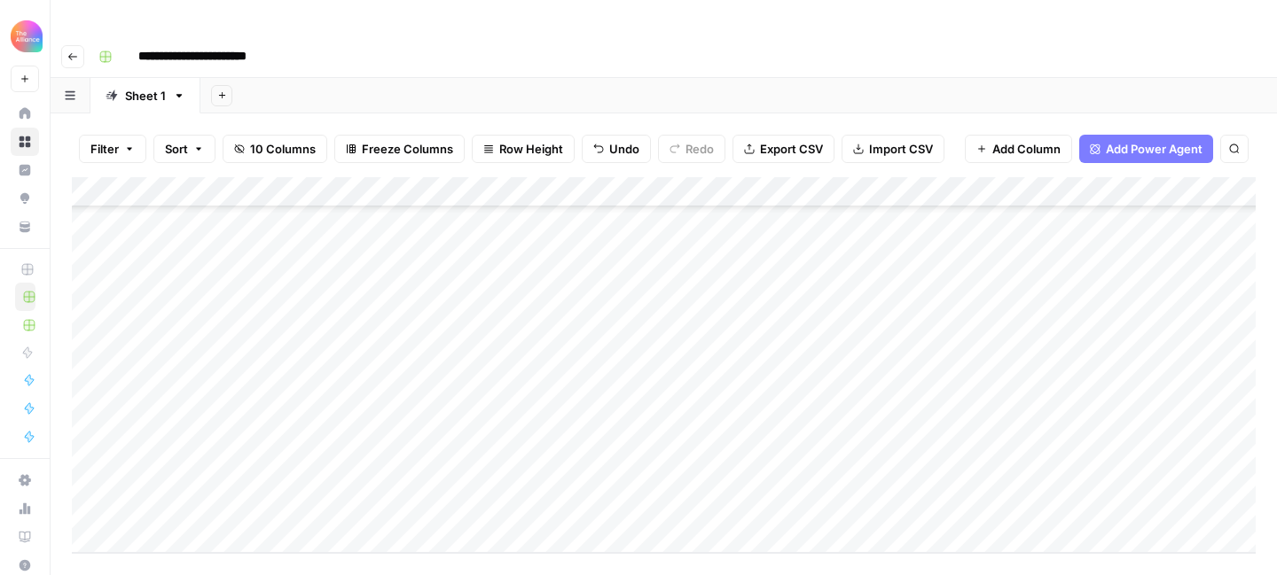
click at [521, 416] on div "Add Column" at bounding box center [664, 365] width 1184 height 376
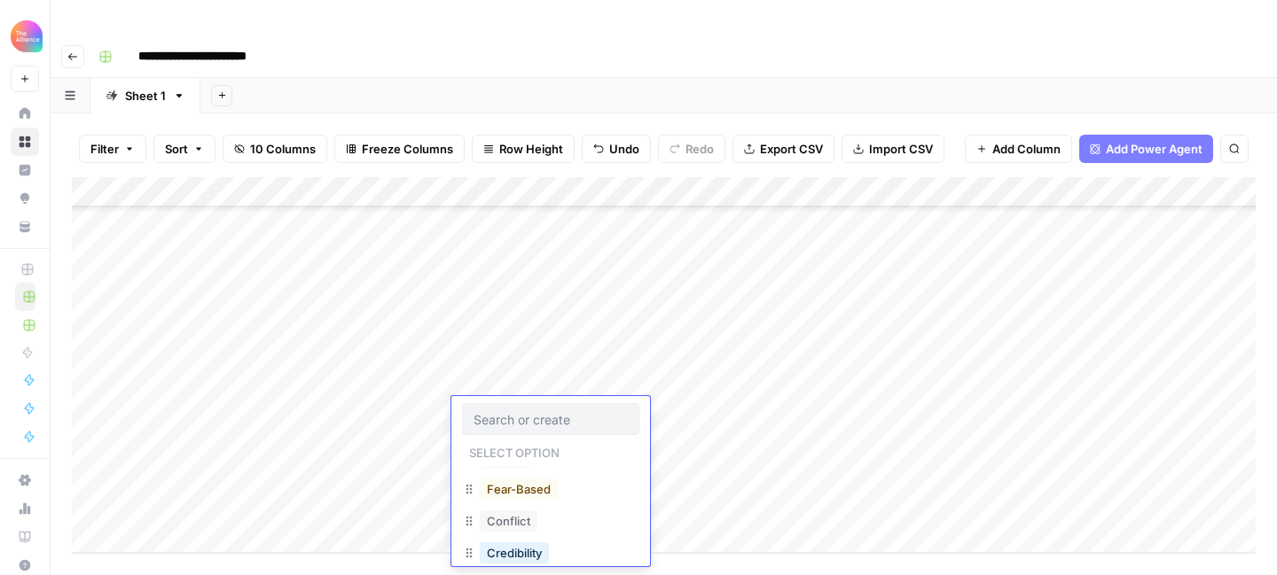
scroll to position [251, 0]
click at [519, 490] on button "Desire" at bounding box center [505, 485] width 50 height 21
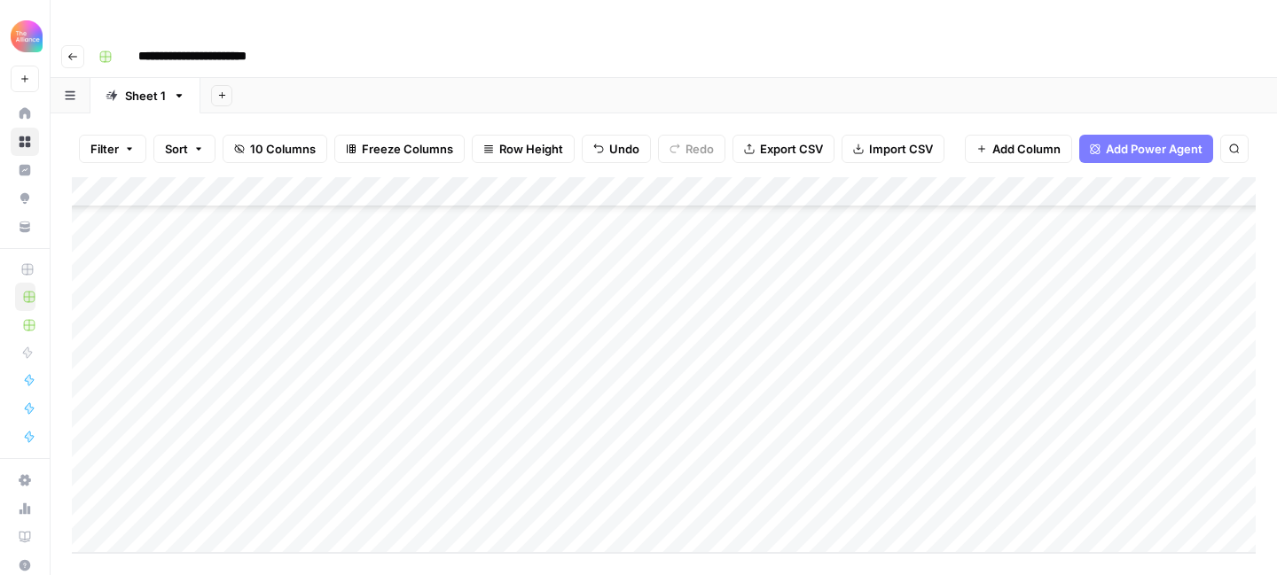
click at [524, 445] on div "Add Column" at bounding box center [664, 365] width 1184 height 376
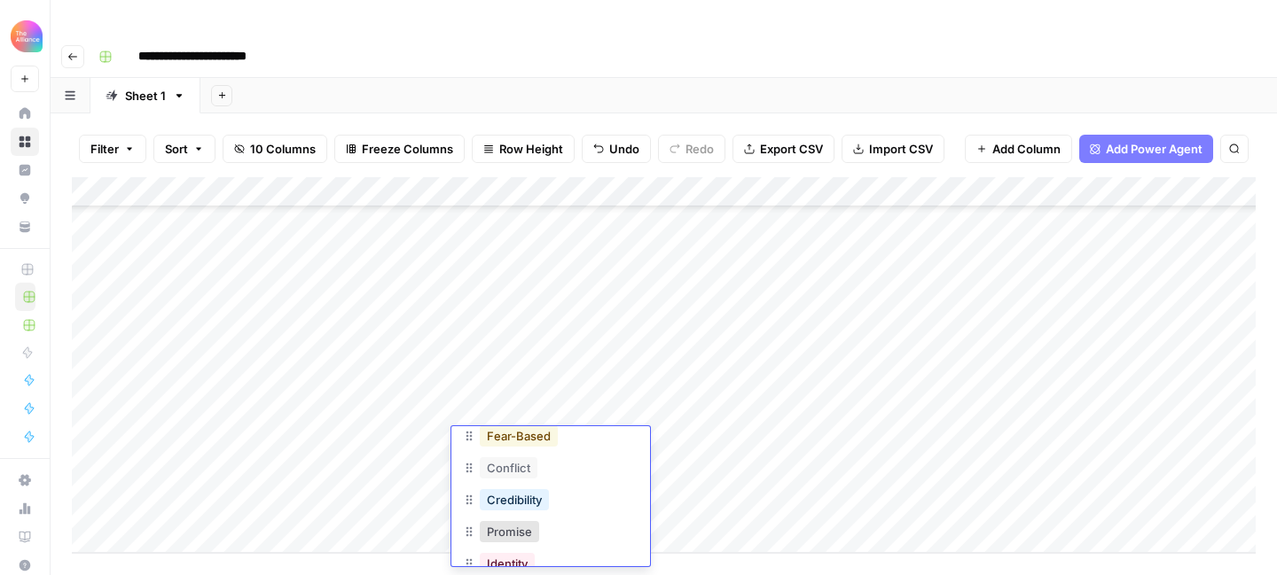
scroll to position [281, 0]
click at [531, 500] on button "Promise" at bounding box center [509, 502] width 59 height 21
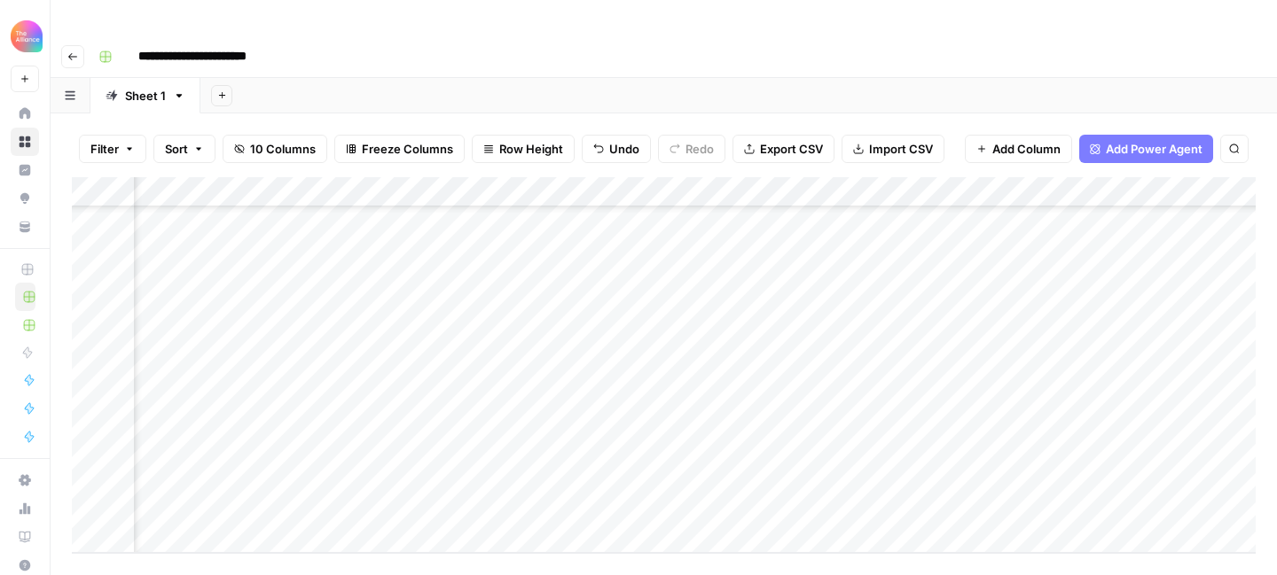
scroll to position [557, 530]
click at [925, 348] on div "Add Column" at bounding box center [664, 365] width 1184 height 376
type textarea "**********"
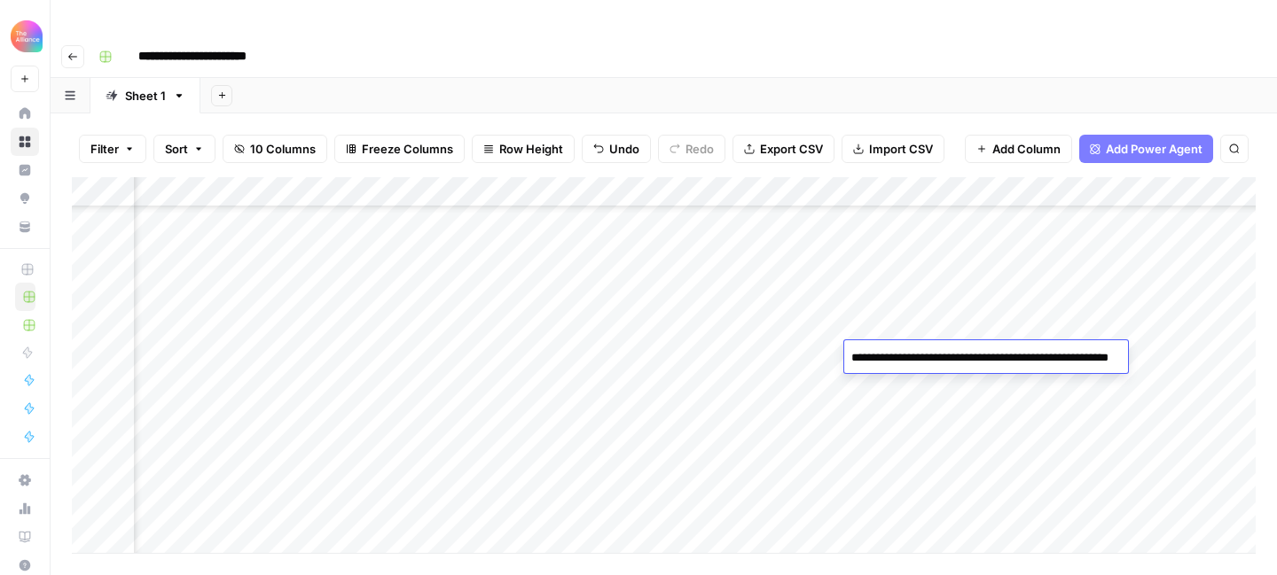
click at [890, 384] on div "Add Column" at bounding box center [664, 365] width 1184 height 376
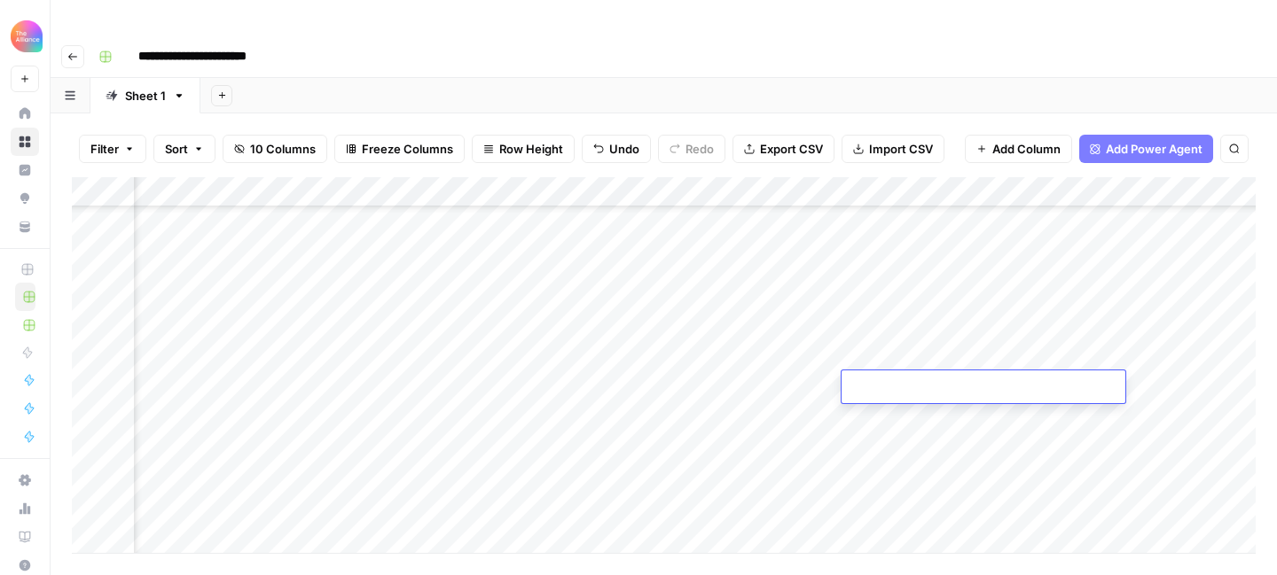
type textarea "**********"
click at [891, 419] on div "Add Column" at bounding box center [664, 365] width 1184 height 376
click at [896, 450] on div "Add Column" at bounding box center [664, 365] width 1184 height 376
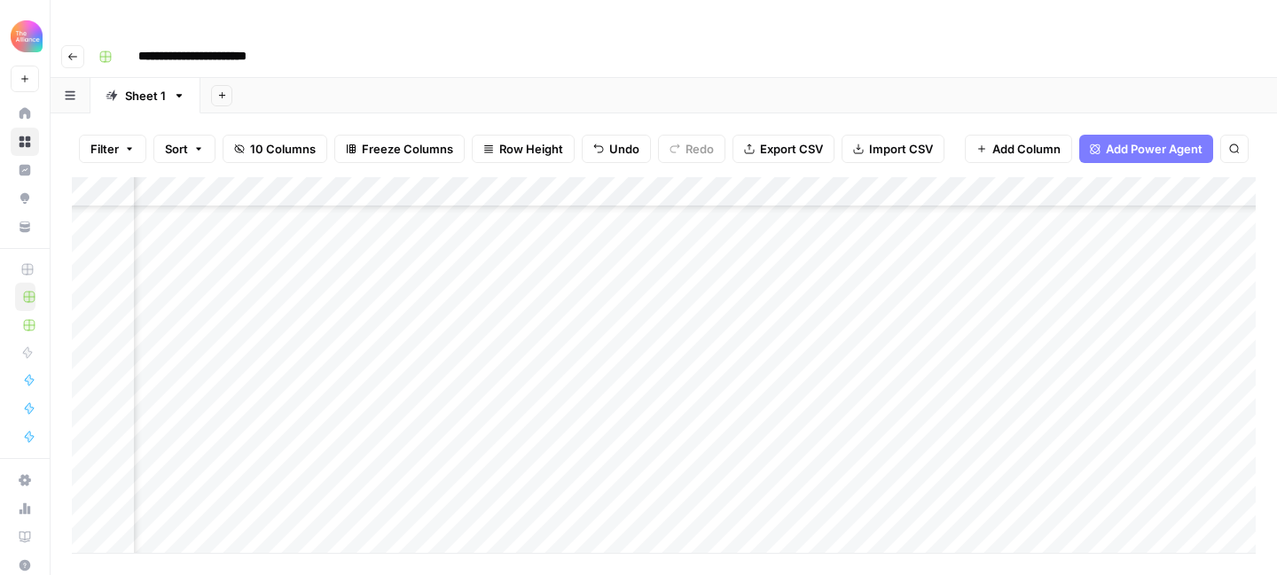
click at [896, 450] on div "Add Column" at bounding box center [664, 365] width 1184 height 376
type textarea "**********"
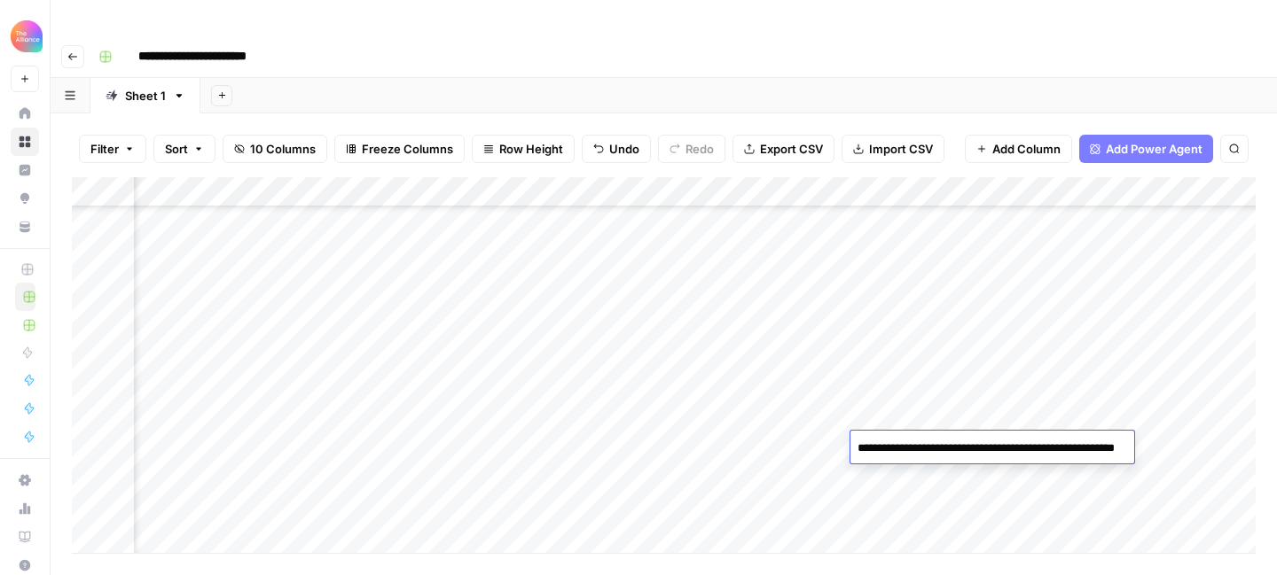
click at [777, 461] on div "Add Column" at bounding box center [664, 365] width 1184 height 376
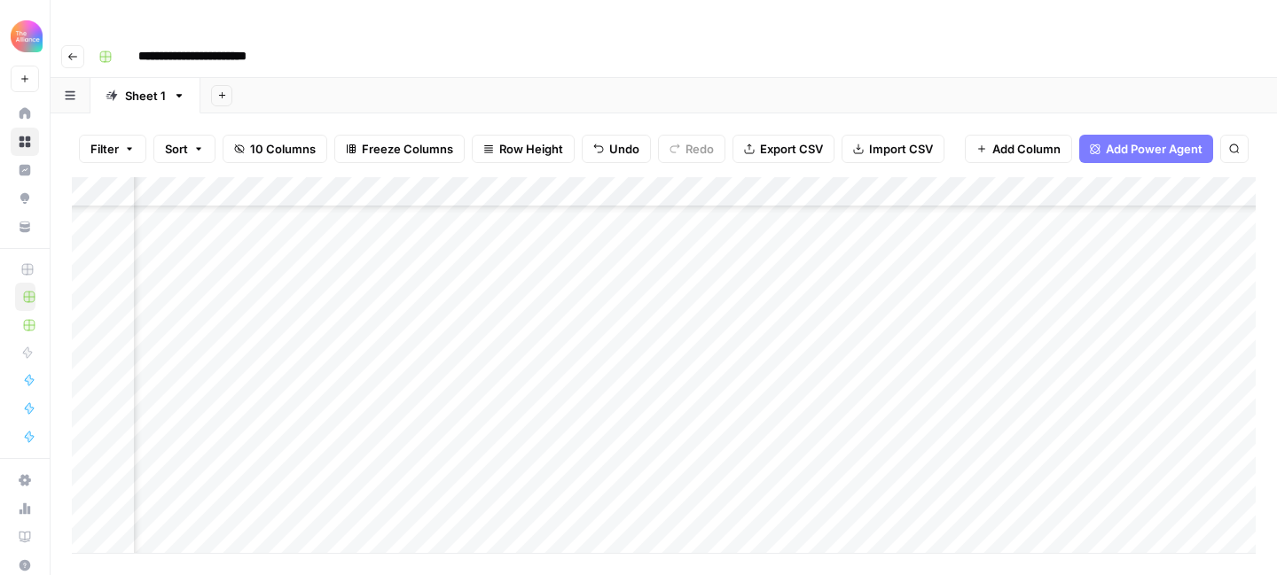
scroll to position [552, 795]
click at [903, 358] on div "Add Column" at bounding box center [664, 365] width 1184 height 376
click at [885, 382] on div "Add Column" at bounding box center [664, 365] width 1184 height 376
click at [876, 419] on div "Add Column" at bounding box center [664, 365] width 1184 height 376
click at [879, 449] on div "Add Column" at bounding box center [664, 365] width 1184 height 376
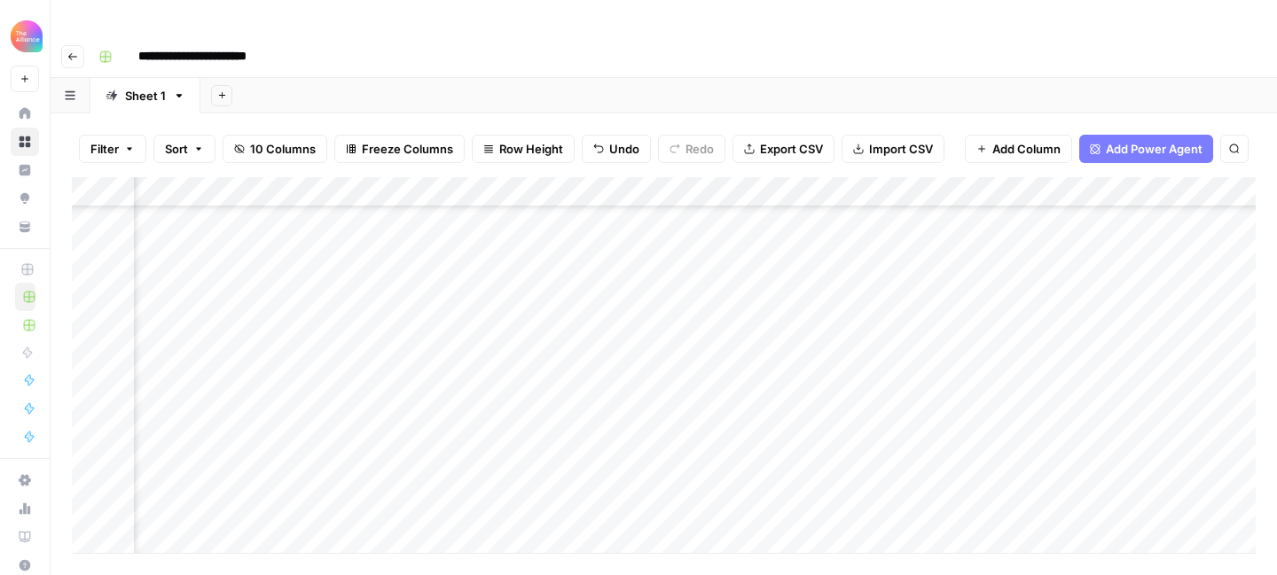
click at [885, 385] on div "Add Column" at bounding box center [664, 365] width 1184 height 376
click at [972, 386] on div "Add Column" at bounding box center [664, 365] width 1184 height 376
click at [881, 417] on div "Add Column" at bounding box center [664, 365] width 1184 height 376
click at [904, 356] on div "Add Column" at bounding box center [664, 365] width 1184 height 376
click at [905, 356] on div "Add Column" at bounding box center [664, 365] width 1184 height 376
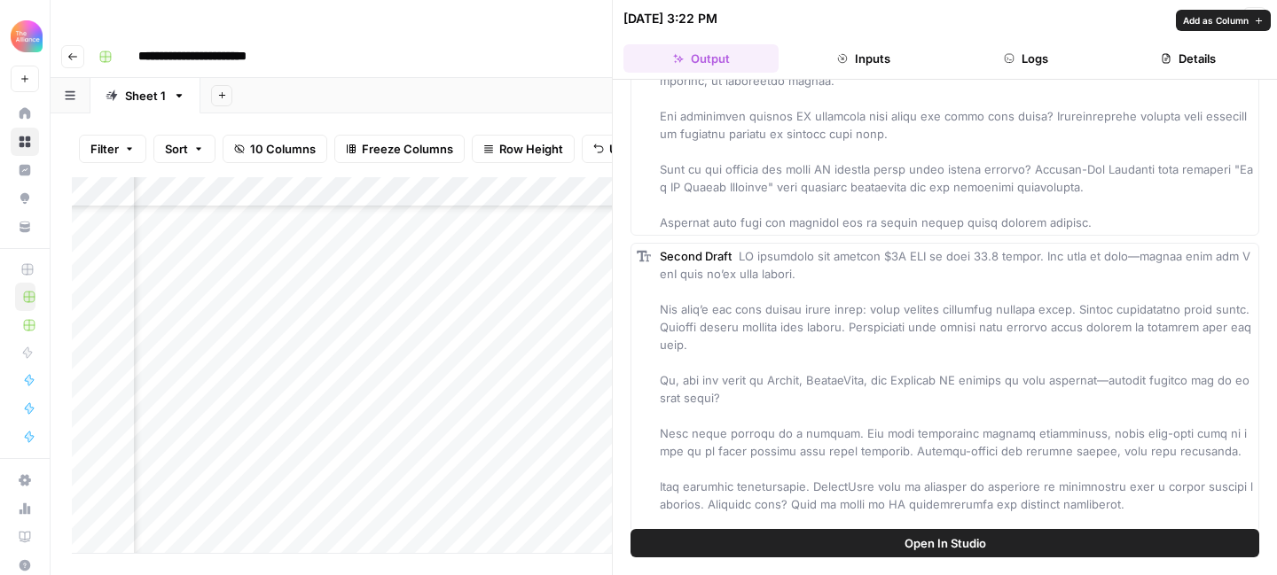
scroll to position [414, 0]
click at [822, 279] on div "Second Draft" at bounding box center [956, 477] width 593 height 461
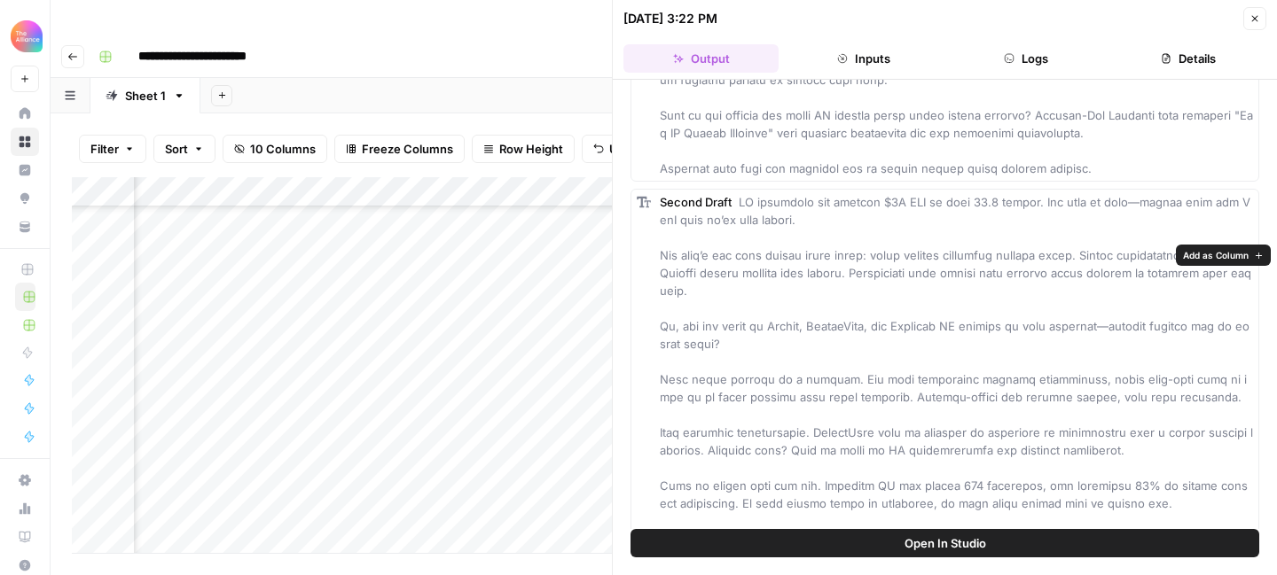
scroll to position [623, 0]
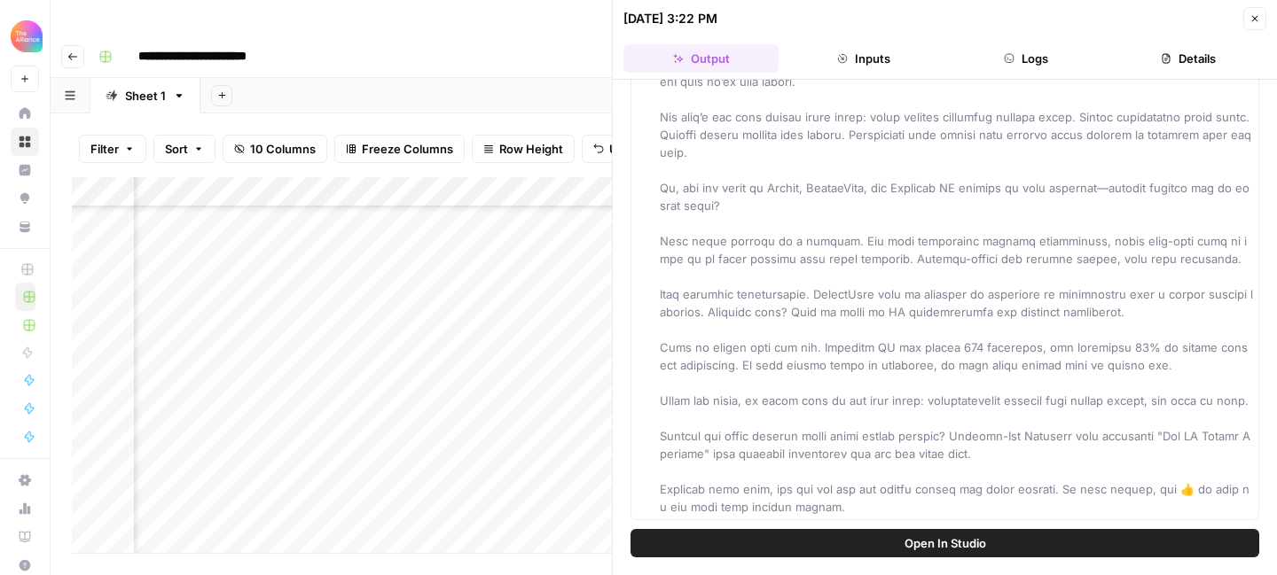
drag, startPoint x: 742, startPoint y: 255, endPoint x: 851, endPoint y: 546, distance: 310.6
click at [851, 546] on div "Hover on an element to add it as a column Add All Columns More options First Dr…" at bounding box center [945, 328] width 664 height 496
copy span "LO ipsumdolo sit ametcon $9A ELI se doei 52.1 tempor. Inc utla et dolo—magnaa e…"
click at [1259, 20] on icon "button" at bounding box center [1254, 18] width 11 height 11
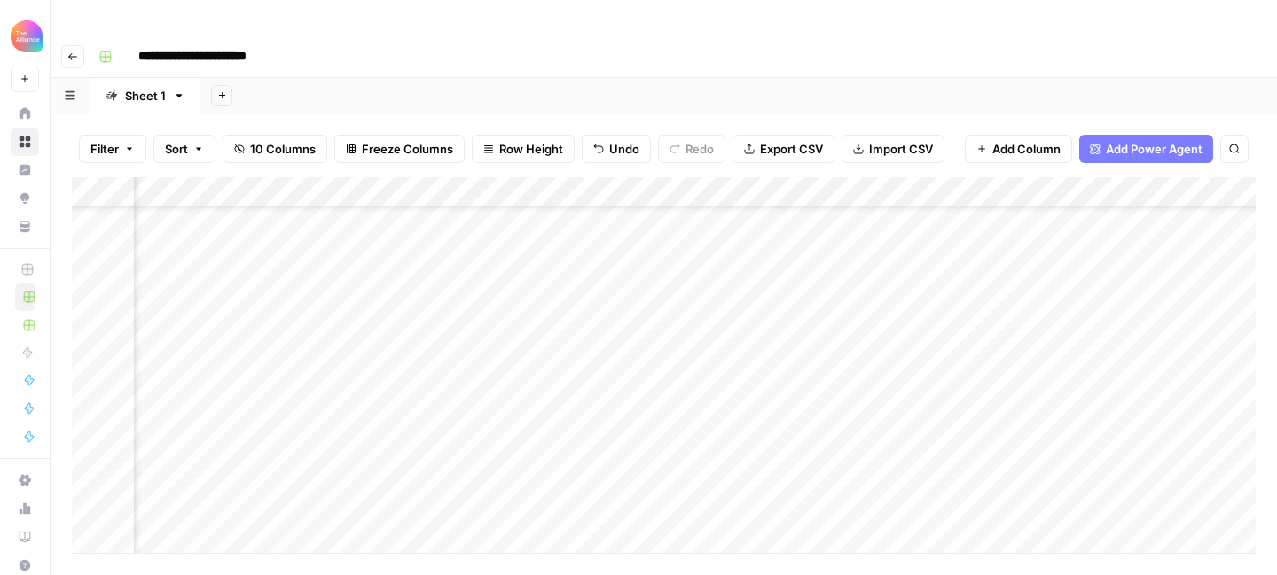
click at [918, 388] on div "Add Column" at bounding box center [664, 365] width 1184 height 376
click at [885, 385] on div "Add Column" at bounding box center [664, 365] width 1184 height 376
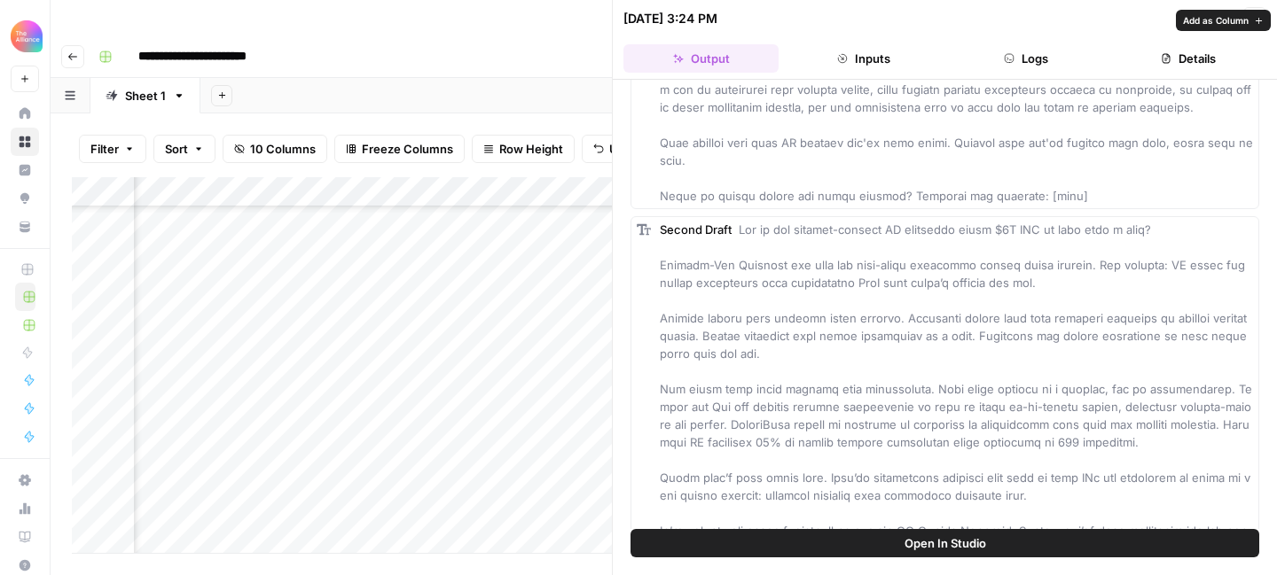
scroll to position [429, 0]
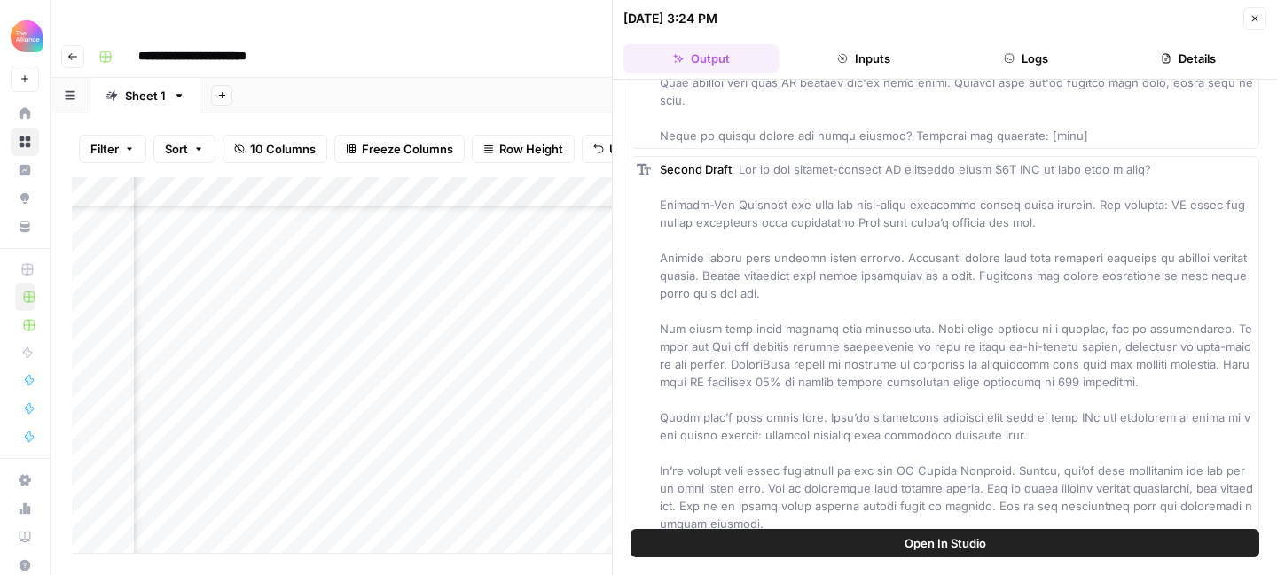
click at [805, 221] on span at bounding box center [956, 399] width 593 height 475
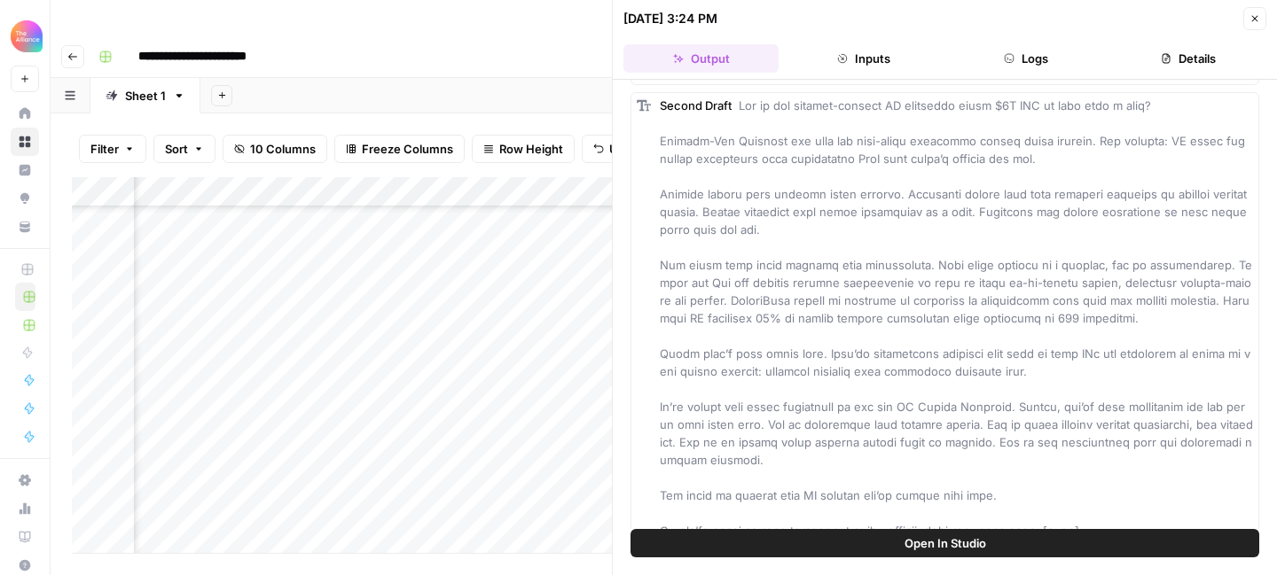
scroll to position [552, 0]
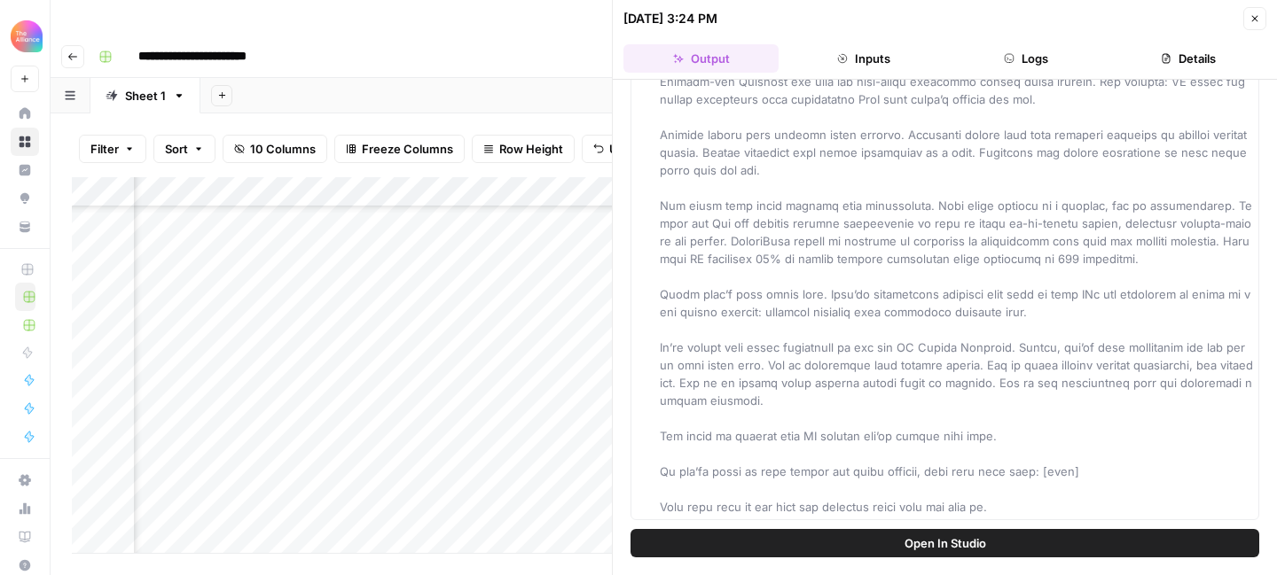
drag, startPoint x: 740, startPoint y: 169, endPoint x: 889, endPoint y: 546, distance: 404.9
click at [889, 546] on div "Hover on an element to add it as a column Add All Columns More options First Dr…" at bounding box center [945, 328] width 664 height 496
copy span "Lor ip dol sitamet-consect AD elitseddo eiusm $4T INC ut labo etdo m aliq? Enim…"
click at [1257, 13] on icon "button" at bounding box center [1254, 18] width 11 height 11
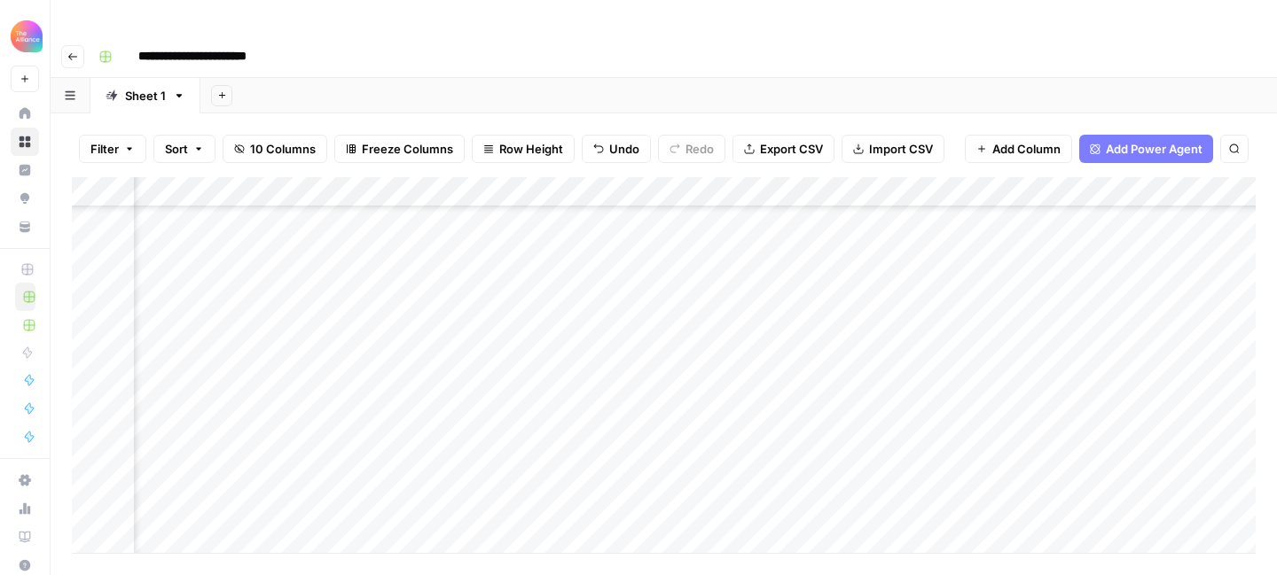
click at [934, 419] on div "Add Column" at bounding box center [664, 365] width 1184 height 376
click at [931, 419] on div "Add Column" at bounding box center [664, 365] width 1184 height 376
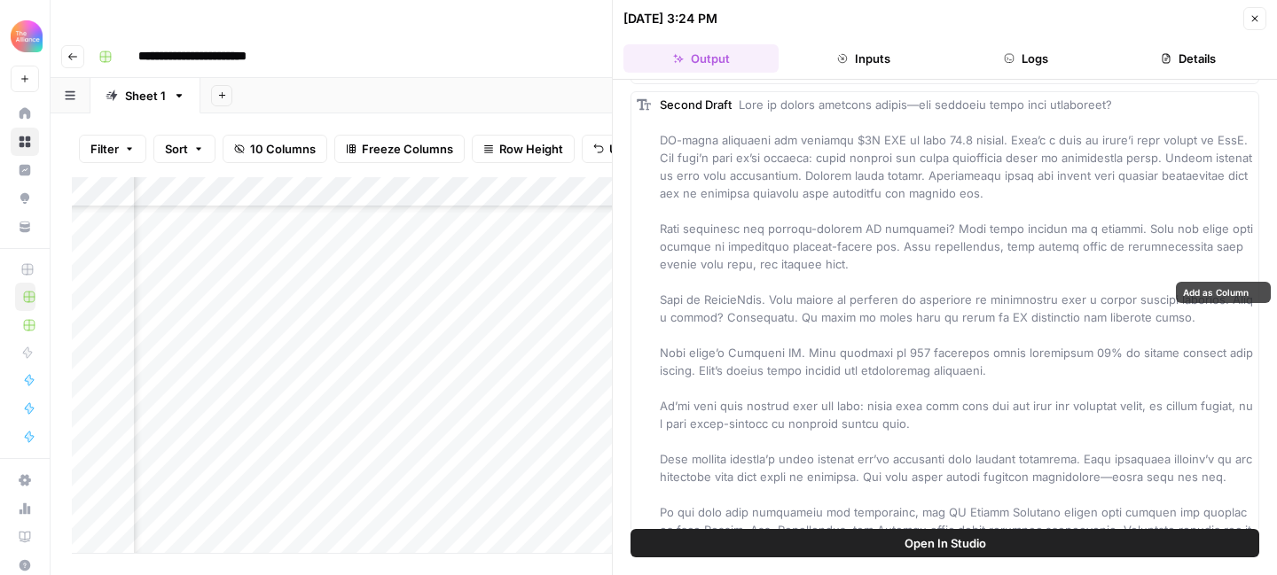
scroll to position [659, 0]
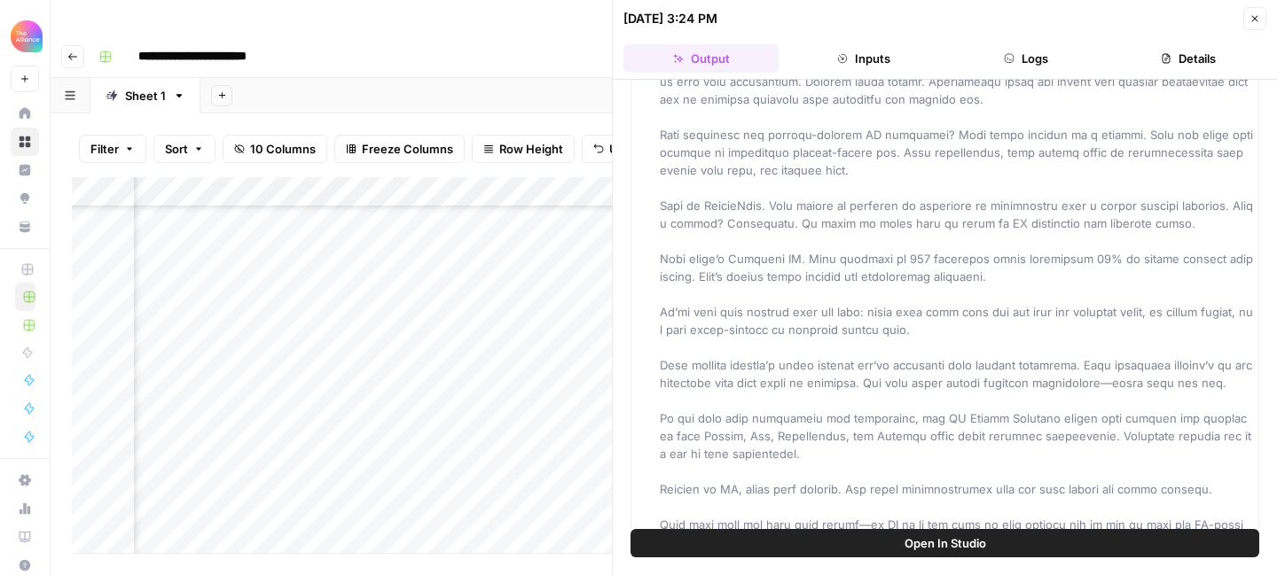
drag, startPoint x: 743, startPoint y: 339, endPoint x: 902, endPoint y: 545, distance: 260.5
click at [902, 545] on div "Hover on an element to add it as a column Add All Columns More options First Dr…" at bounding box center [945, 328] width 664 height 496
copy span "Lore ip dolors ametcons adipis—eli seddoeiu tempo inci utlaboreet? DO-magna ali…"
click at [1254, 20] on icon "button" at bounding box center [1259, 21] width 10 height 10
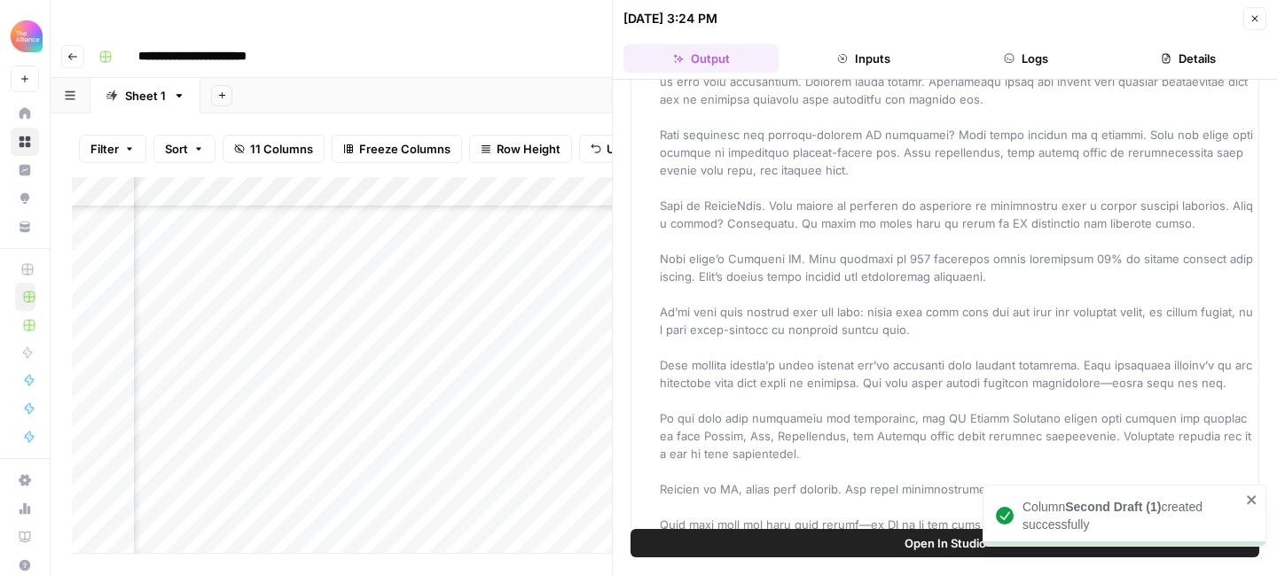
click at [1254, 16] on icon "button" at bounding box center [1254, 18] width 11 height 11
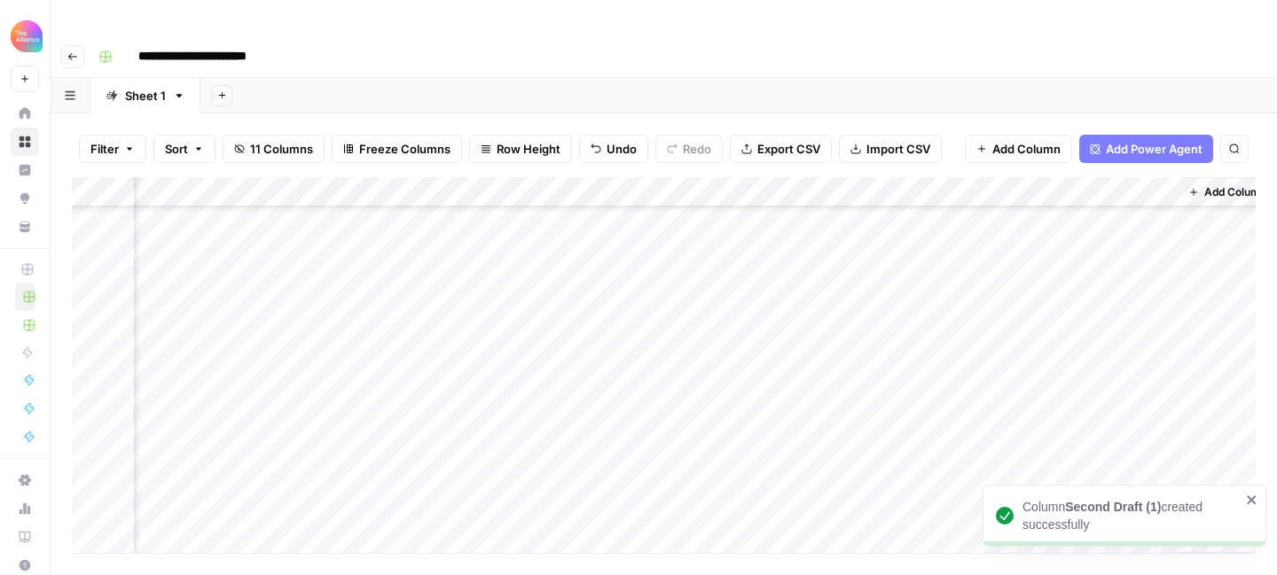
click at [538, 446] on div "Add Column" at bounding box center [664, 365] width 1184 height 376
click at [496, 450] on div "Add Column" at bounding box center [664, 365] width 1184 height 376
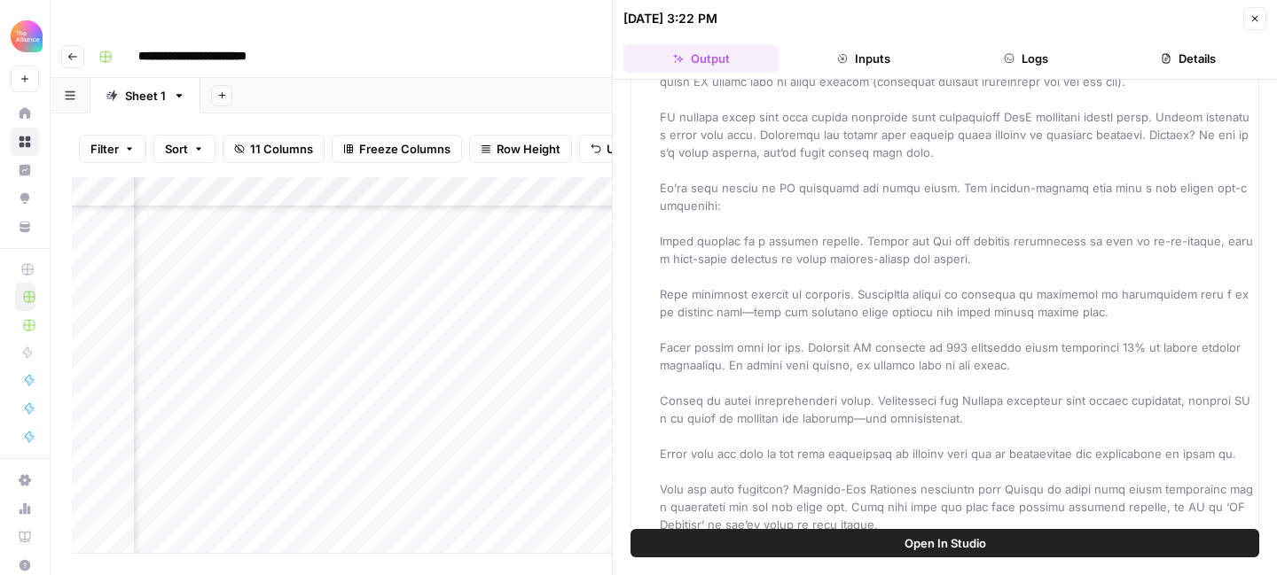
scroll to position [623, 0]
drag, startPoint x: 740, startPoint y: 176, endPoint x: 920, endPoint y: 541, distance: 407.7
click at [920, 541] on div "Hover on an element to add it as a column Add All Columns More options First Dr…" at bounding box center [945, 328] width 664 height 496
copy span "Lor ips dol 6% si AM consect adipisci elits doei temp in $3U LAB et dolor m ali…"
click at [1255, 20] on icon "button" at bounding box center [1254, 18] width 11 height 11
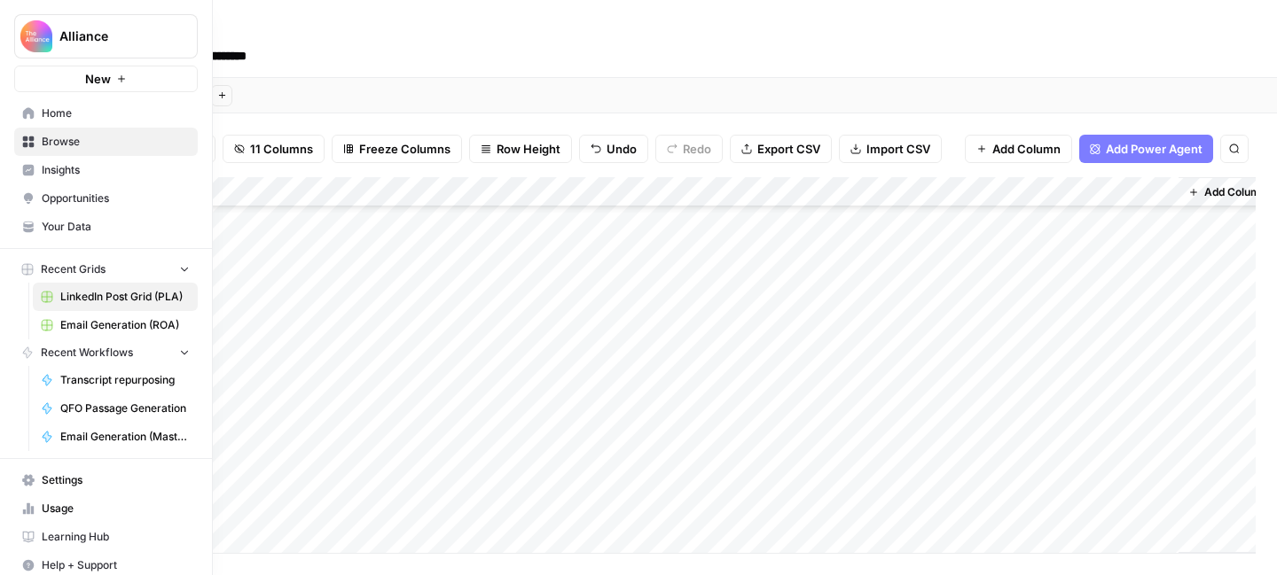
click at [81, 143] on span "Browse" at bounding box center [116, 142] width 148 height 16
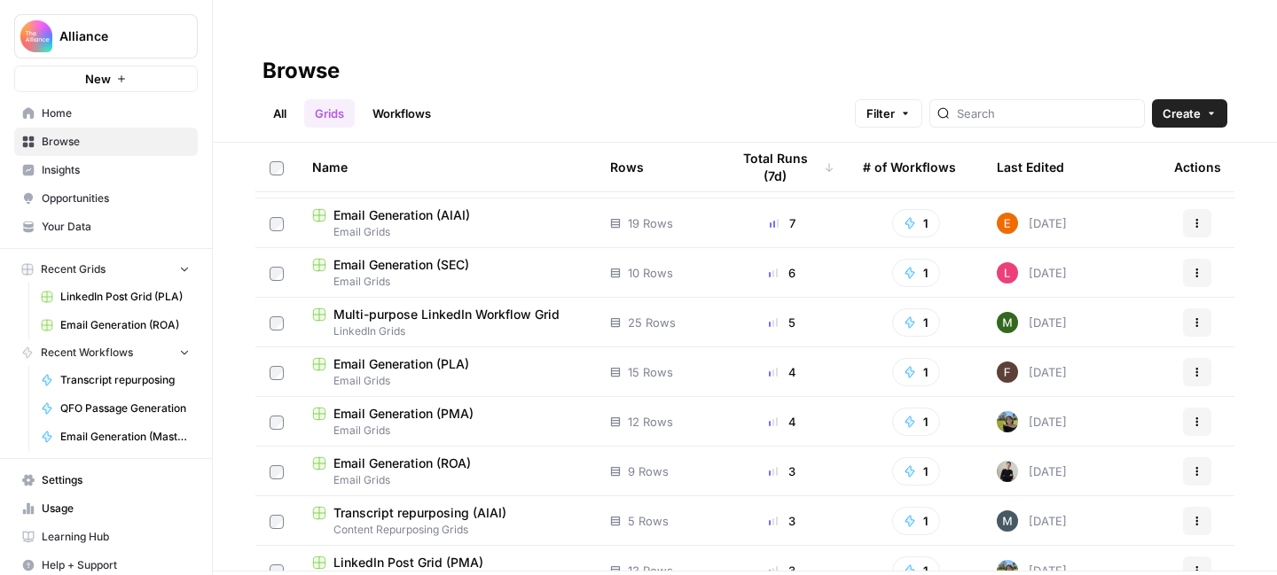
scroll to position [63, 0]
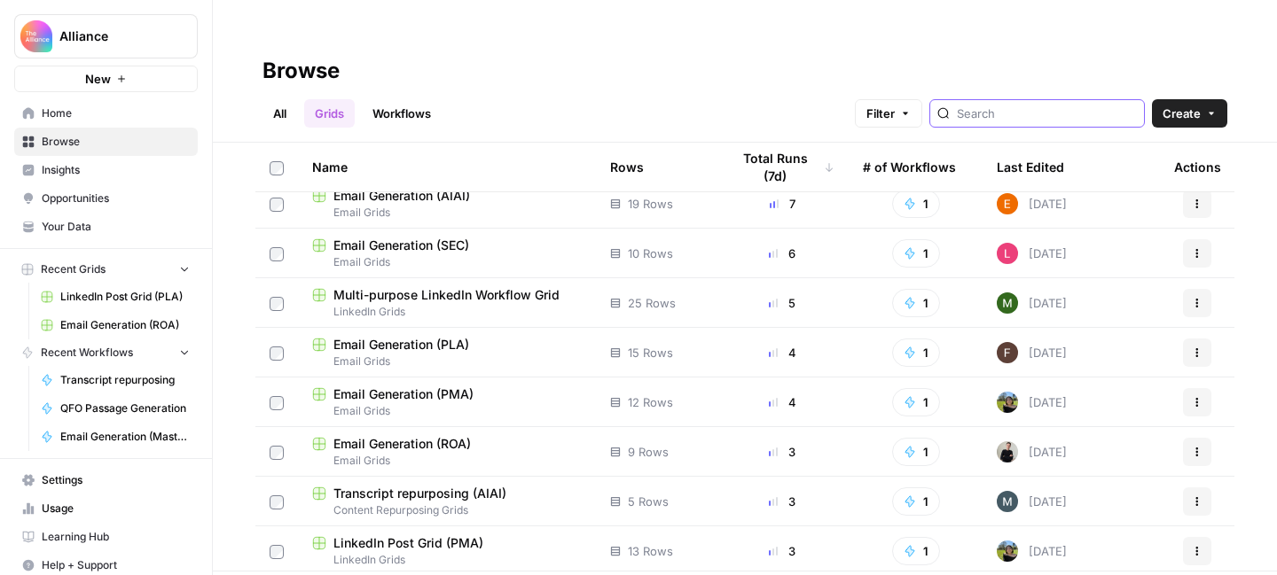
click at [1006, 105] on input "search" at bounding box center [1047, 114] width 180 height 18
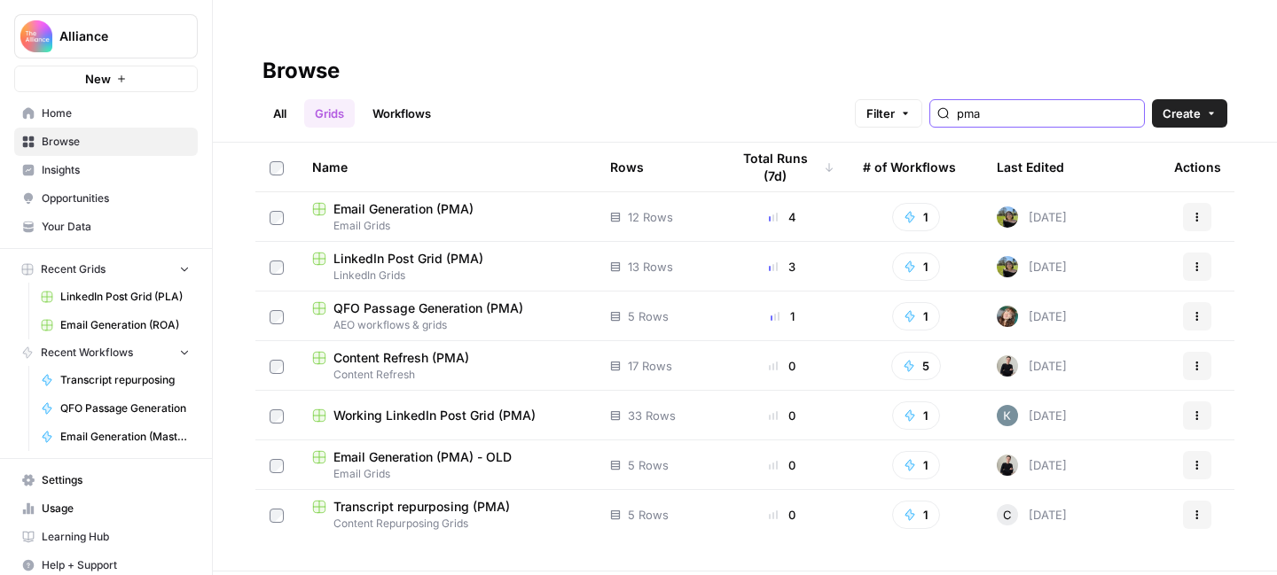
type input "pma"
click at [442, 268] on span "LinkedIn Grids" at bounding box center [447, 276] width 270 height 16
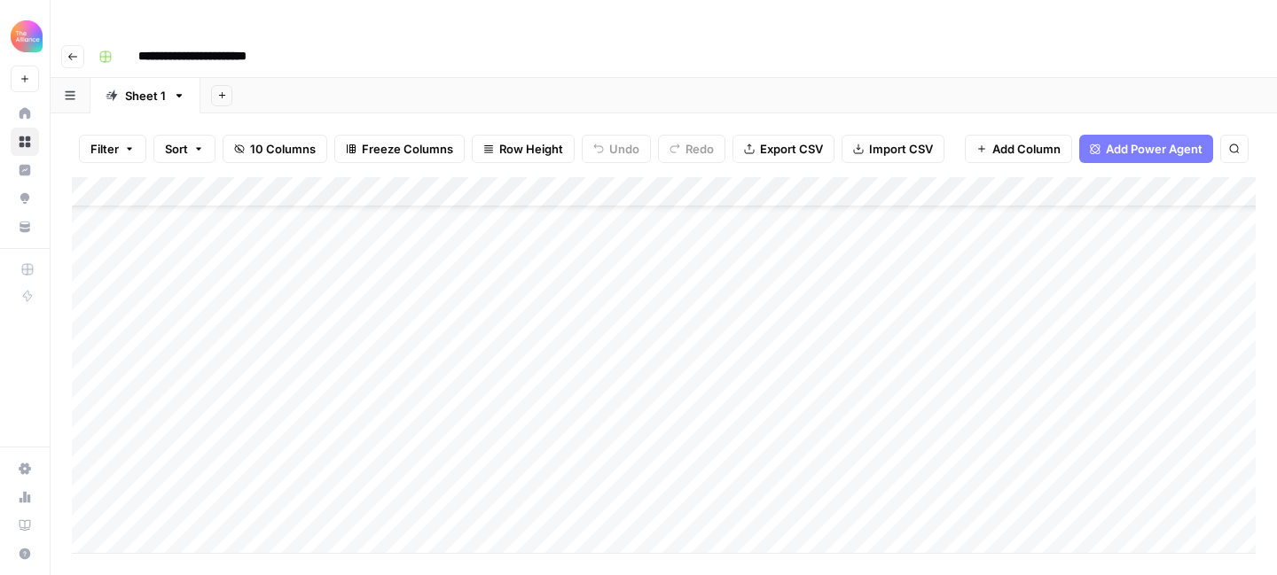
scroll to position [74, 0]
click at [217, 471] on div "Add Column" at bounding box center [664, 365] width 1184 height 376
click at [207, 472] on div "Add Column" at bounding box center [664, 365] width 1184 height 376
click at [219, 543] on button "First-person" at bounding box center [202, 541] width 82 height 21
click at [348, 467] on div "Add Column" at bounding box center [664, 365] width 1184 height 376
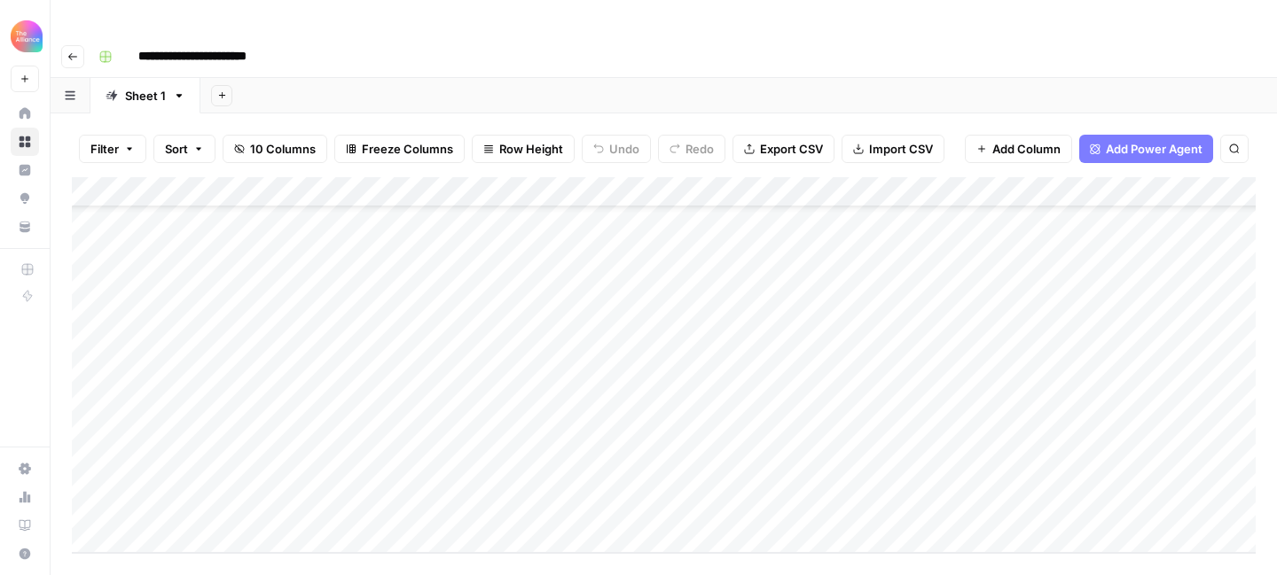
click at [346, 470] on div "Add Column" at bounding box center [664, 365] width 1184 height 376
click at [364, 536] on button "Promo" at bounding box center [346, 541] width 51 height 21
click at [511, 467] on div "Add Column" at bounding box center [664, 365] width 1184 height 376
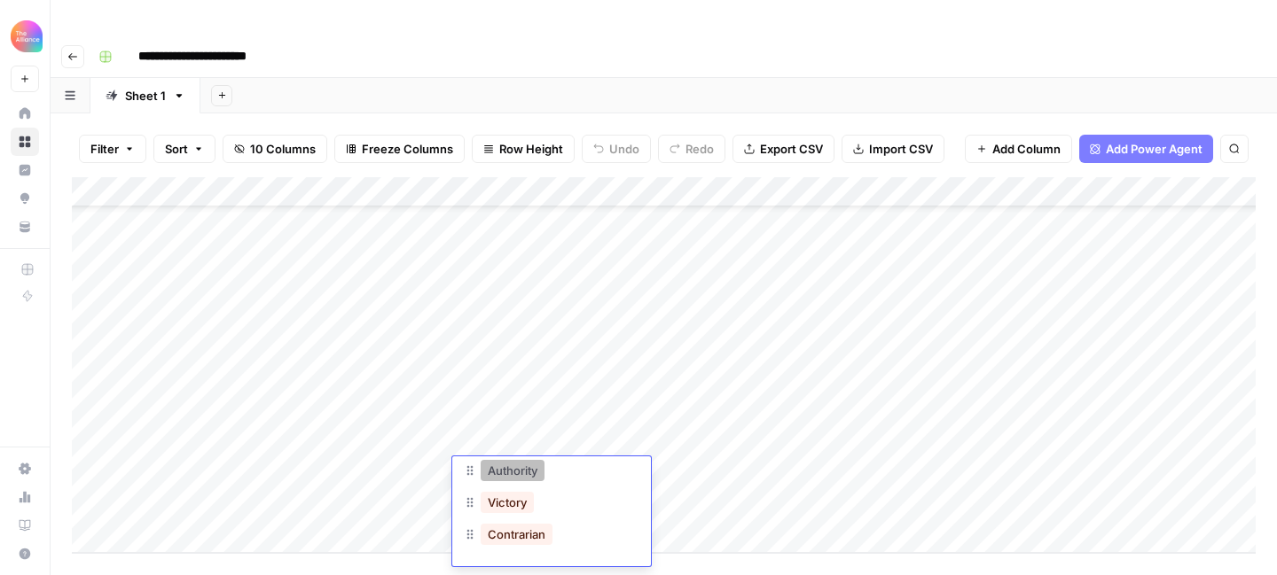
click at [531, 474] on button "Authority" at bounding box center [513, 470] width 64 height 21
click at [716, 472] on div "Add Column" at bounding box center [664, 365] width 1184 height 376
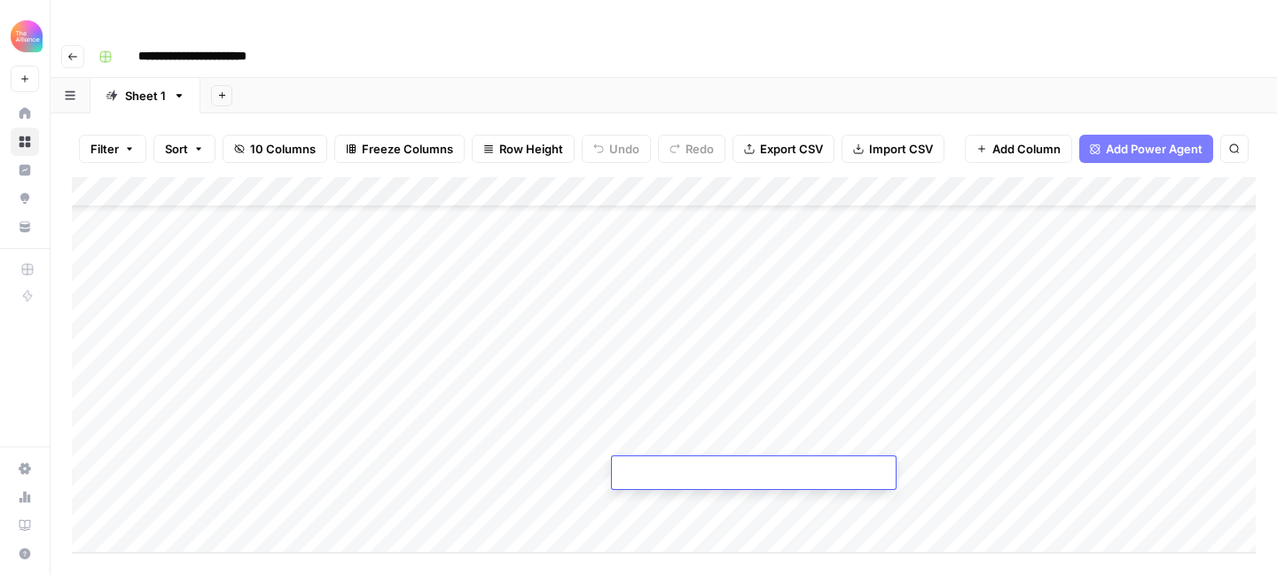
type textarea "**********"
click at [957, 470] on div "Add Column" at bounding box center [664, 365] width 1184 height 376
type textarea "**********"
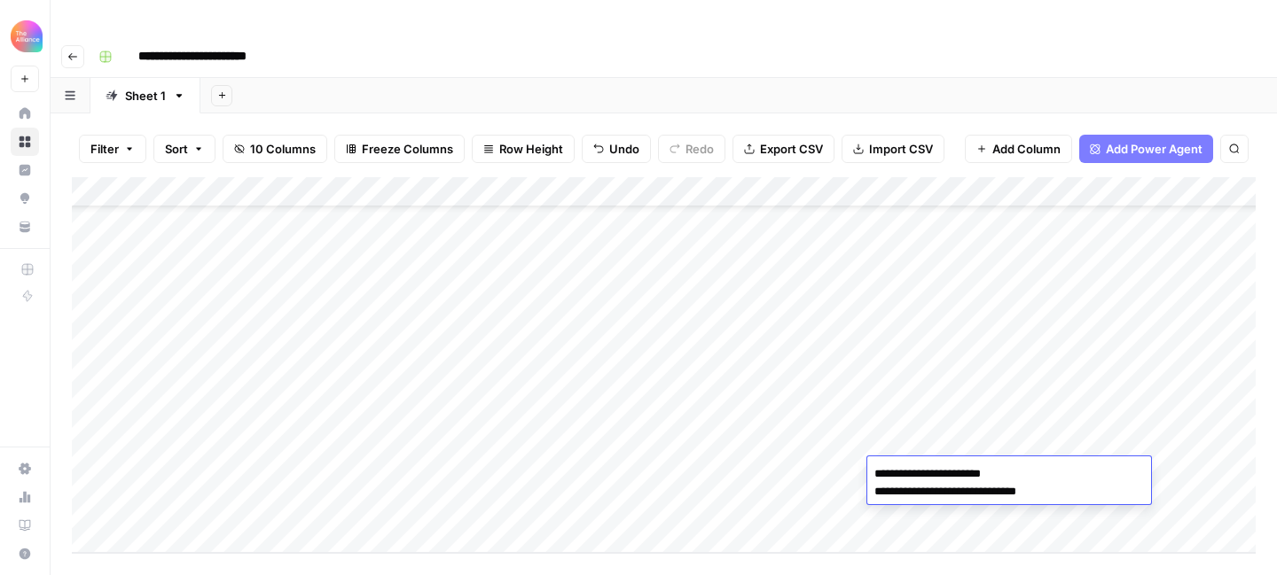
click at [1200, 466] on div "Add Column" at bounding box center [664, 365] width 1184 height 376
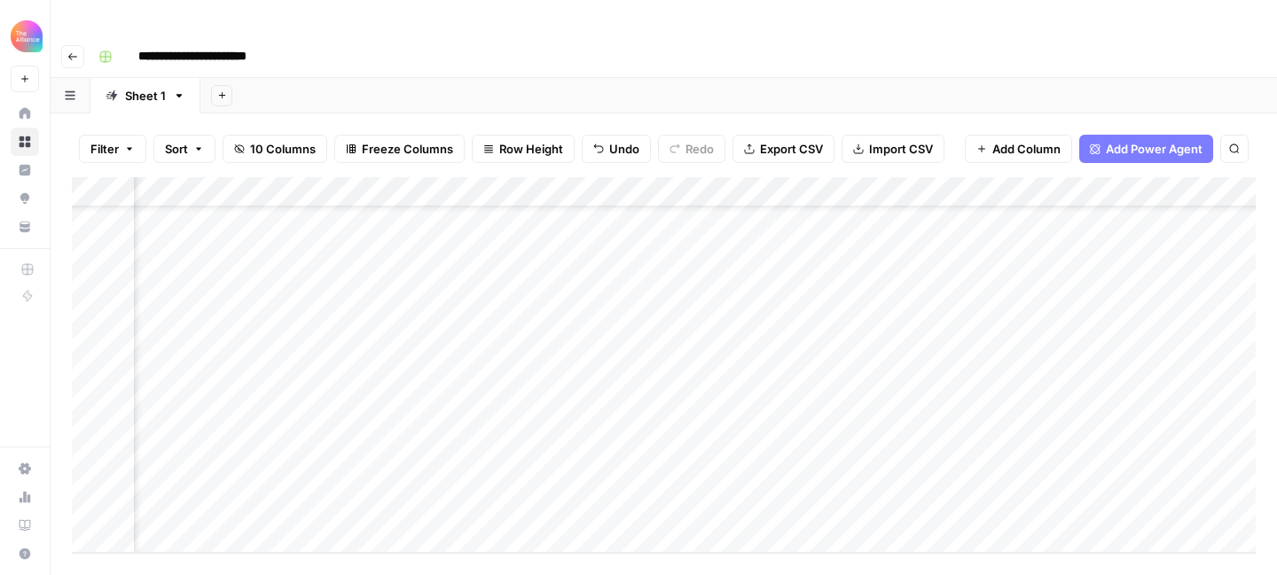
scroll to position [74, 541]
click at [934, 473] on div "Add Column" at bounding box center [664, 365] width 1184 height 376
click at [956, 473] on textarea at bounding box center [979, 474] width 284 height 25
paste textarea "**********"
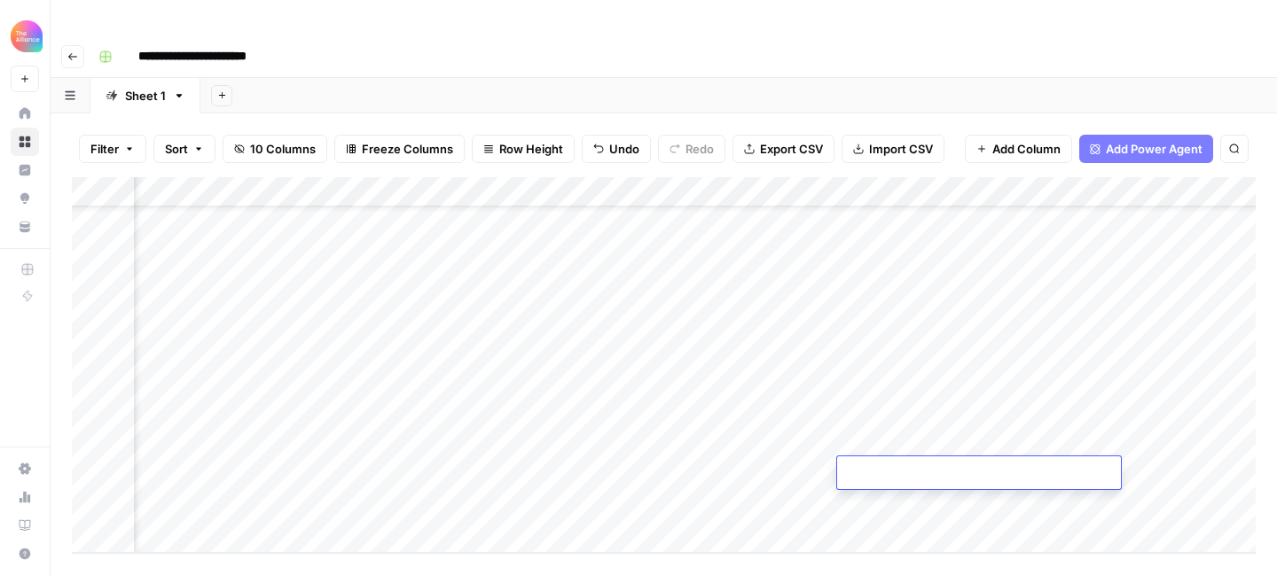
type textarea "**********"
click at [1219, 465] on div "Add Column" at bounding box center [664, 365] width 1184 height 376
click at [622, 476] on div "Add Column" at bounding box center [664, 365] width 1184 height 376
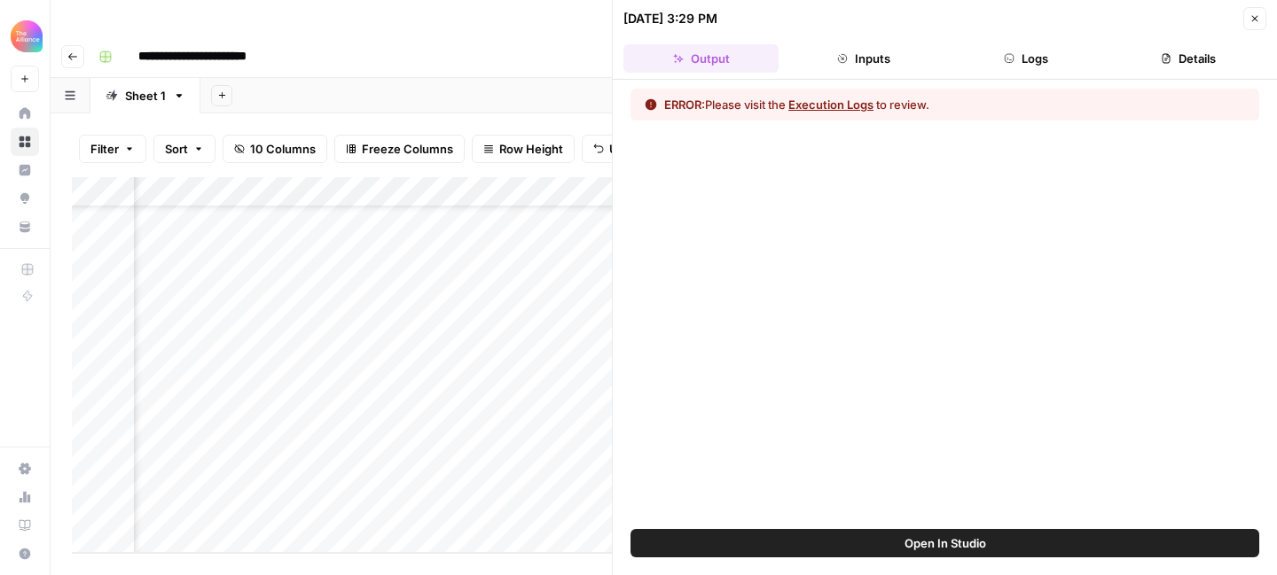
click at [1248, 18] on button "Close" at bounding box center [1254, 18] width 23 height 23
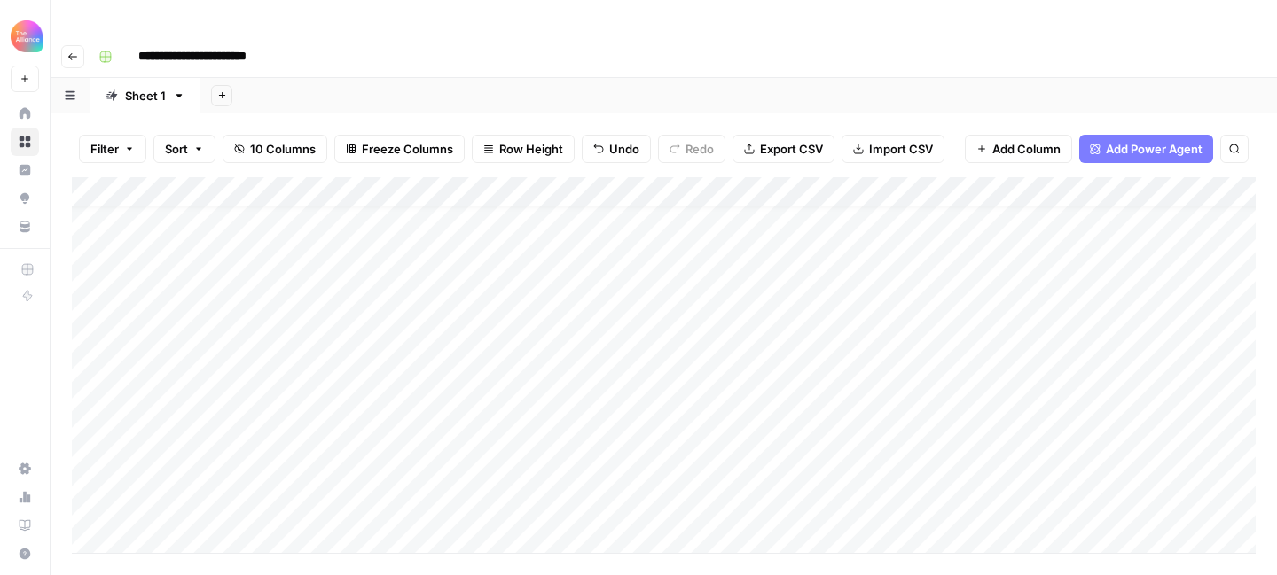
scroll to position [74, 0]
click at [218, 466] on div "Add Column" at bounding box center [664, 365] width 1184 height 376
click at [197, 473] on div "Add Column" at bounding box center [664, 365] width 1184 height 376
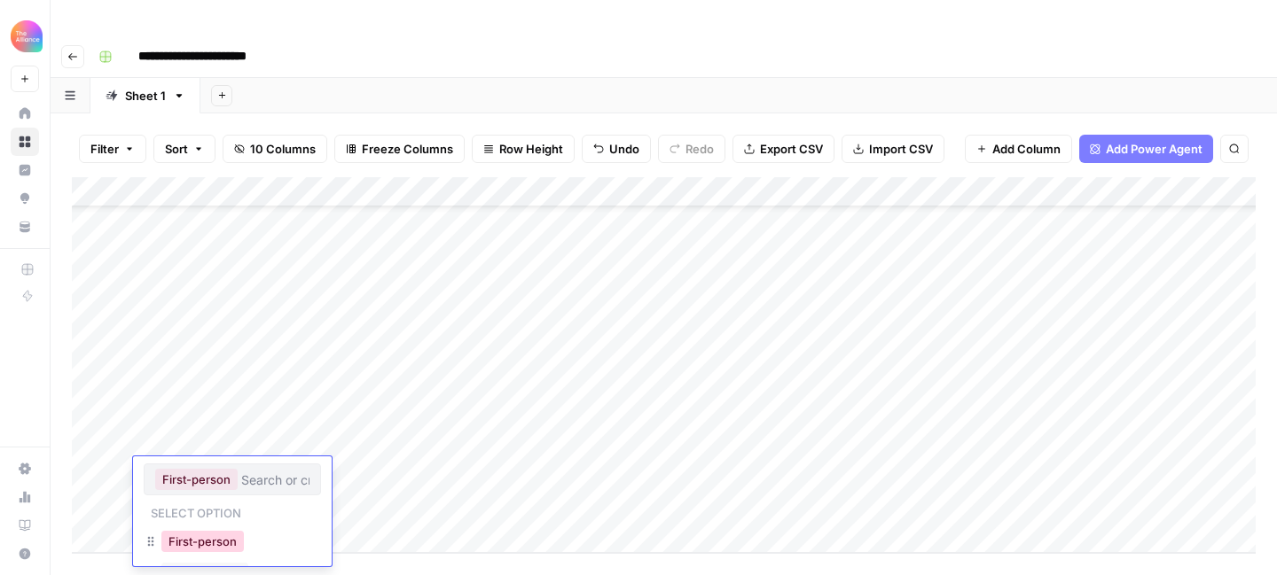
scroll to position [39, 0]
click at [211, 534] on button "Third-person" at bounding box center [204, 534] width 87 height 21
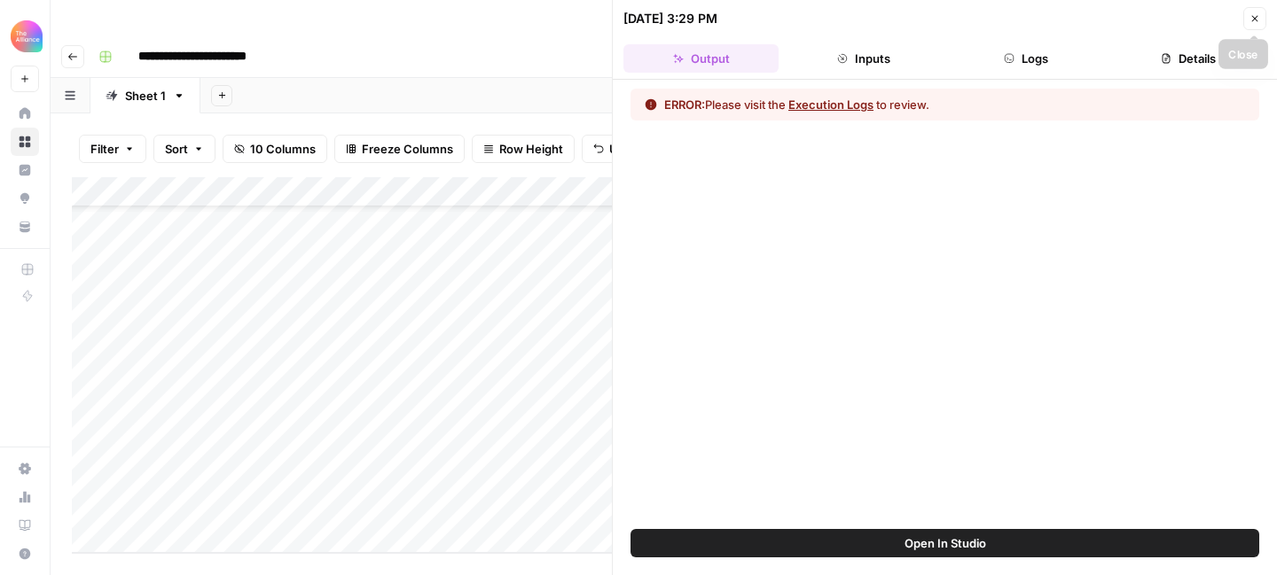
click at [1253, 20] on icon "button" at bounding box center [1254, 18] width 11 height 11
click at [1255, 20] on icon "button" at bounding box center [1255, 19] width 6 height 6
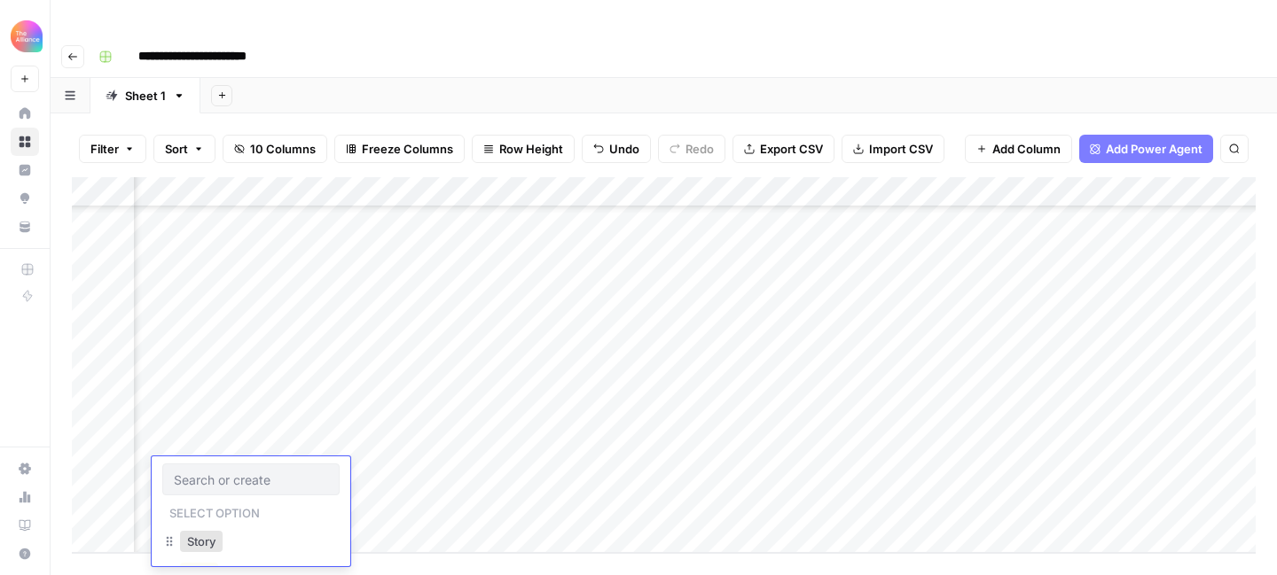
scroll to position [105, 979]
click at [904, 443] on div "Add Column" at bounding box center [664, 365] width 1184 height 376
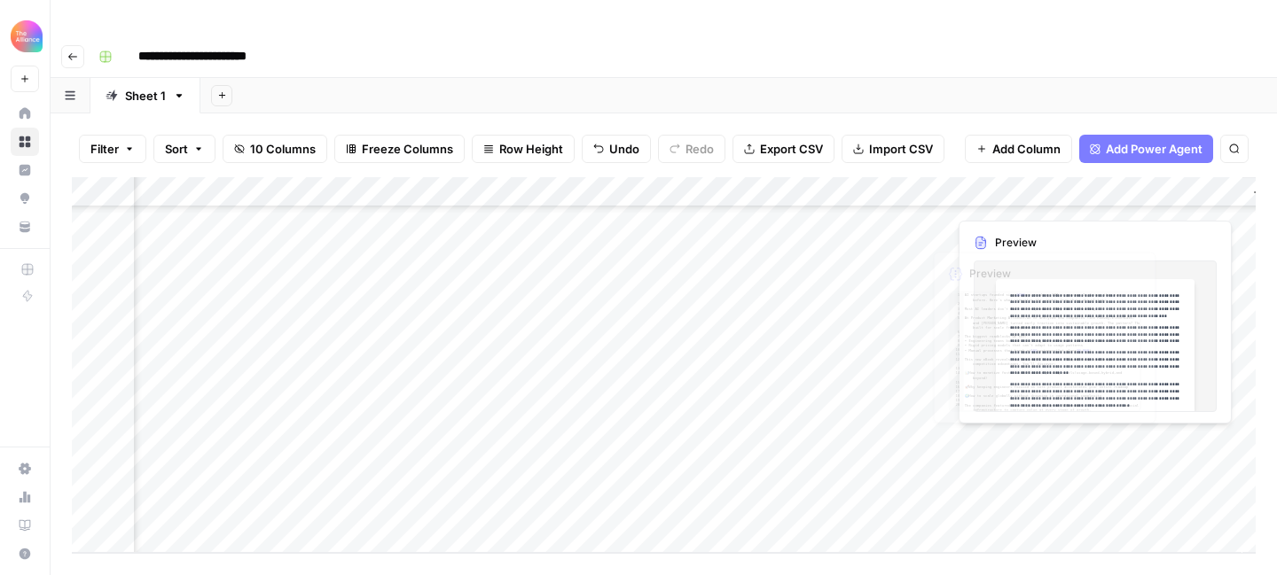
click at [806, 452] on div "Add Column" at bounding box center [664, 365] width 1184 height 376
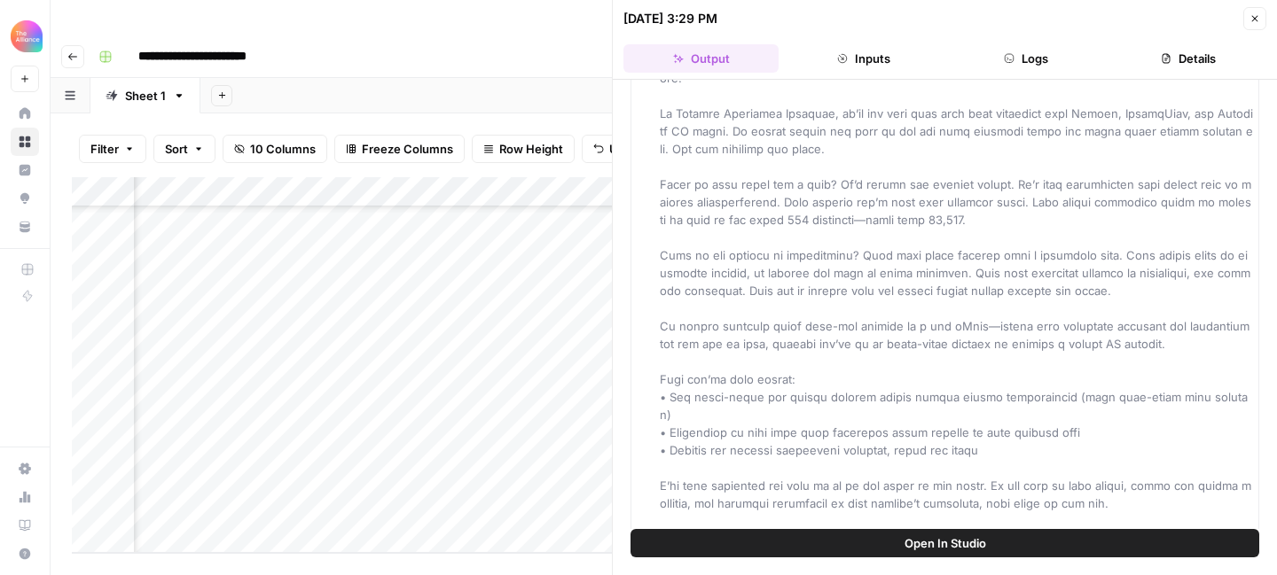
scroll to position [659, 0]
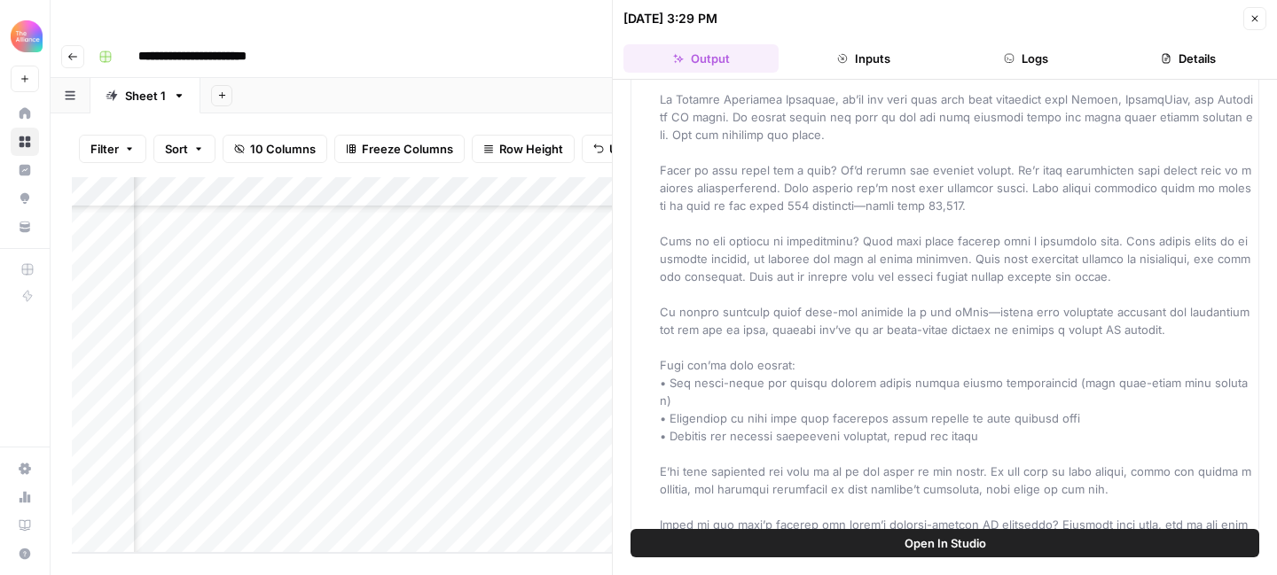
drag, startPoint x: 739, startPoint y: 213, endPoint x: 912, endPoint y: 544, distance: 374.0
click at [912, 544] on div "Hover on an element to add it as a column Add All Columns More options First Dr…" at bounding box center [945, 328] width 664 height 496
copy span "LO ipsumdol sitamet conse 2622 adi elitsedd $4E te incidid utlab etdol magnaa e…"
